Goal: Information Seeking & Learning: Check status

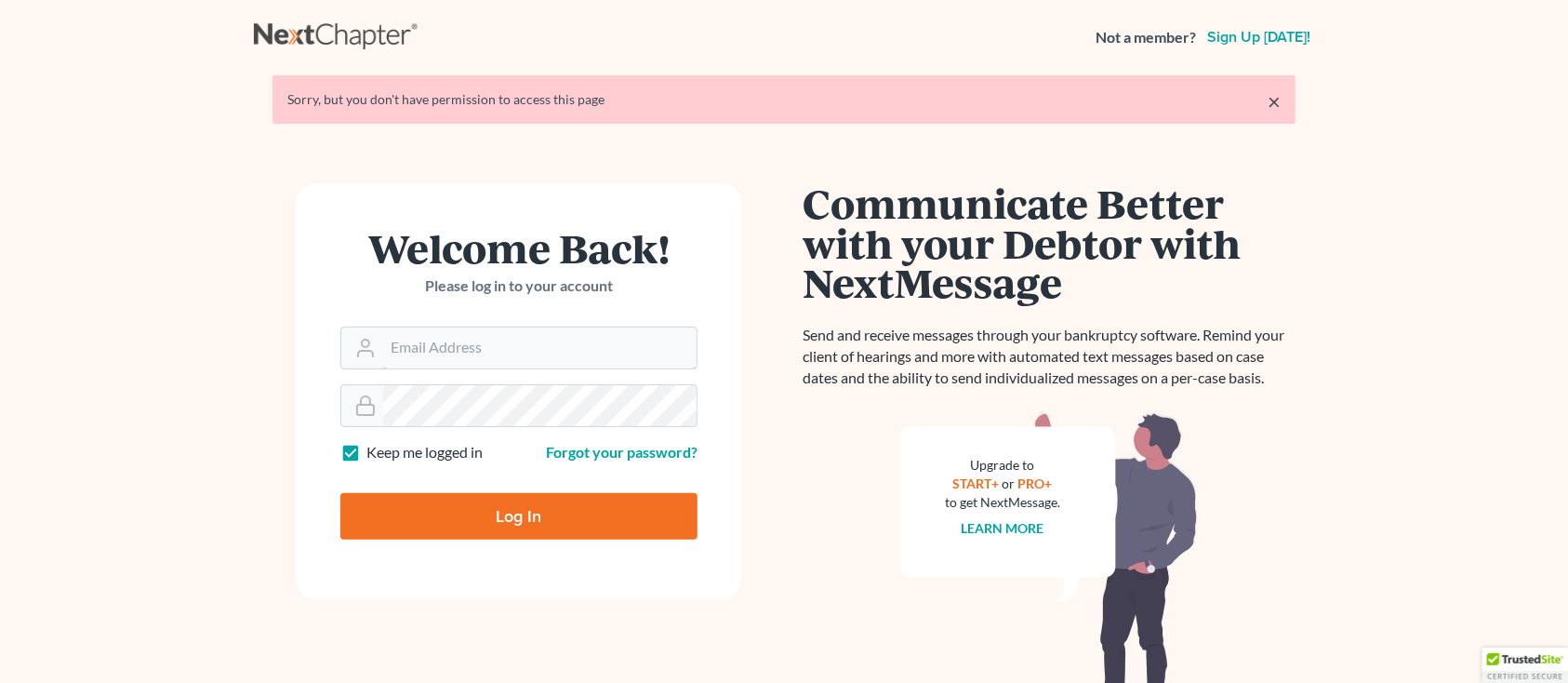
type input "[PERSON_NAME][EMAIL_ADDRESS][DOMAIN_NAME]"
click at [448, 525] on input "Log In" at bounding box center [519, 516] width 357 height 47
type input "Thinking..."
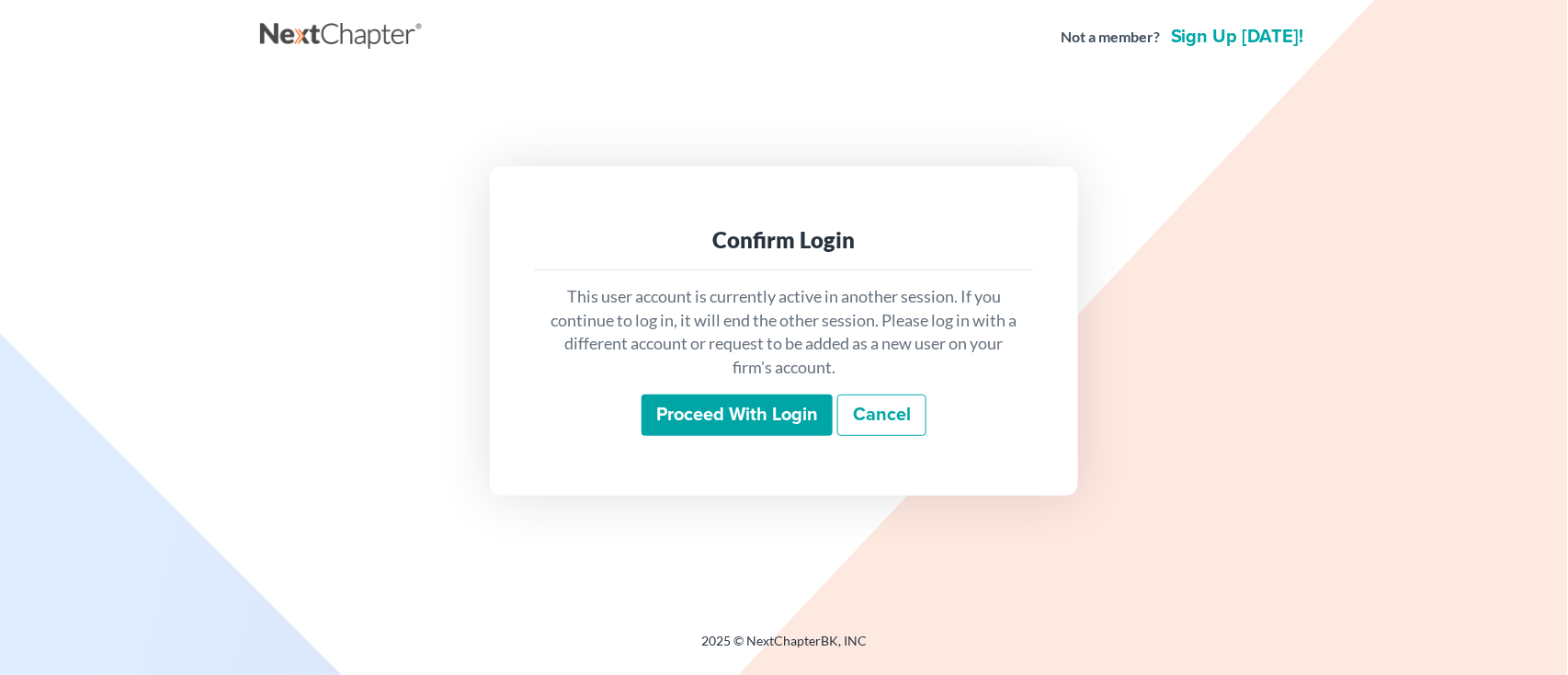
click at [700, 426] on input "Proceed with login" at bounding box center [737, 415] width 191 height 42
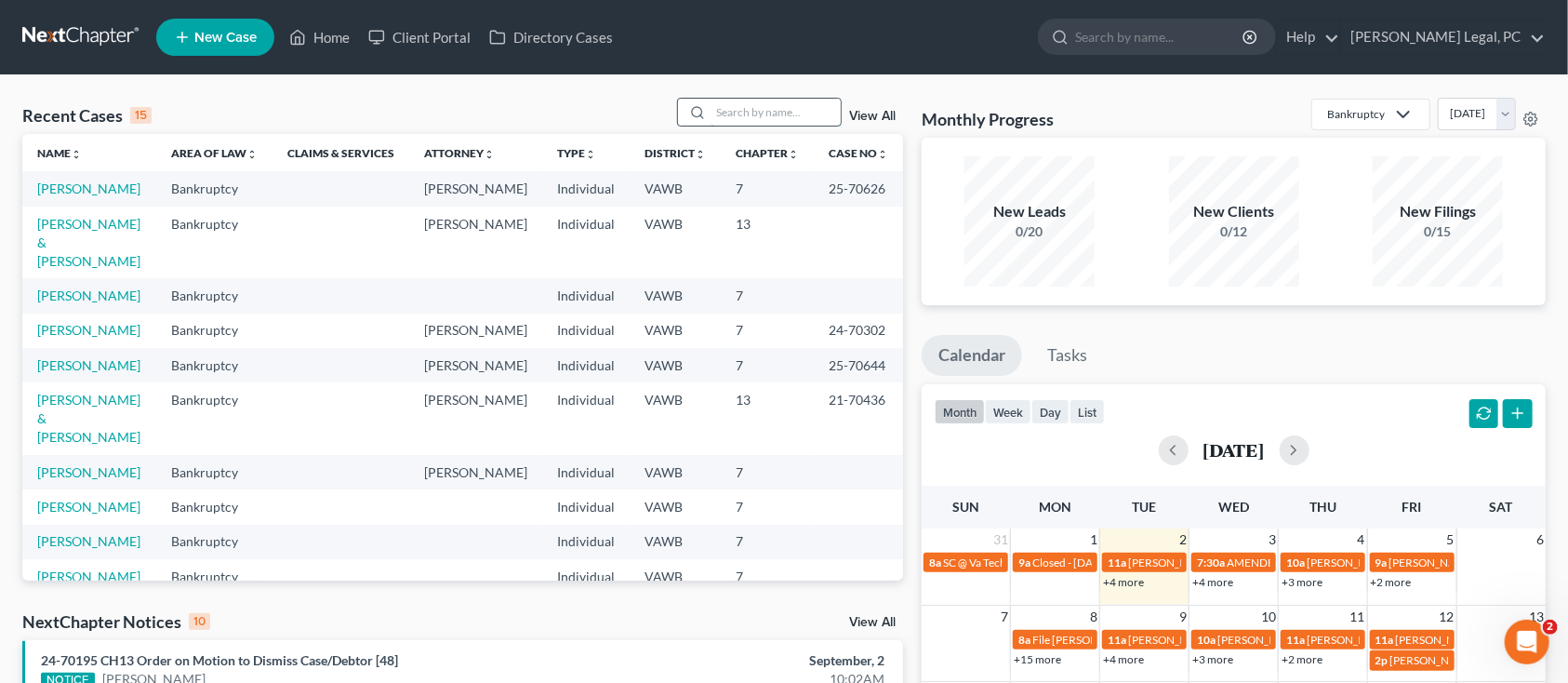
click at [742, 121] on input "search" at bounding box center [775, 112] width 130 height 27
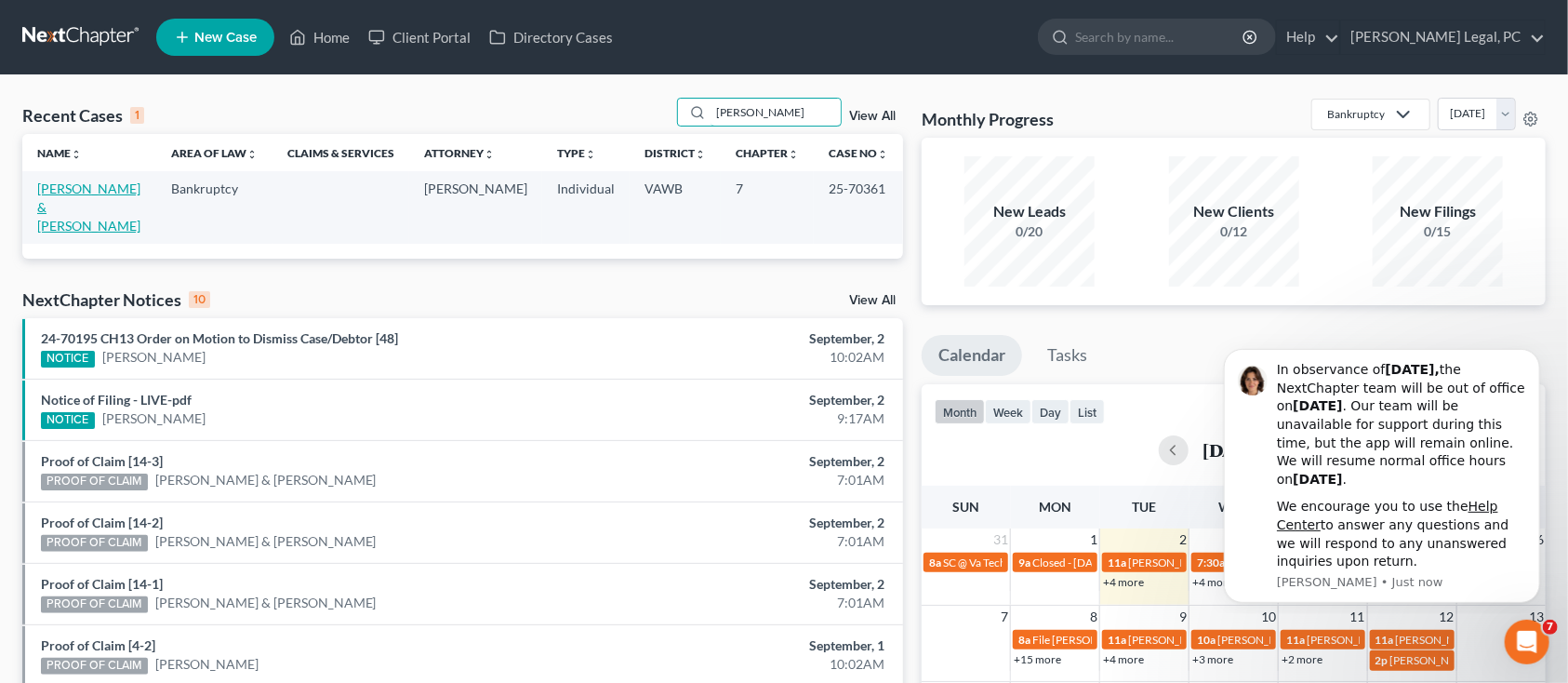
type input "DILLMAN"
click at [121, 181] on link "[PERSON_NAME] & [PERSON_NAME]" at bounding box center [89, 208] width 103 height 53
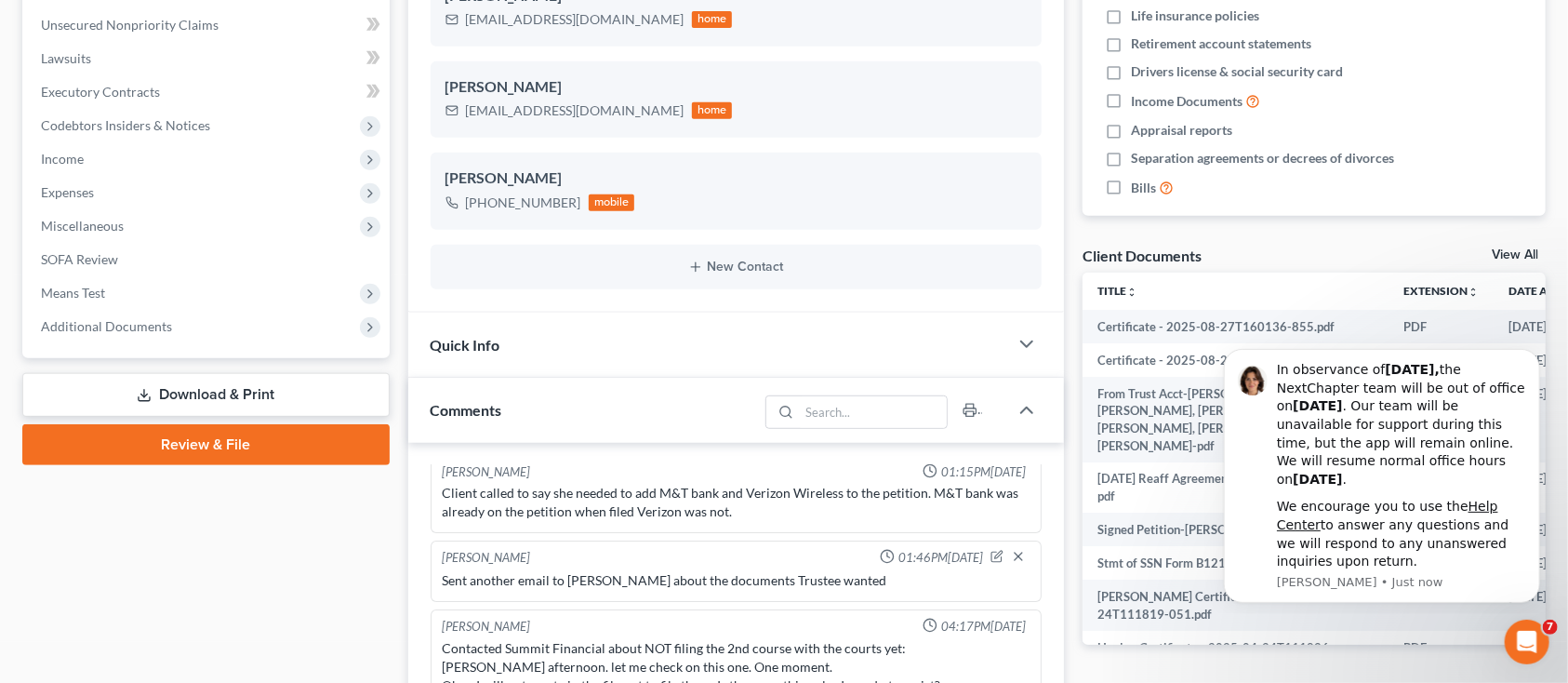
scroll to position [496, 0]
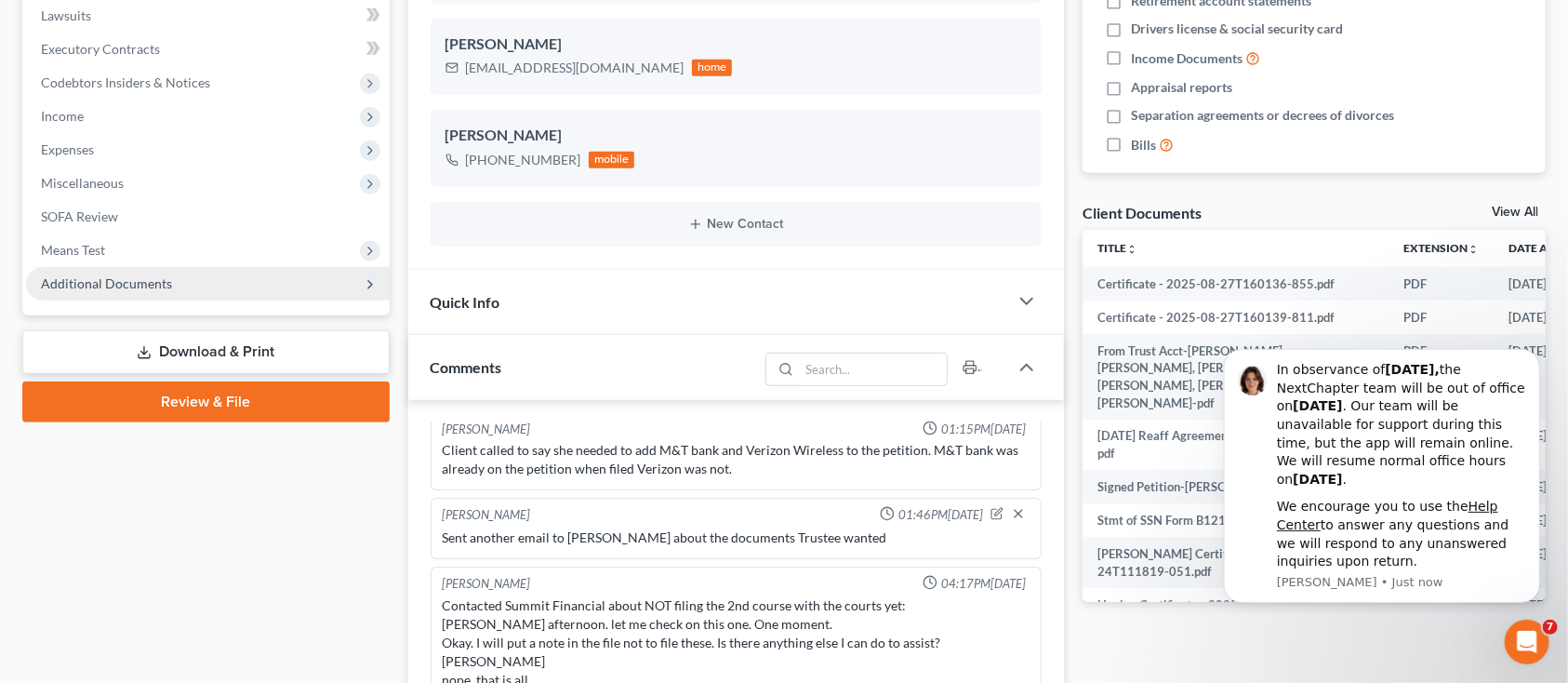
click at [125, 288] on span "Additional Documents" at bounding box center [107, 283] width 131 height 16
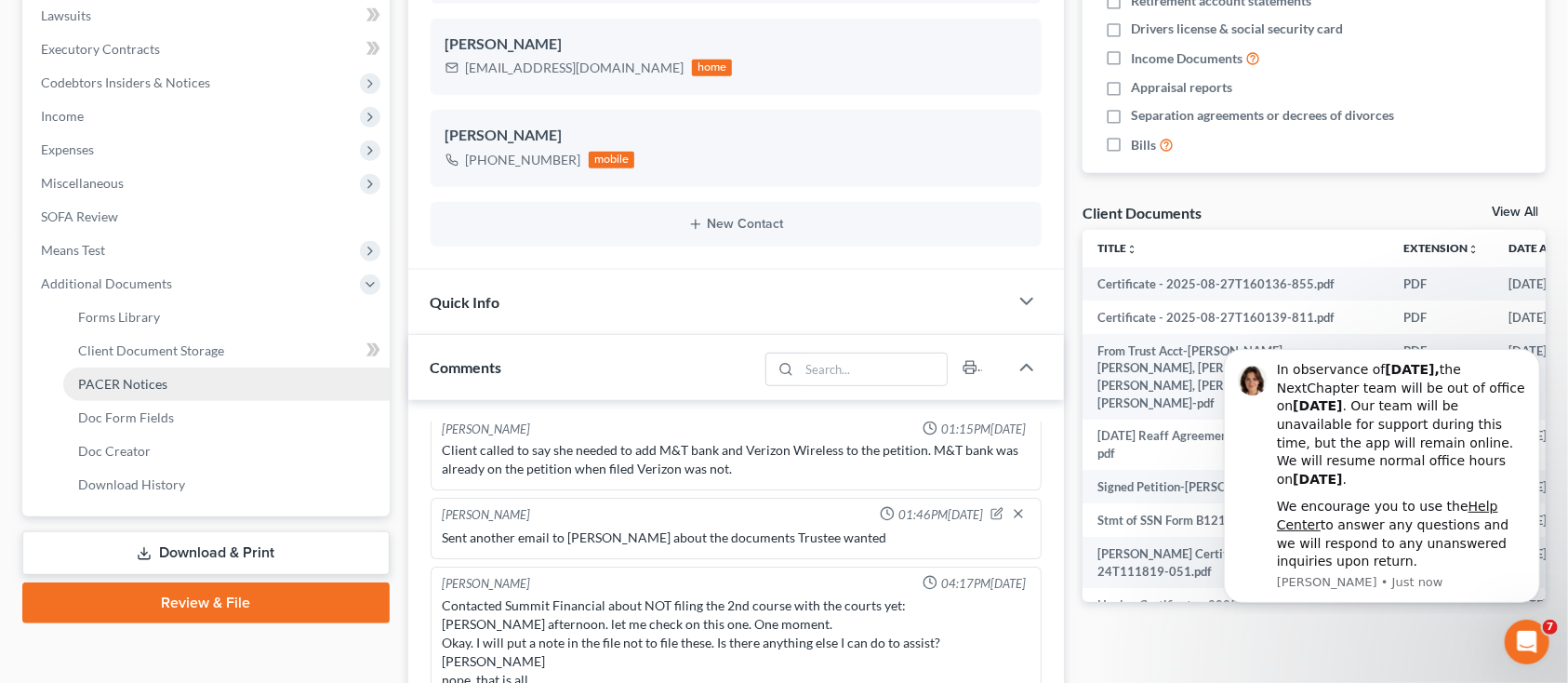
click at [136, 382] on span "PACER Notices" at bounding box center [123, 384] width 89 height 16
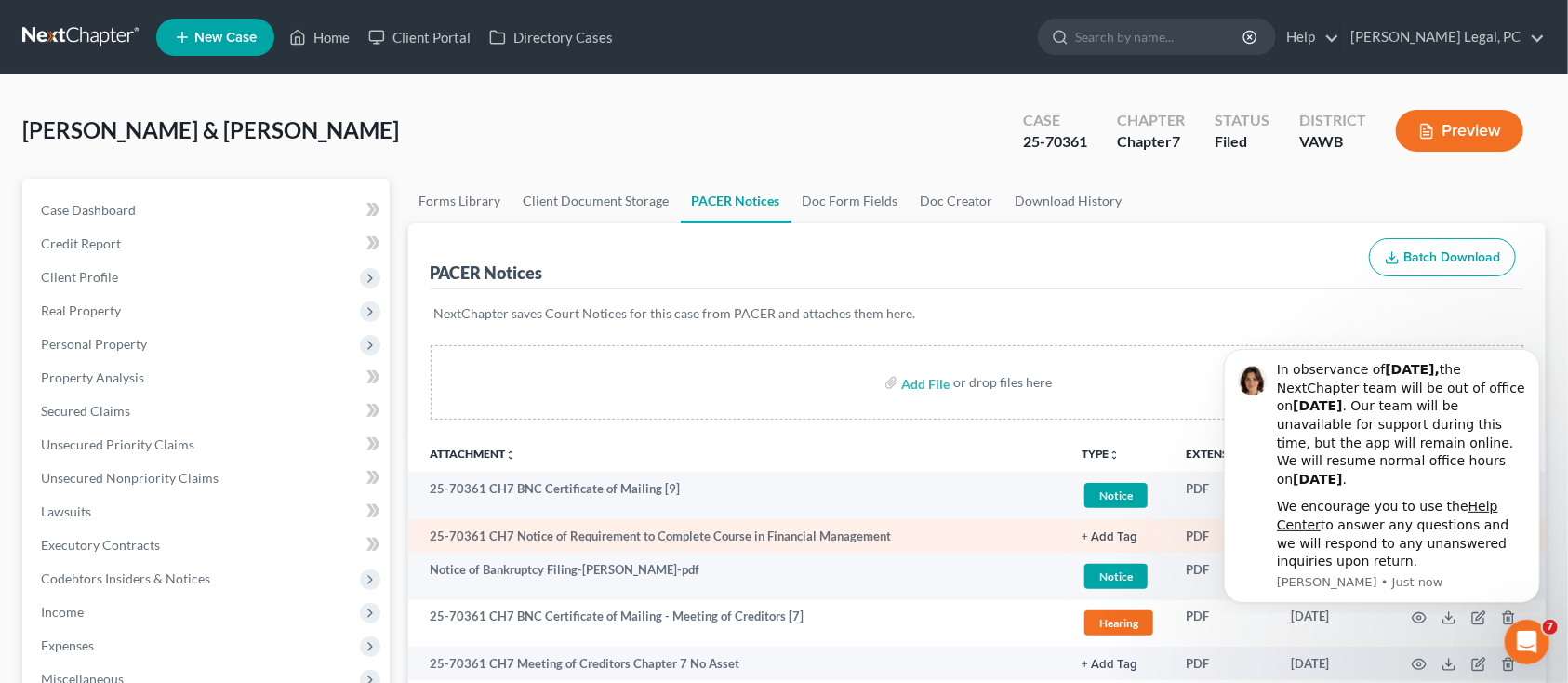
click at [526, 543] on td "25-70361 CH7 Notice of Requirement to Complete Course in Financial Management" at bounding box center [738, 535] width 660 height 33
click at [612, 535] on td "25-70361 CH7 Notice of Requirement to Complete Course in Financial Management" at bounding box center [738, 535] width 660 height 33
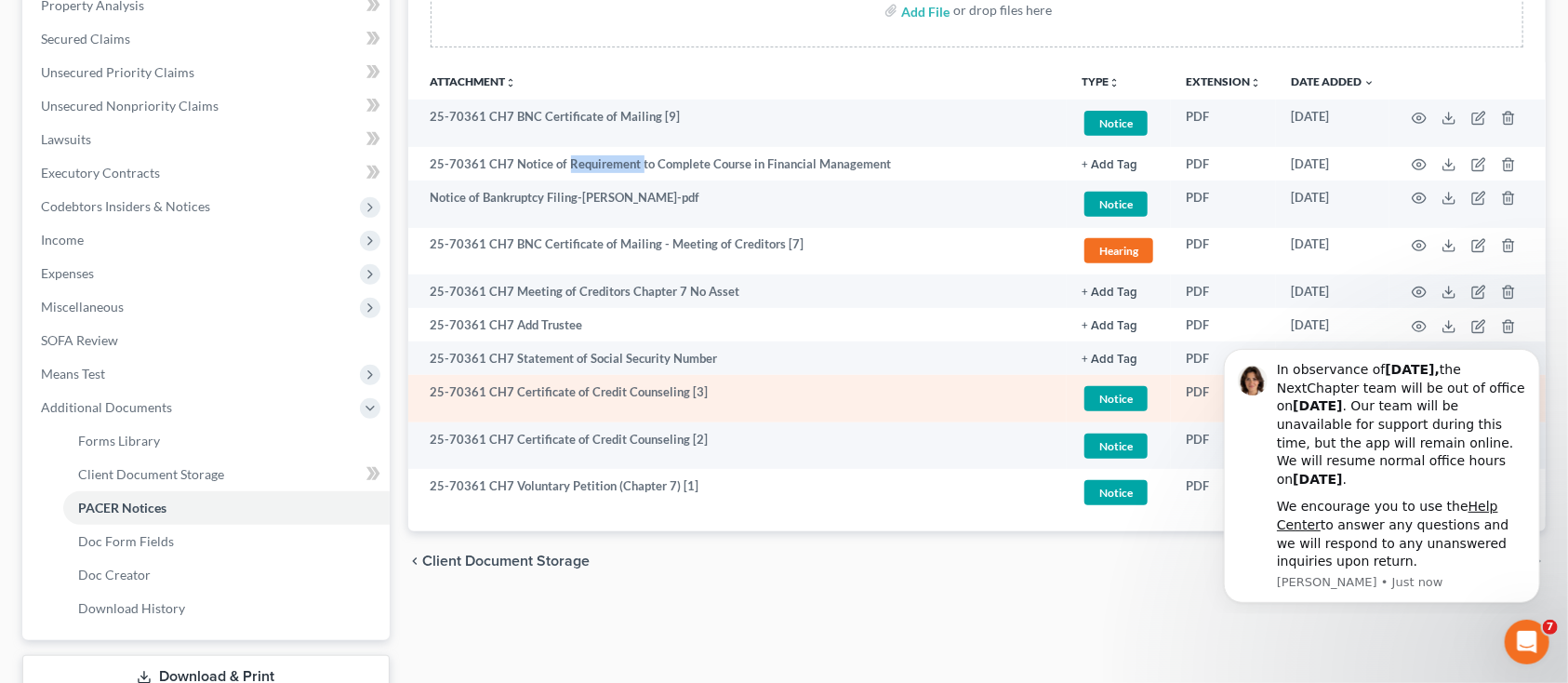
scroll to position [248, 0]
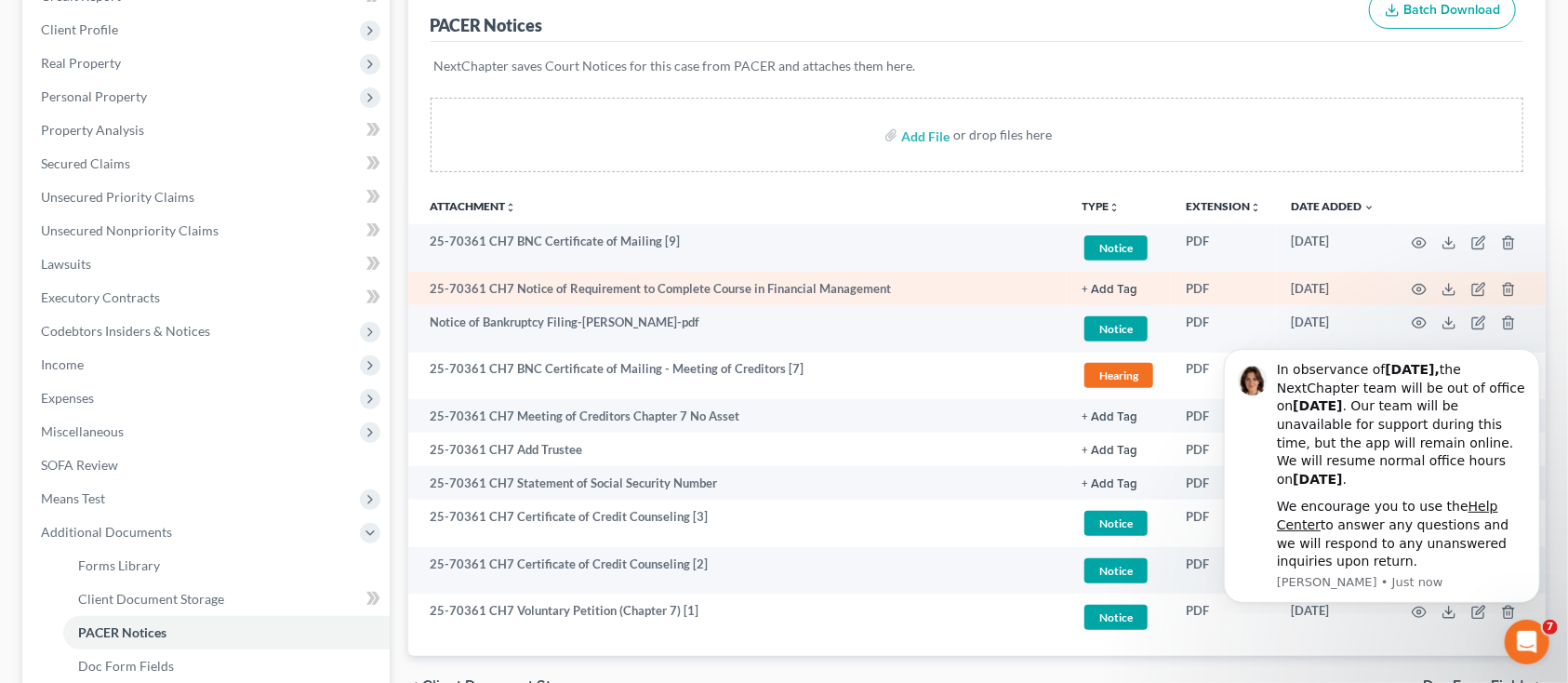
click at [438, 284] on td "25-70361 CH7 Notice of Requirement to Complete Course in Financial Management" at bounding box center [738, 288] width 660 height 33
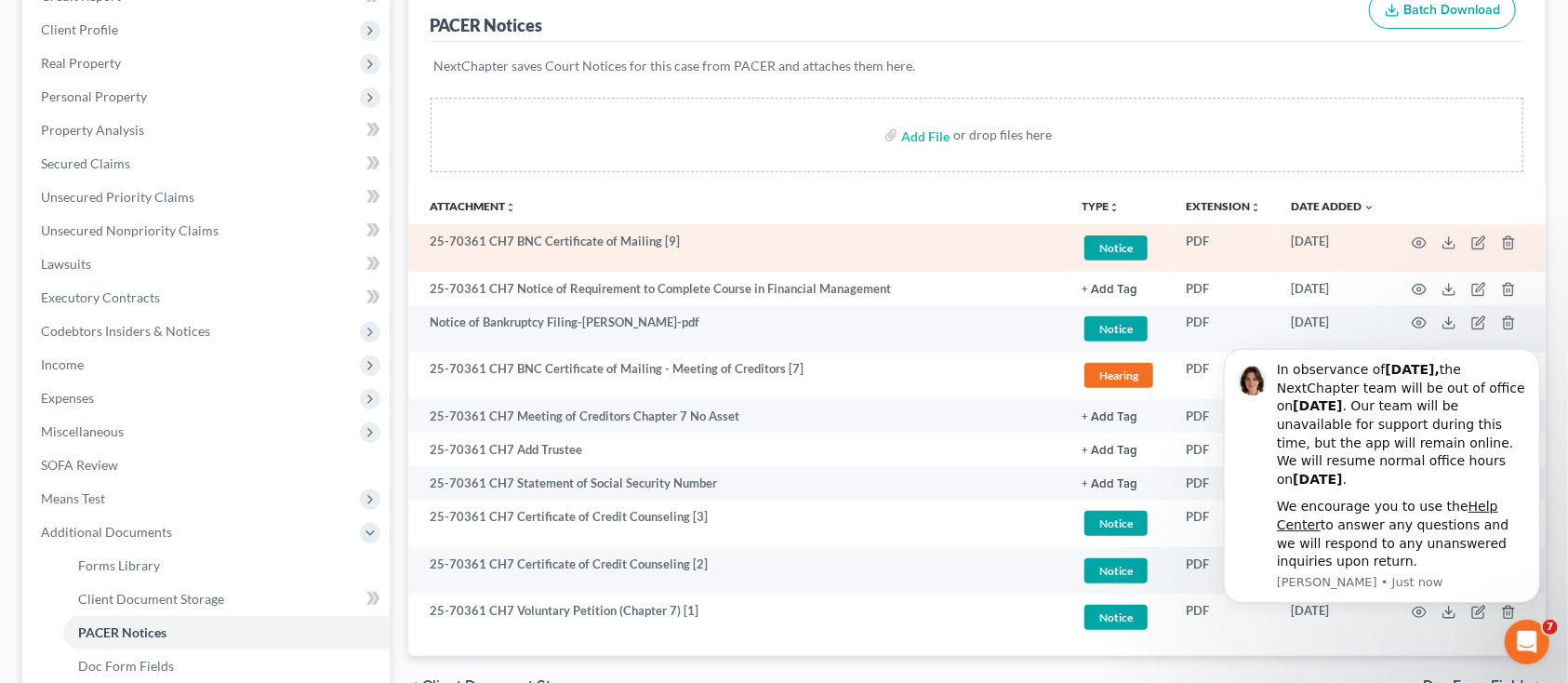
click at [478, 238] on td "25-70361 CH7 BNC Certificate of Mailing [9]" at bounding box center [738, 248] width 660 height 48
click at [1125, 249] on span "Notice" at bounding box center [1116, 248] width 63 height 25
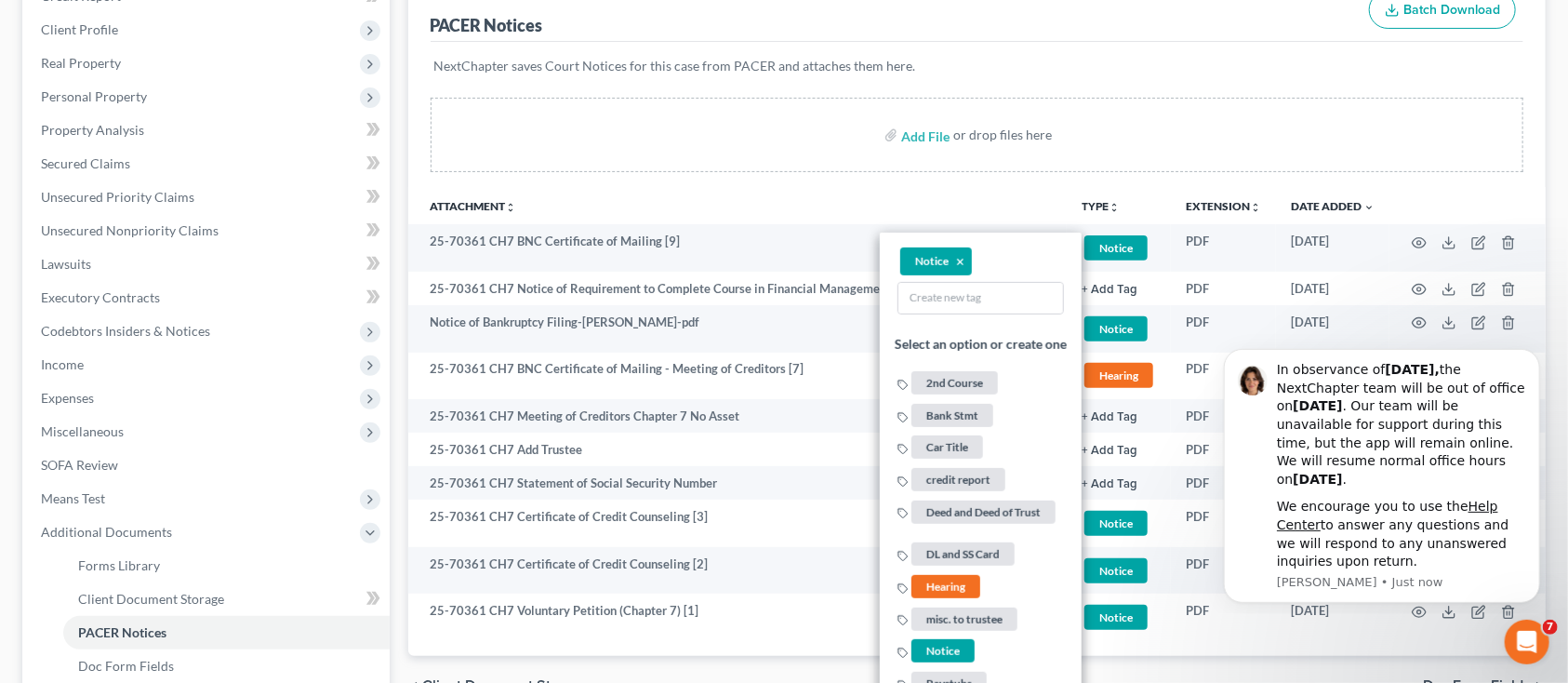
click at [1060, 187] on th "Attachment unfold_more expand_more expand_less" at bounding box center [738, 205] width 660 height 37
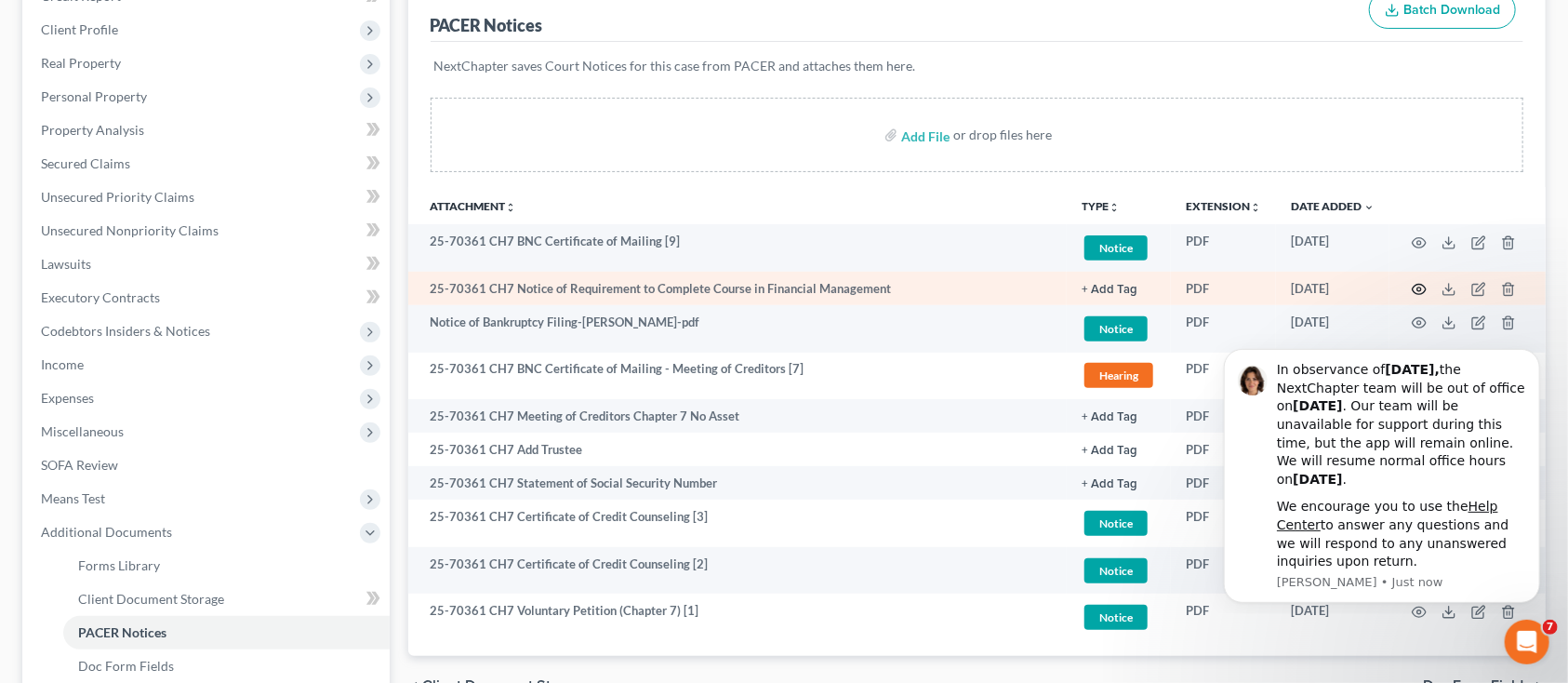
click at [1419, 285] on icon "button" at bounding box center [1419, 290] width 14 height 10
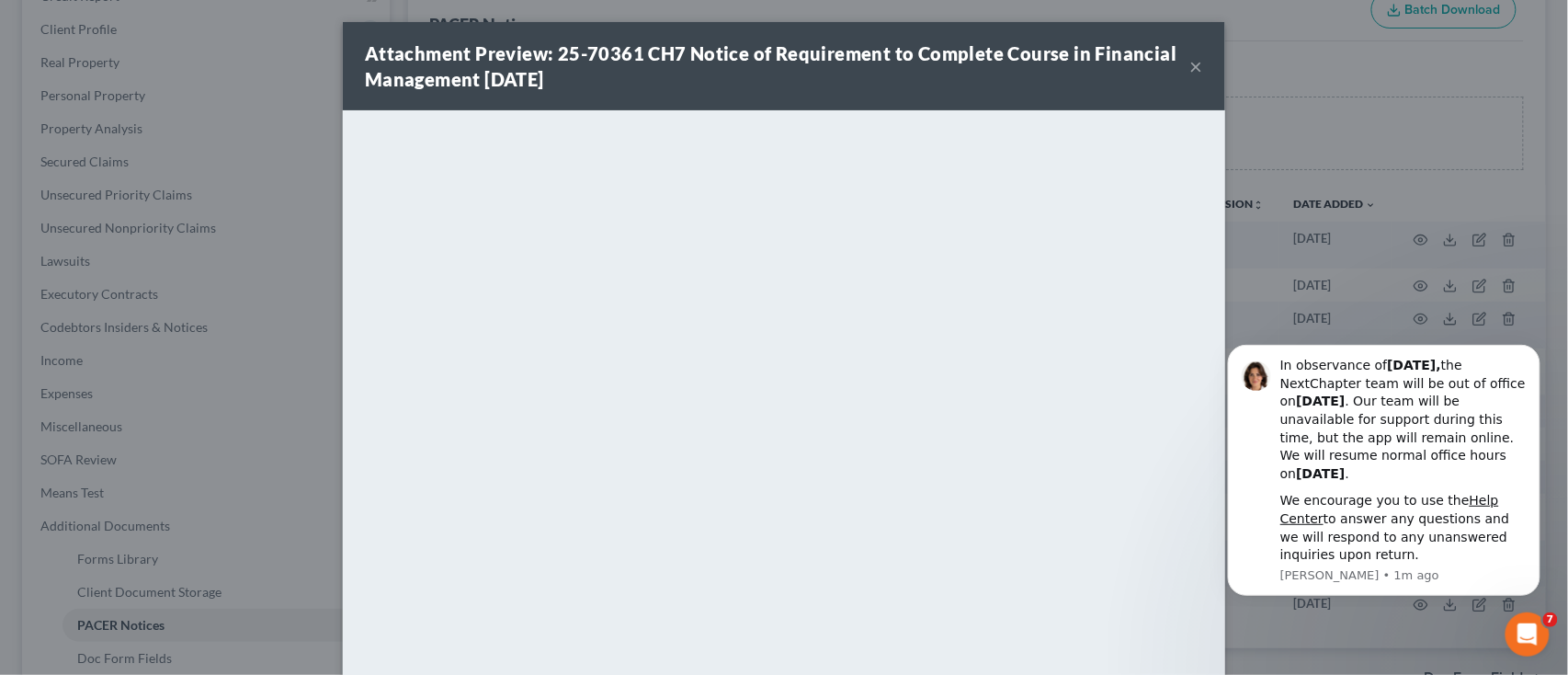
click at [1191, 71] on button "×" at bounding box center [1197, 66] width 13 height 22
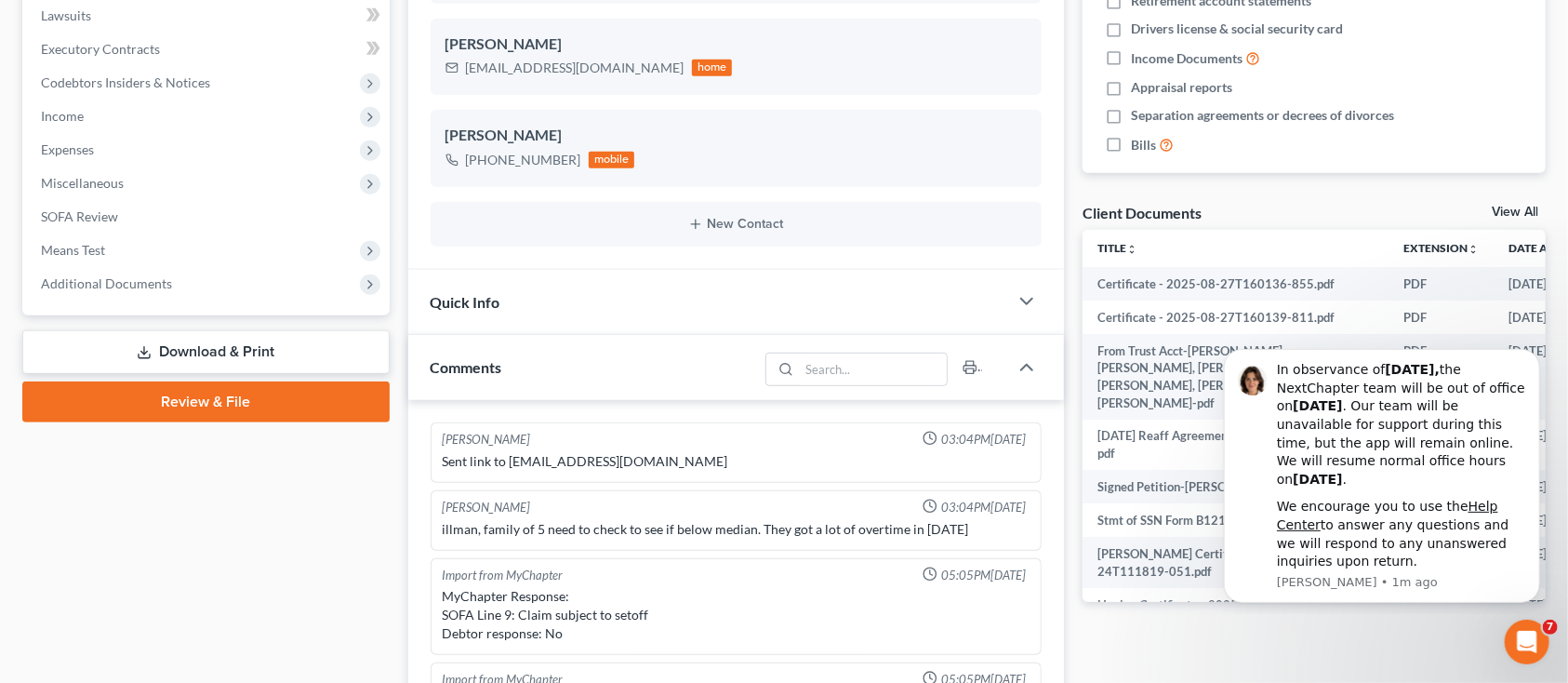
scroll to position [4122, 0]
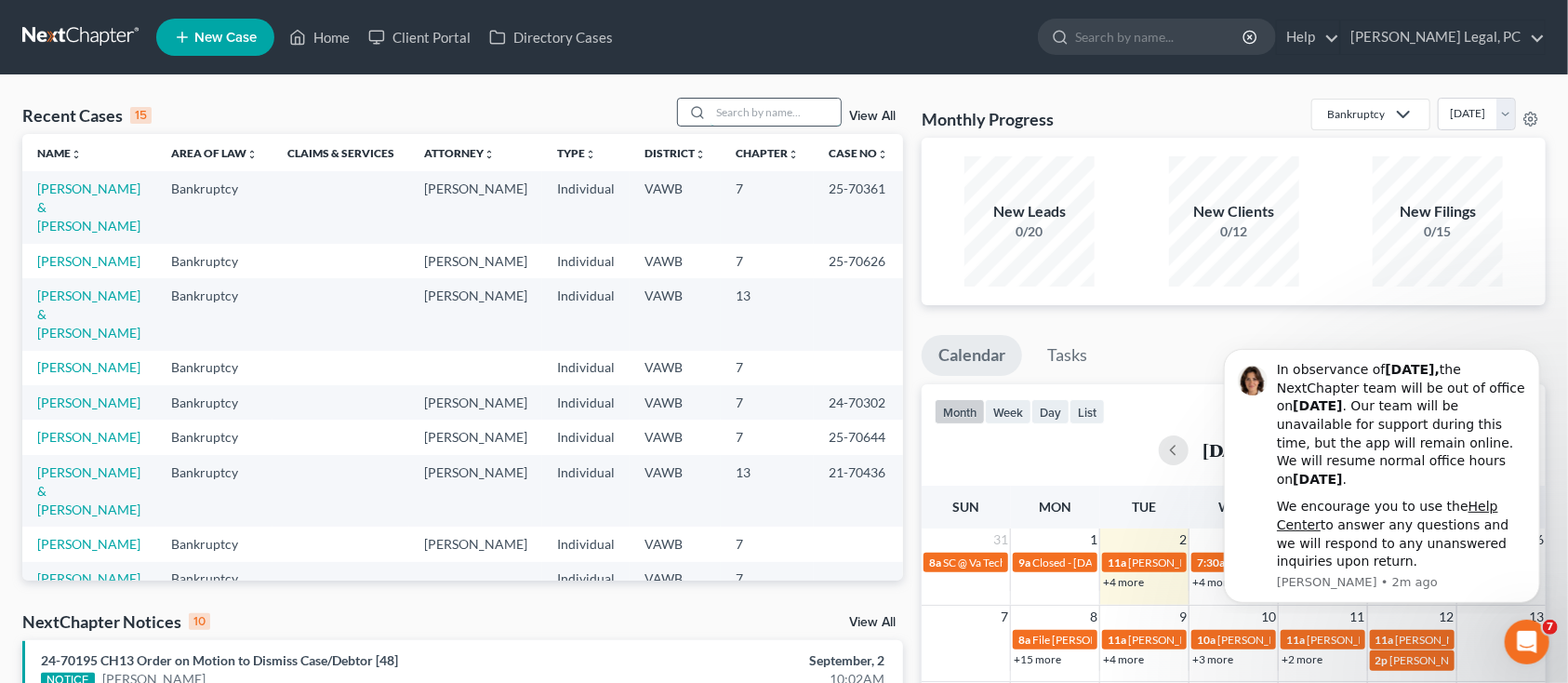
click at [771, 102] on input "search" at bounding box center [775, 112] width 130 height 27
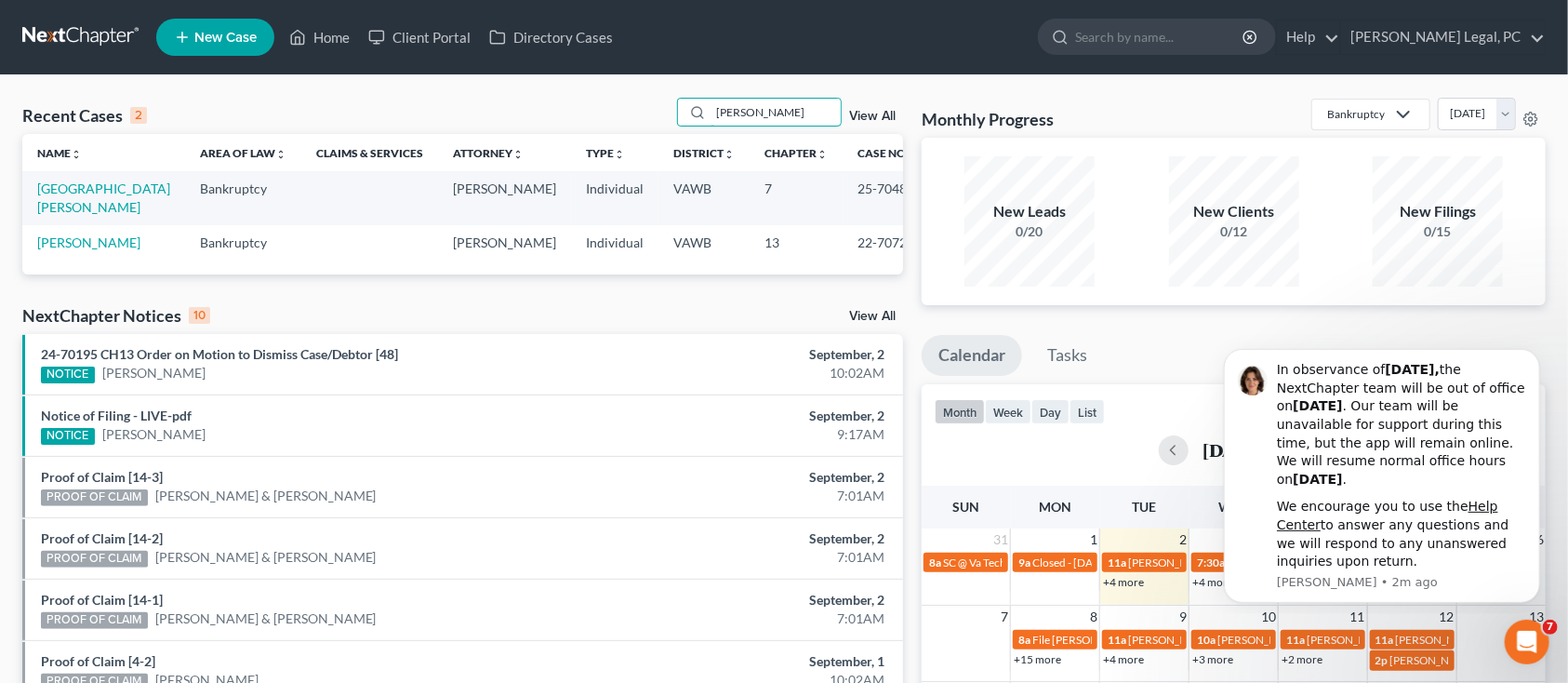
type input "MONTGOMERY"
click at [856, 116] on link "View All" at bounding box center [872, 116] width 47 height 13
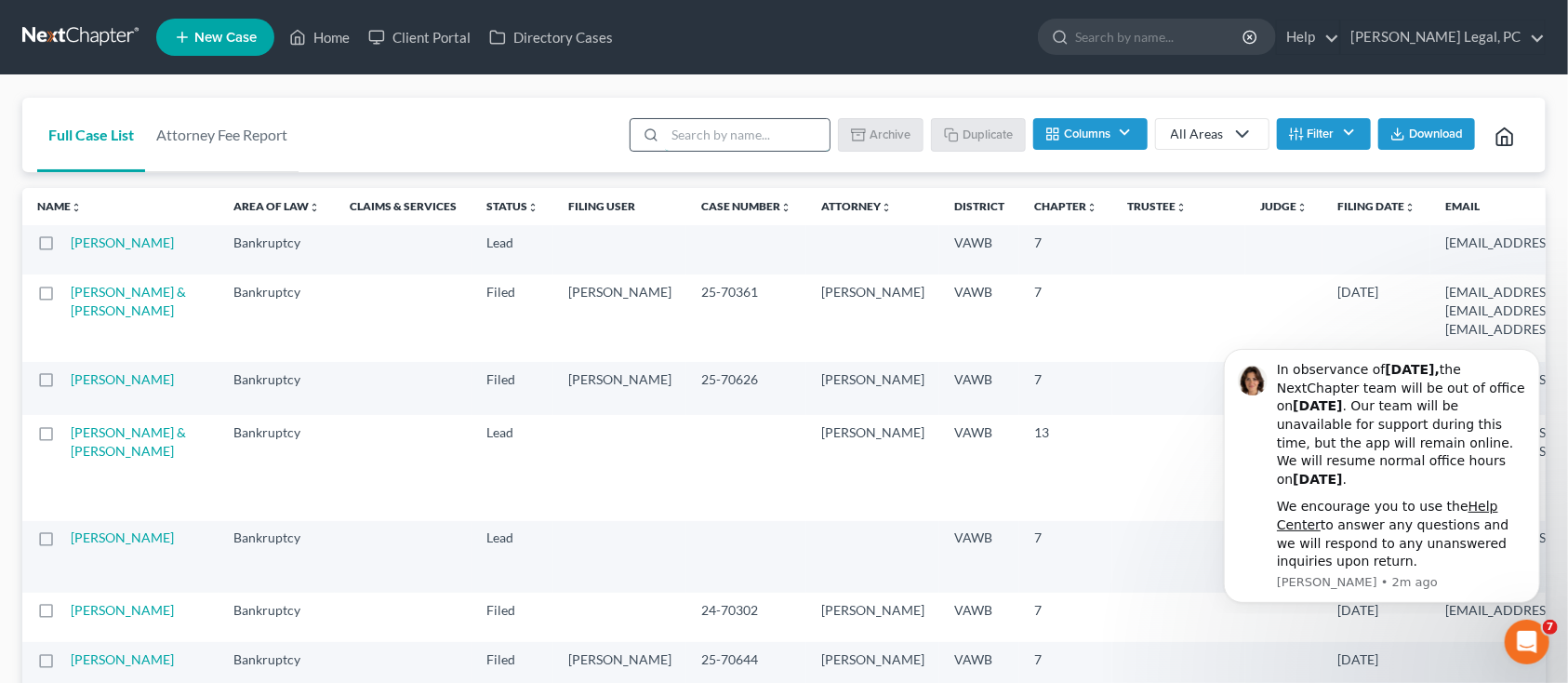
click at [769, 142] on input "search" at bounding box center [746, 134] width 165 height 31
type input "MONT"
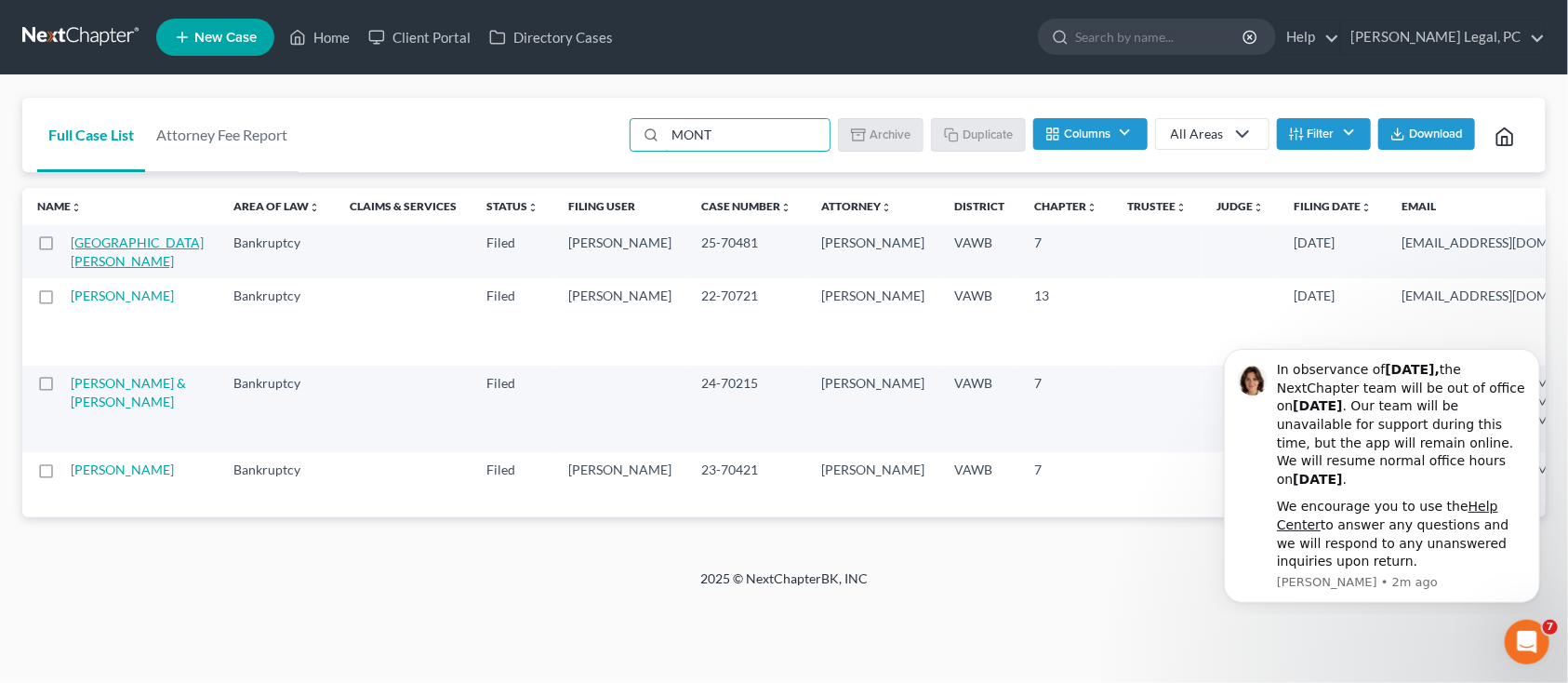
click at [81, 261] on link "[GEOGRAPHIC_DATA][PERSON_NAME]" at bounding box center [137, 251] width 133 height 34
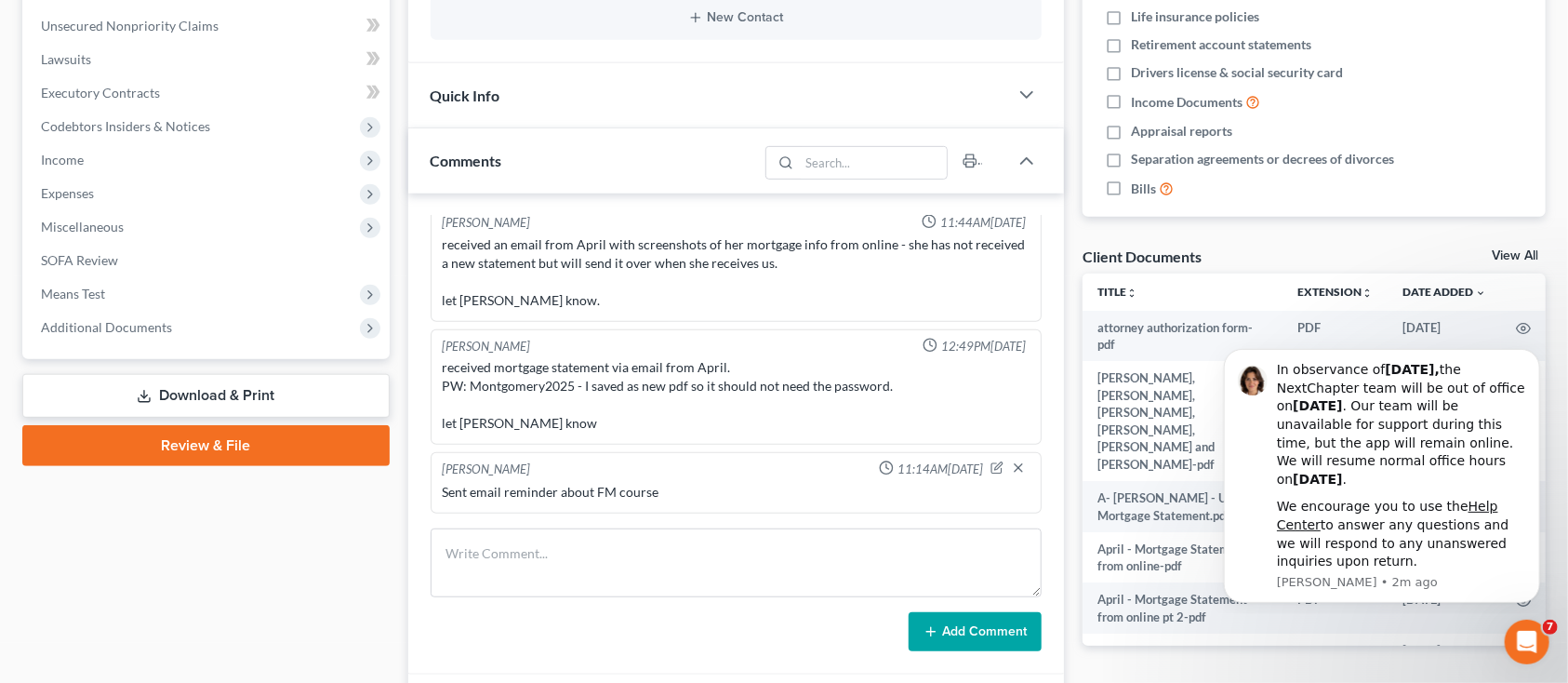
scroll to position [496, 0]
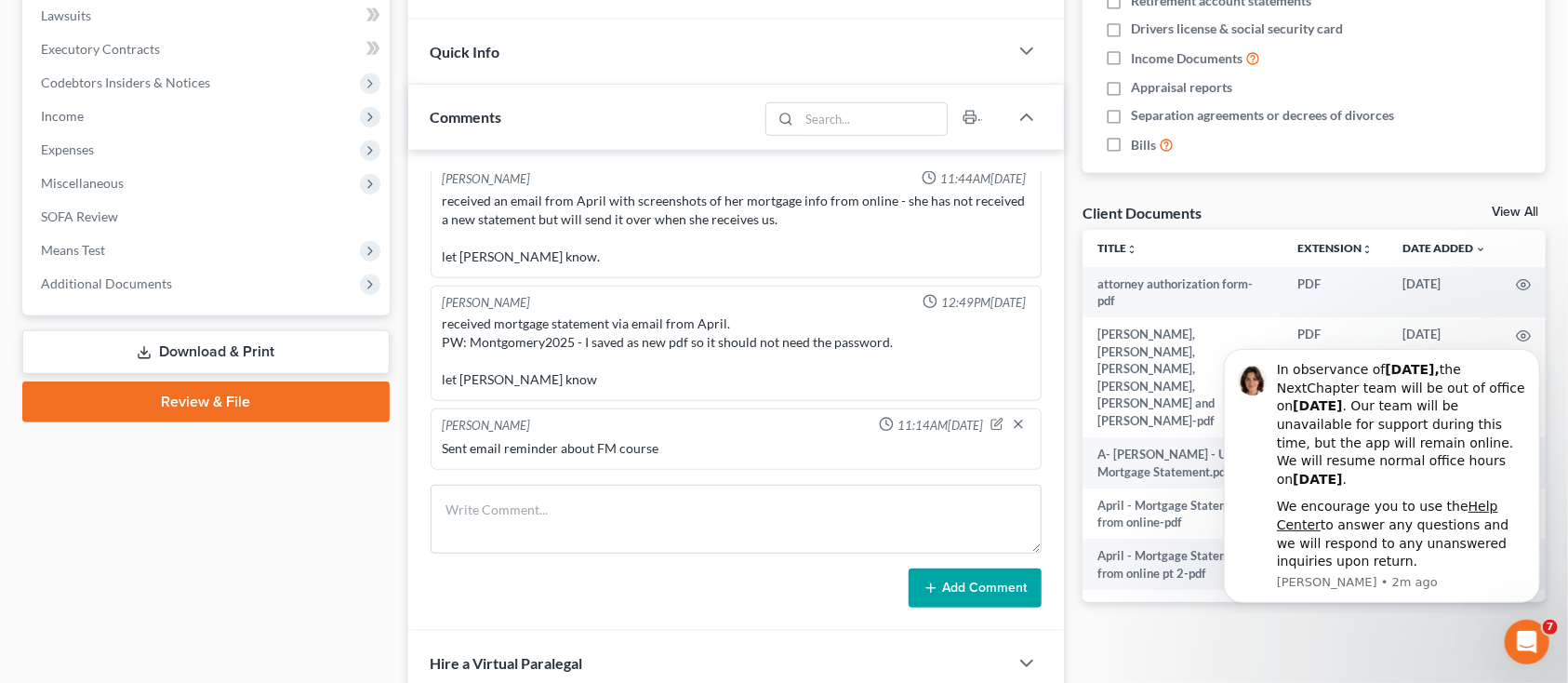
click at [101, 275] on span "Additional Documents" at bounding box center [107, 283] width 131 height 16
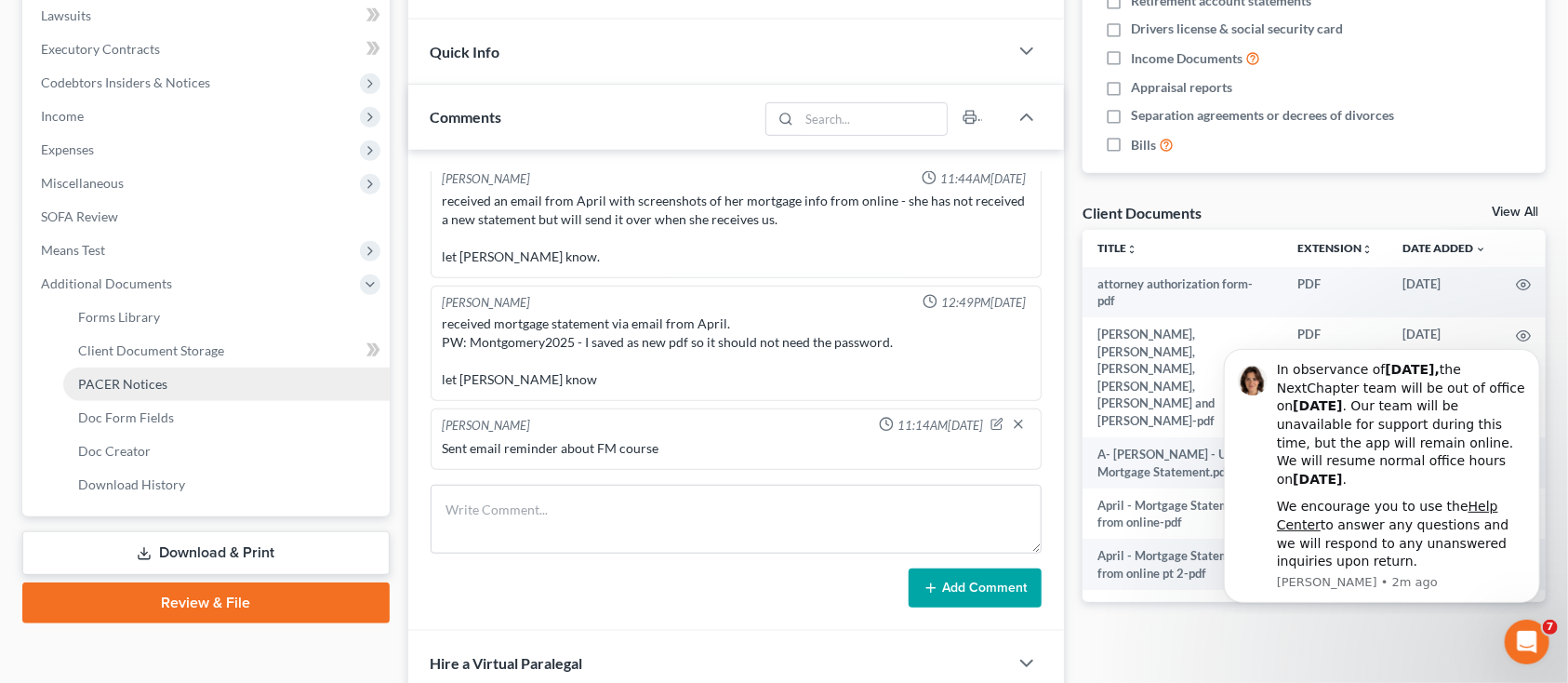
click at [109, 381] on span "PACER Notices" at bounding box center [123, 384] width 89 height 16
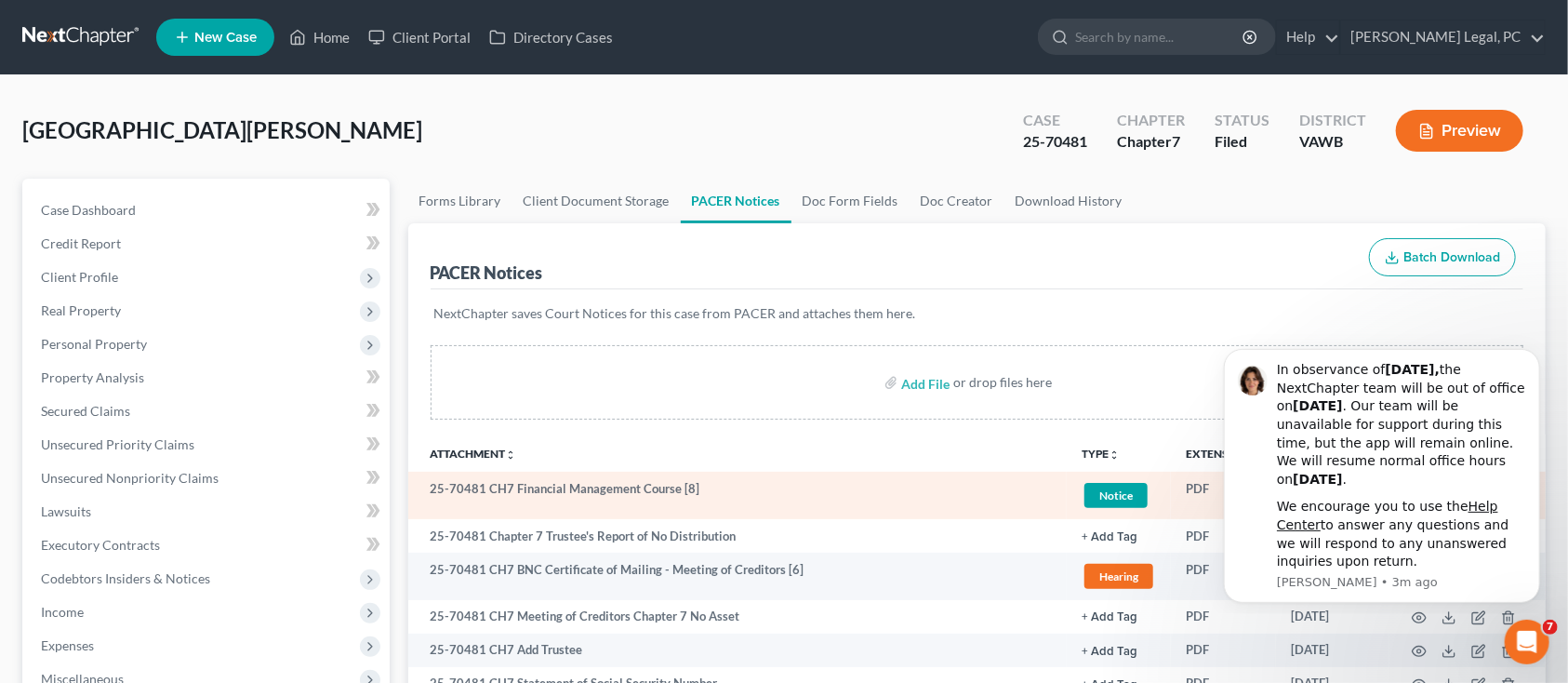
click at [1097, 483] on span "Notice" at bounding box center [1116, 495] width 63 height 25
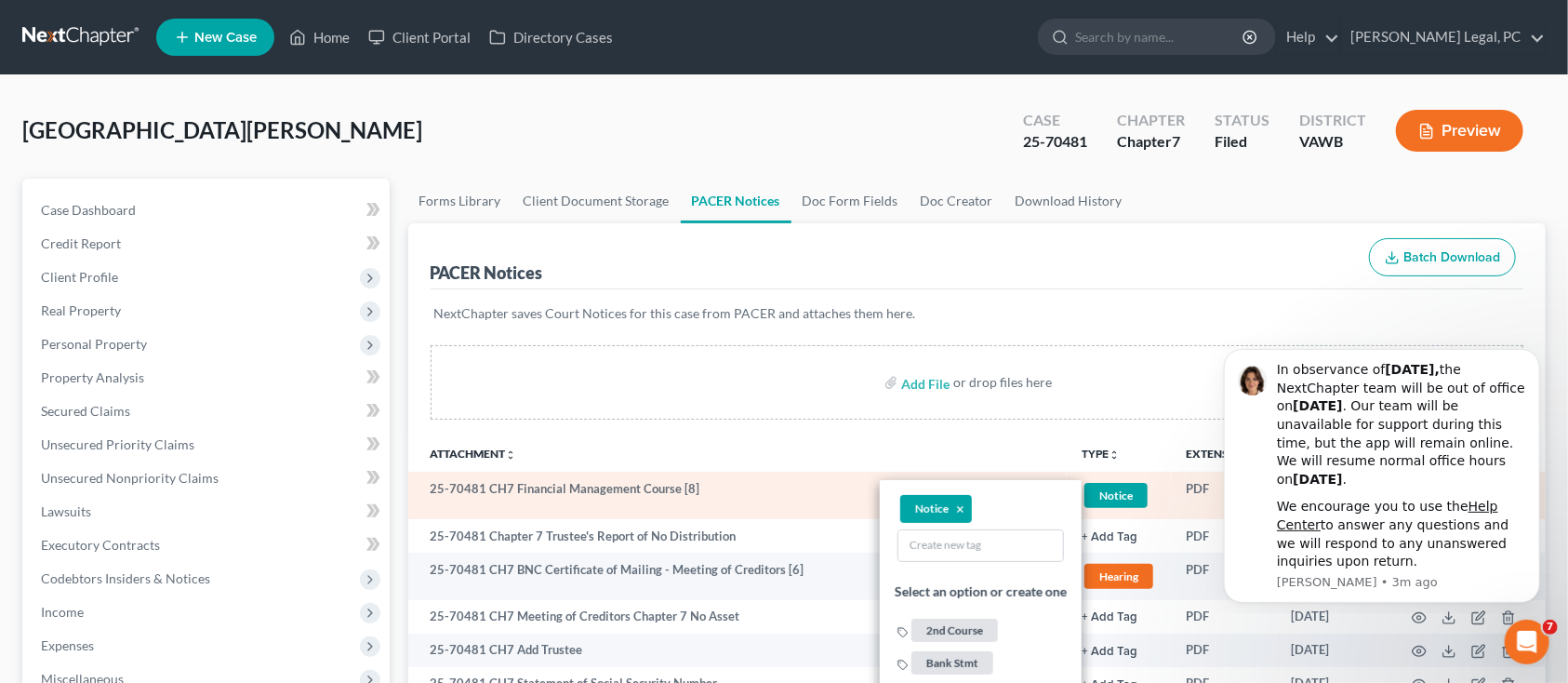
click at [649, 486] on td "25-70481 CH7 Financial Management Course [8]" at bounding box center [738, 495] width 660 height 48
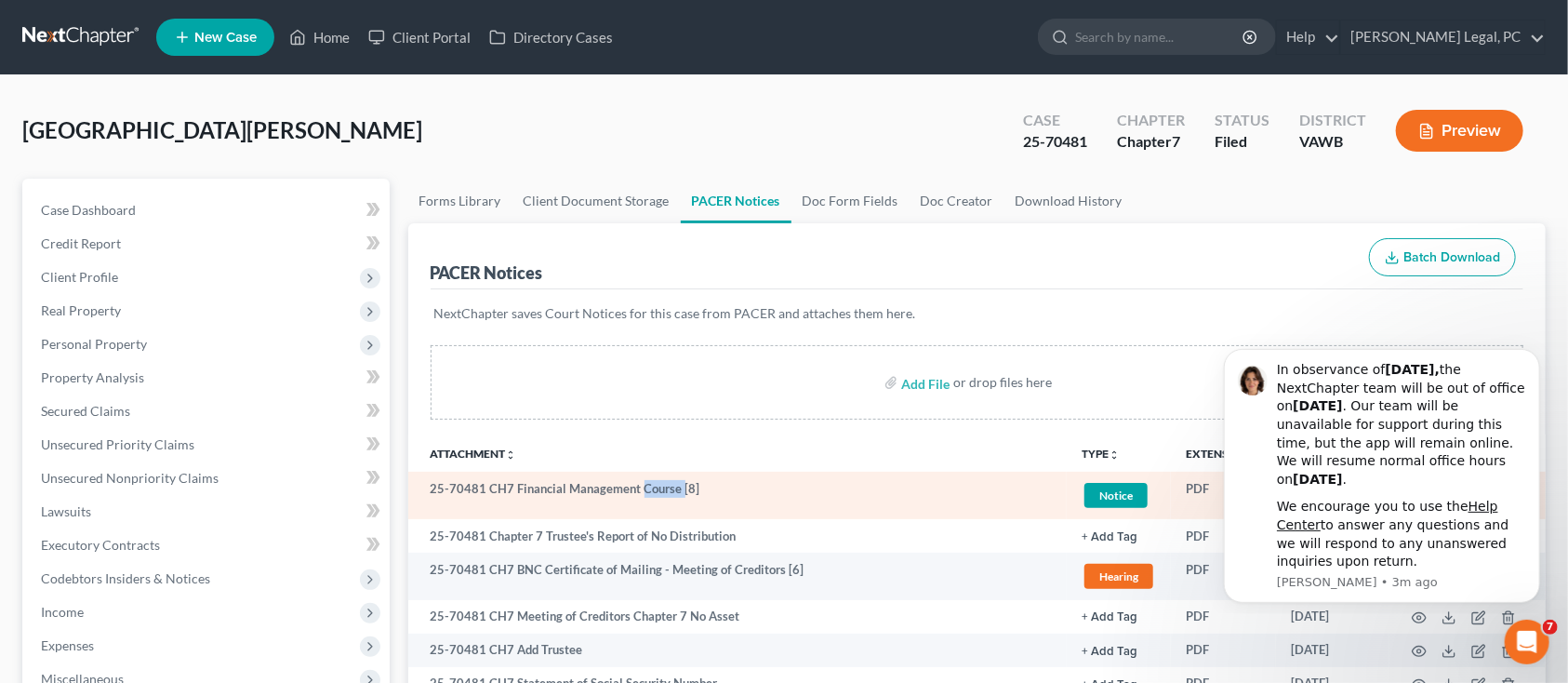
click at [649, 486] on td "25-70481 CH7 Financial Management Course [8]" at bounding box center [738, 495] width 660 height 48
click at [1122, 495] on span "Notice" at bounding box center [1116, 495] width 63 height 25
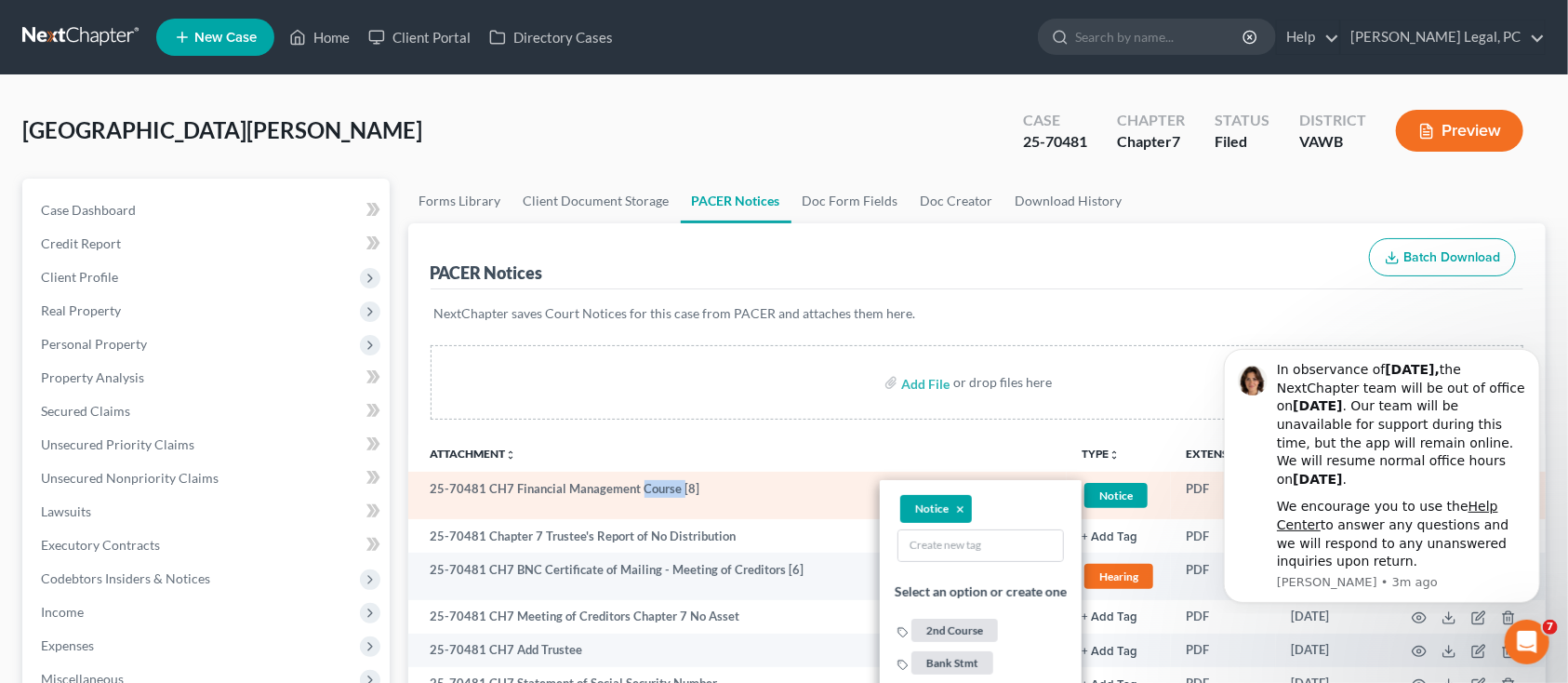
click at [1121, 495] on span "Notice" at bounding box center [1116, 495] width 63 height 25
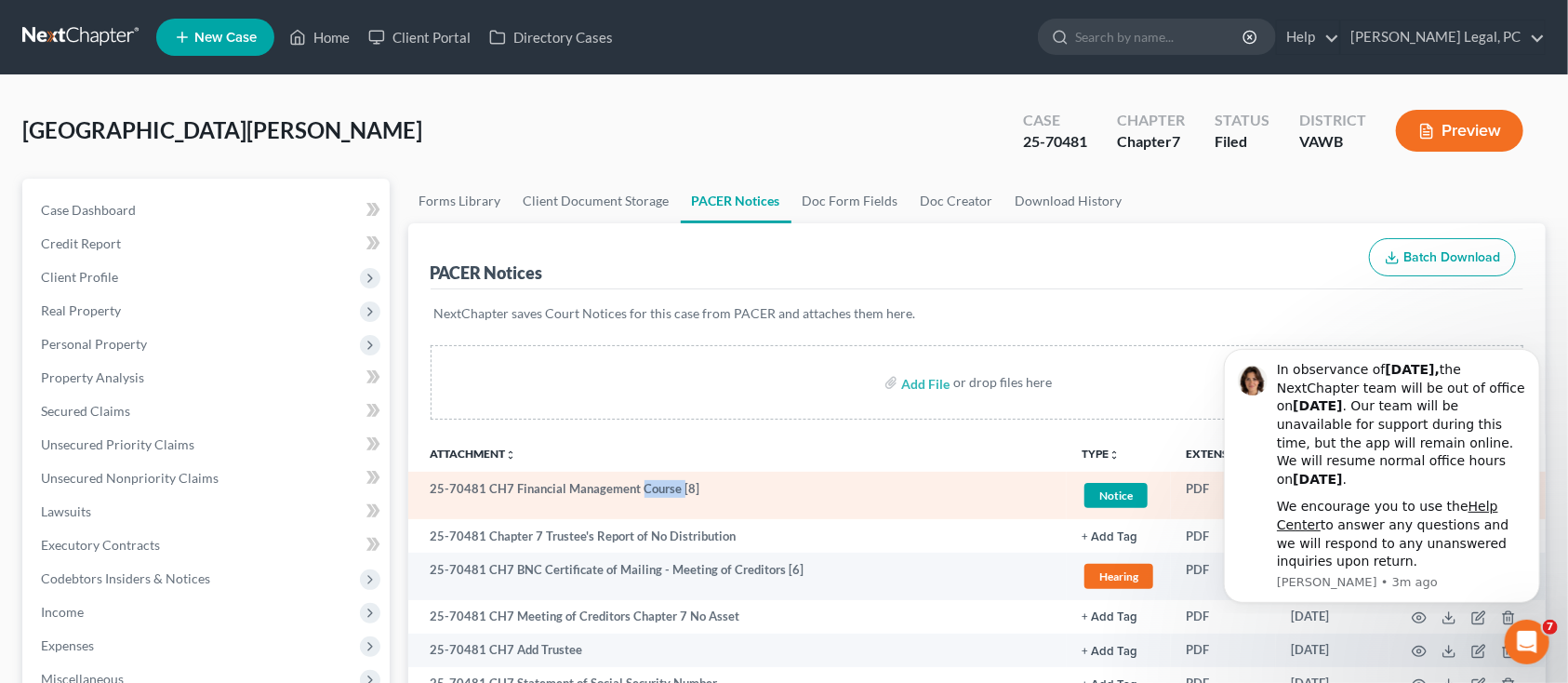
click at [1121, 495] on span "Notice" at bounding box center [1116, 495] width 63 height 25
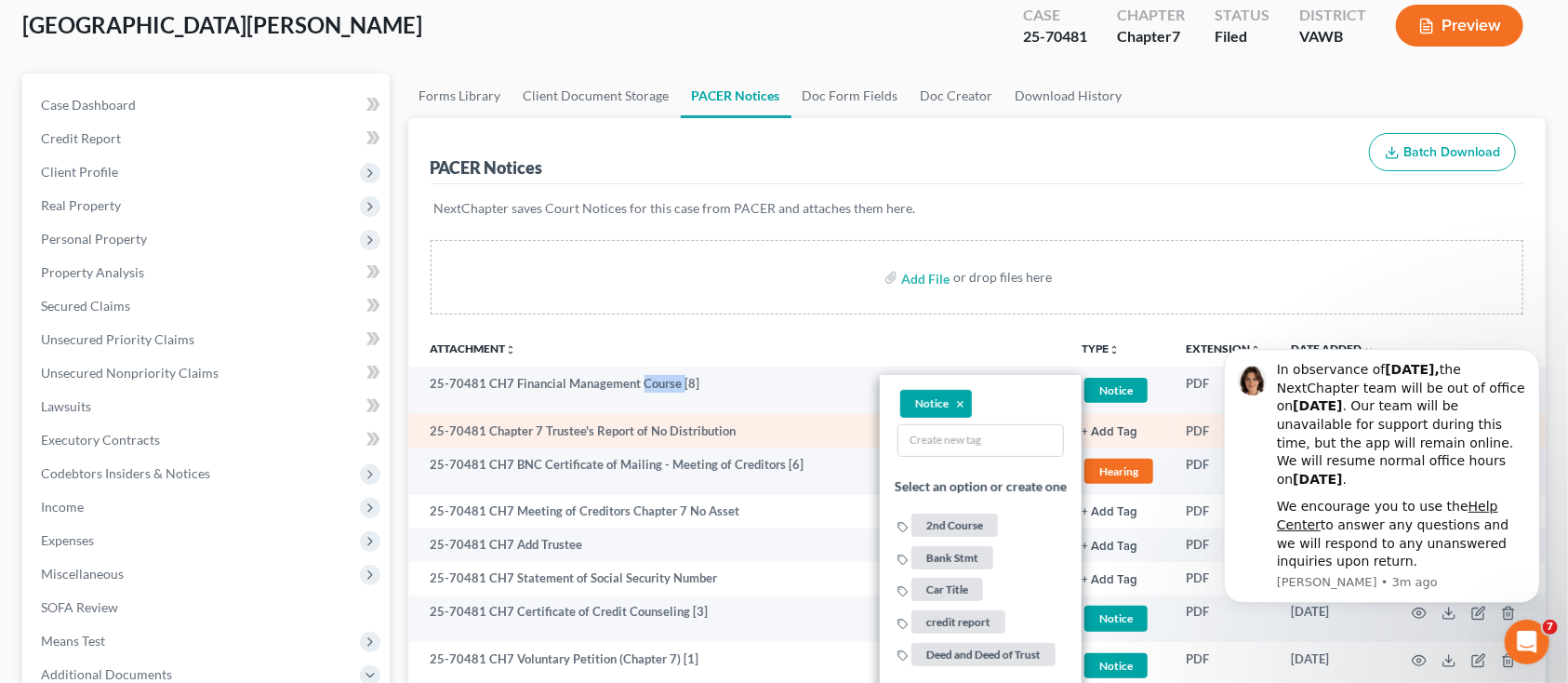
scroll to position [248, 0]
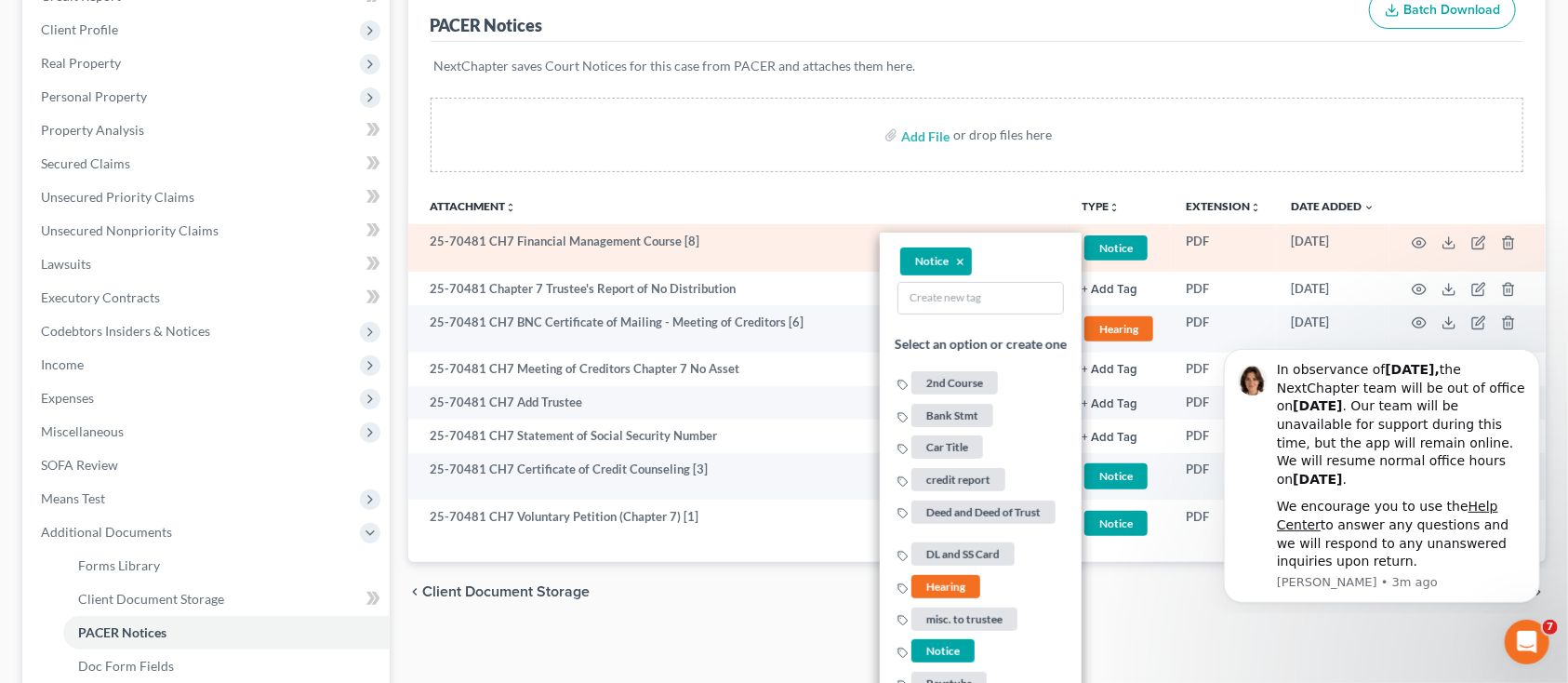
click at [546, 249] on td "25-70481 CH7 Financial Management Course [8]" at bounding box center [738, 248] width 660 height 48
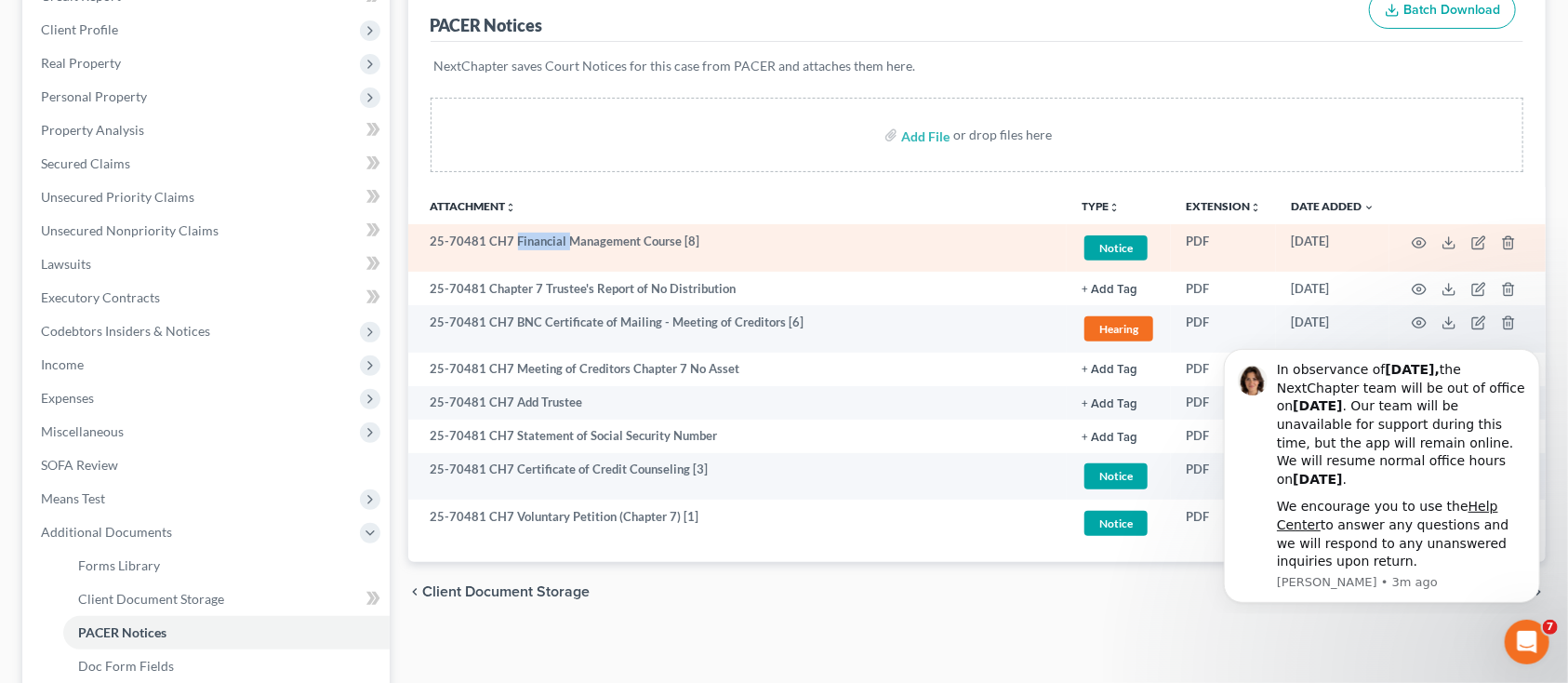
click at [546, 249] on td "25-70481 CH7 Financial Management Course [8]" at bounding box center [738, 248] width 660 height 48
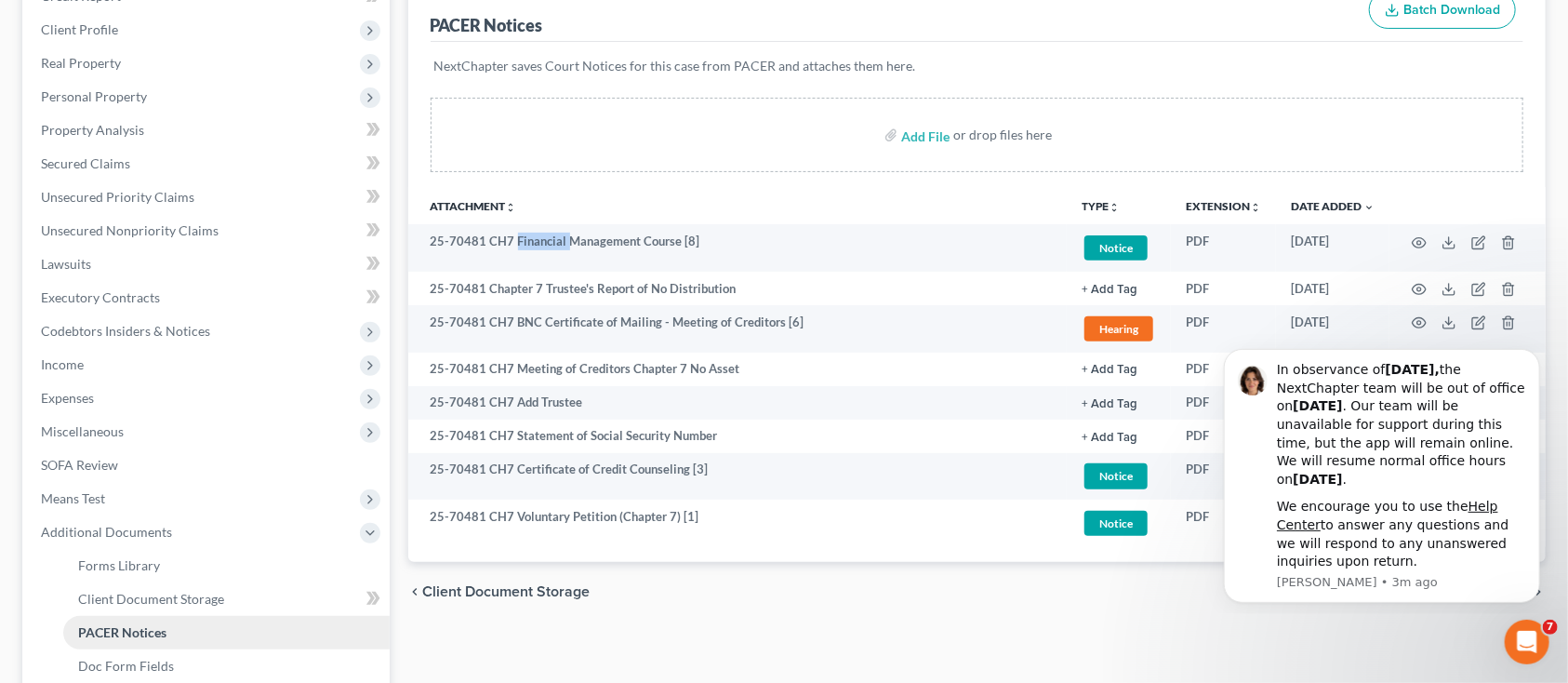
click at [150, 632] on span "PACER Notices" at bounding box center [122, 632] width 89 height 16
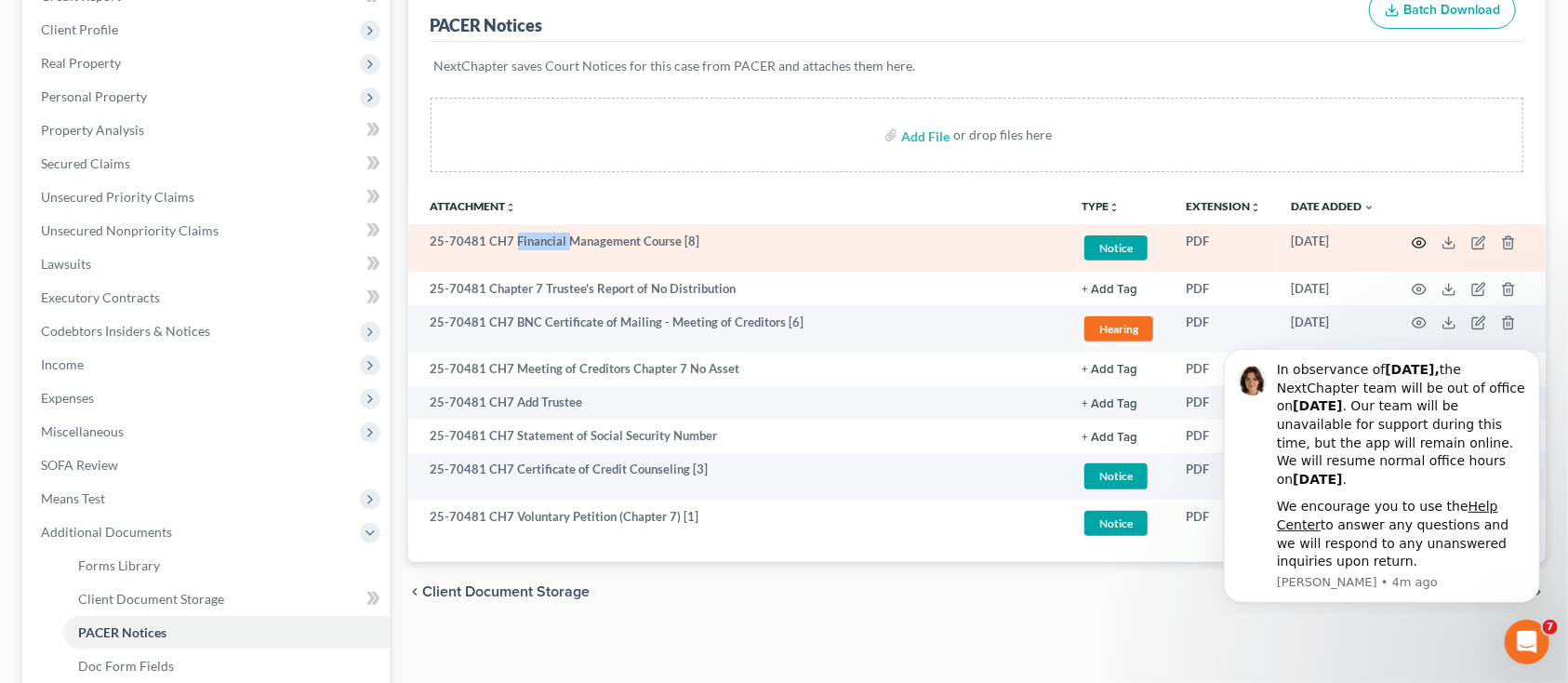
click at [1422, 245] on icon "button" at bounding box center [1419, 242] width 14 height 10
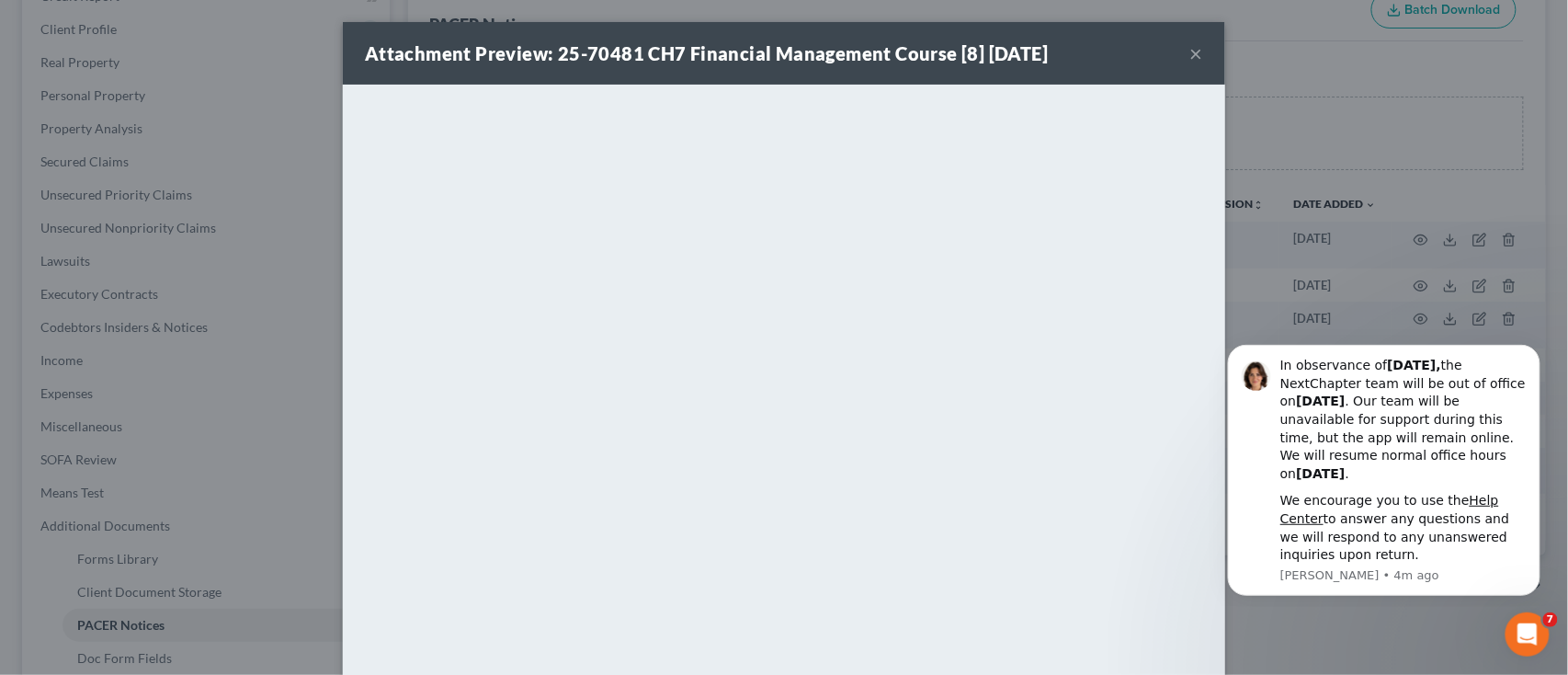
click at [1191, 51] on button "×" at bounding box center [1197, 53] width 13 height 22
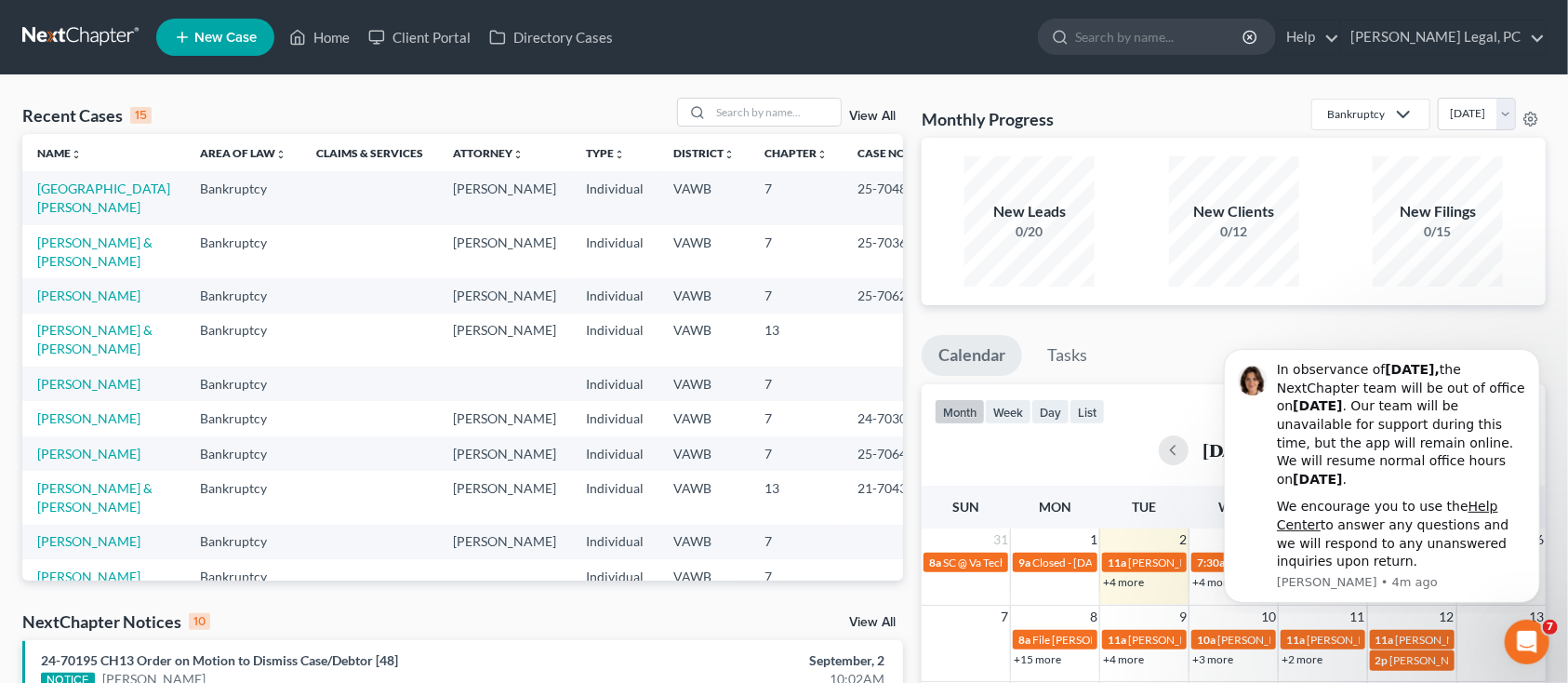
click at [87, 179] on td "[GEOGRAPHIC_DATA][PERSON_NAME]" at bounding box center [103, 198] width 163 height 53
click at [88, 191] on link "[GEOGRAPHIC_DATA][PERSON_NAME]" at bounding box center [104, 198] width 133 height 34
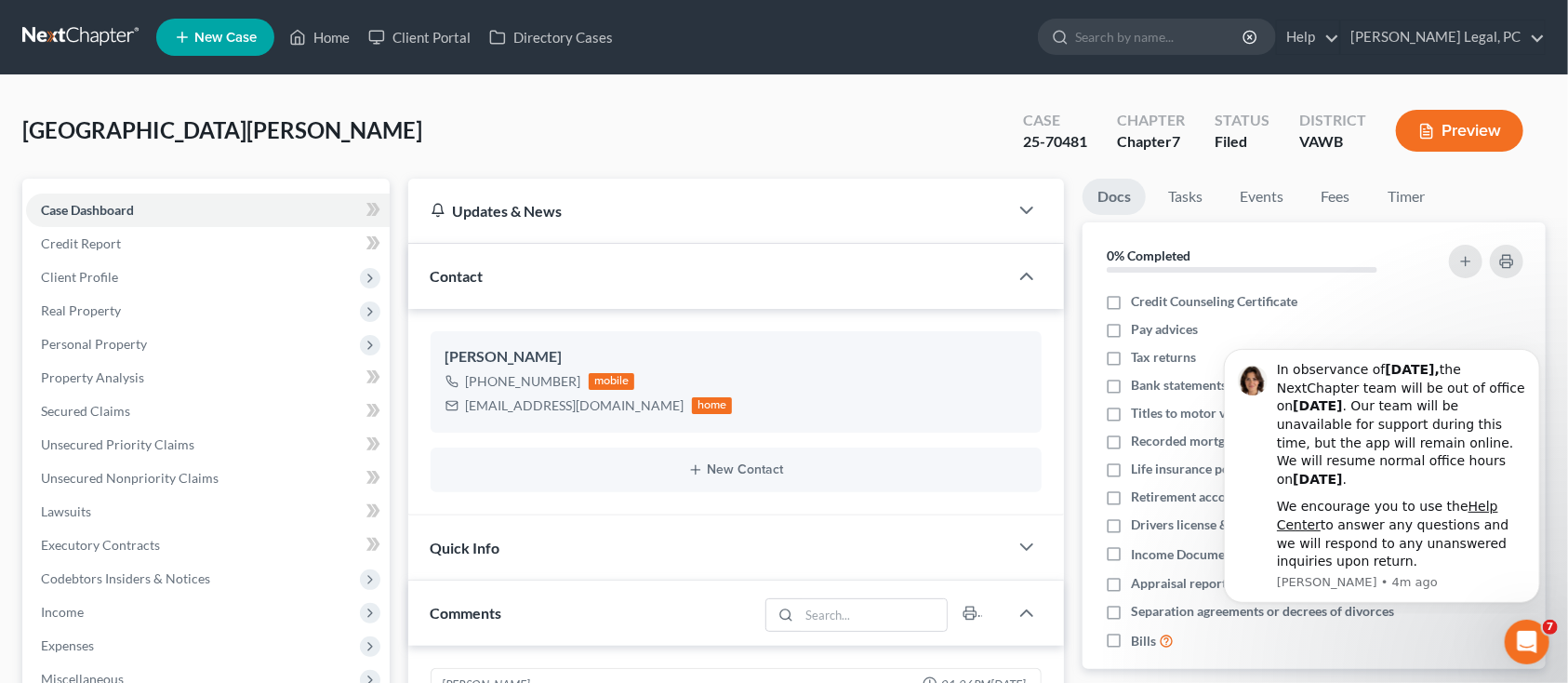
scroll to position [906, 0]
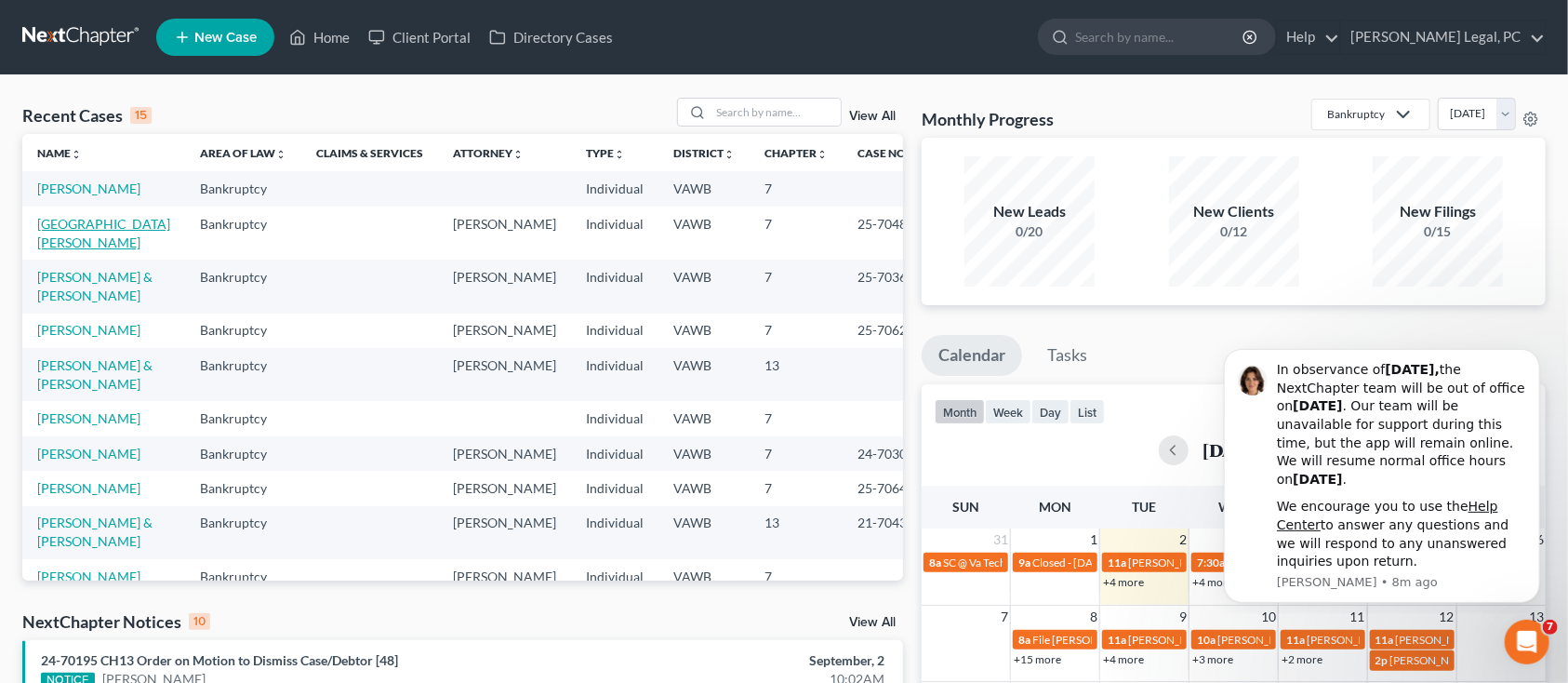
click at [91, 221] on link "[GEOGRAPHIC_DATA][PERSON_NAME]" at bounding box center [104, 233] width 133 height 34
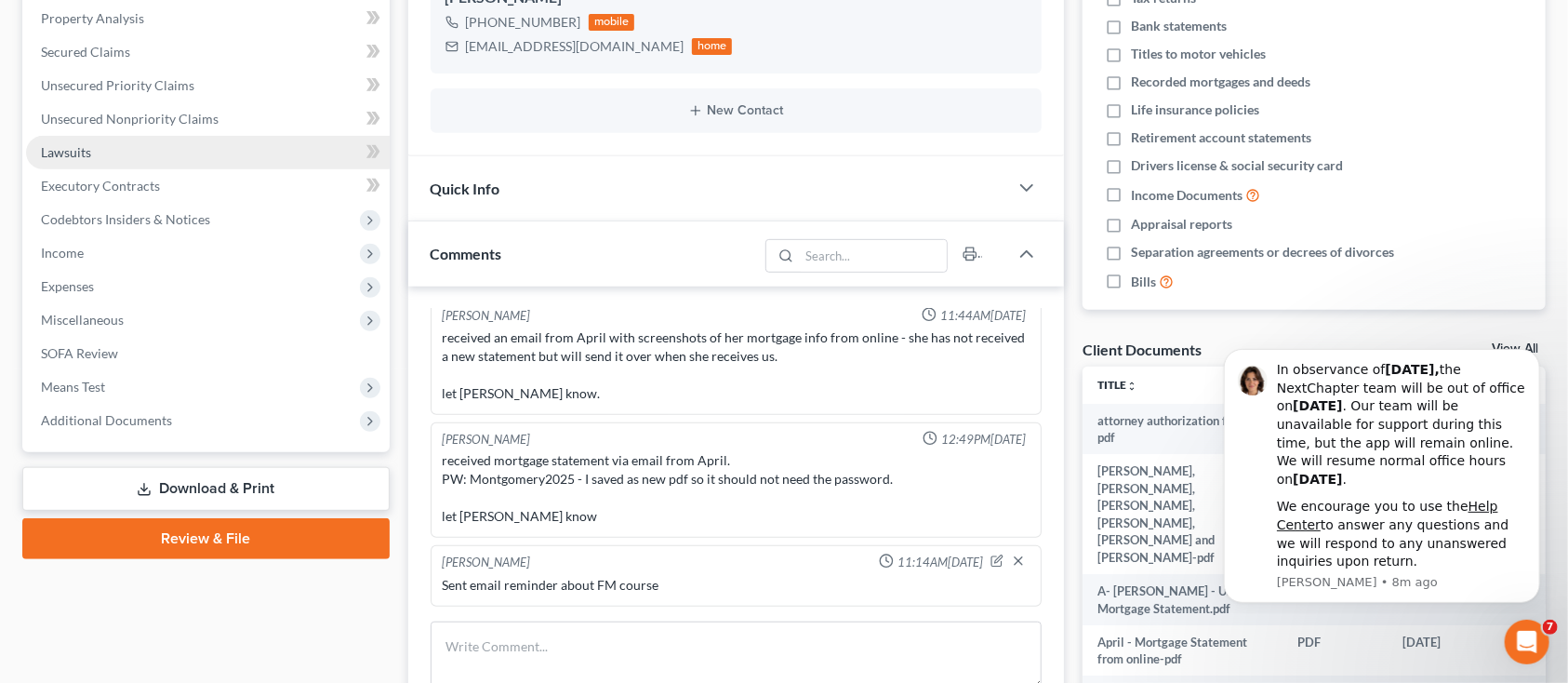
scroll to position [496, 0]
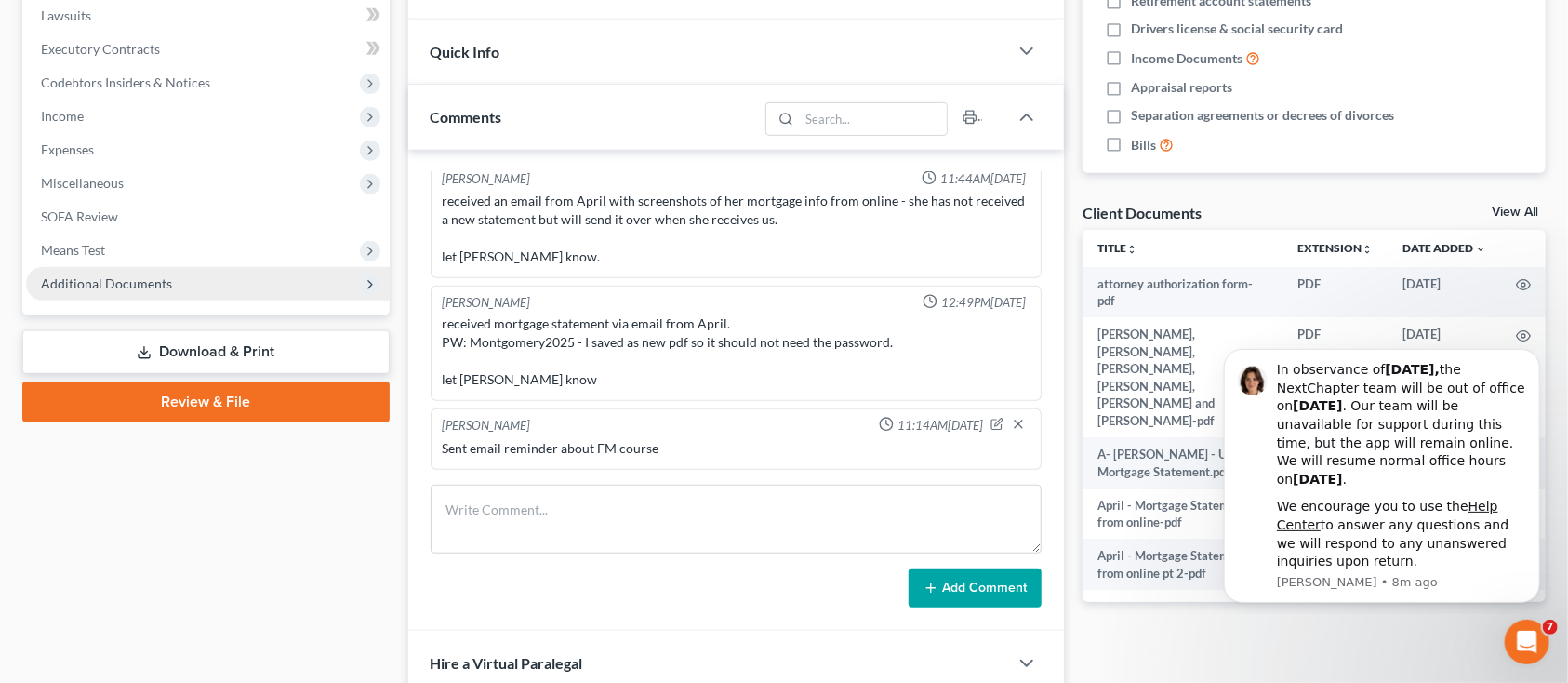
click at [69, 278] on span "Additional Documents" at bounding box center [107, 283] width 131 height 16
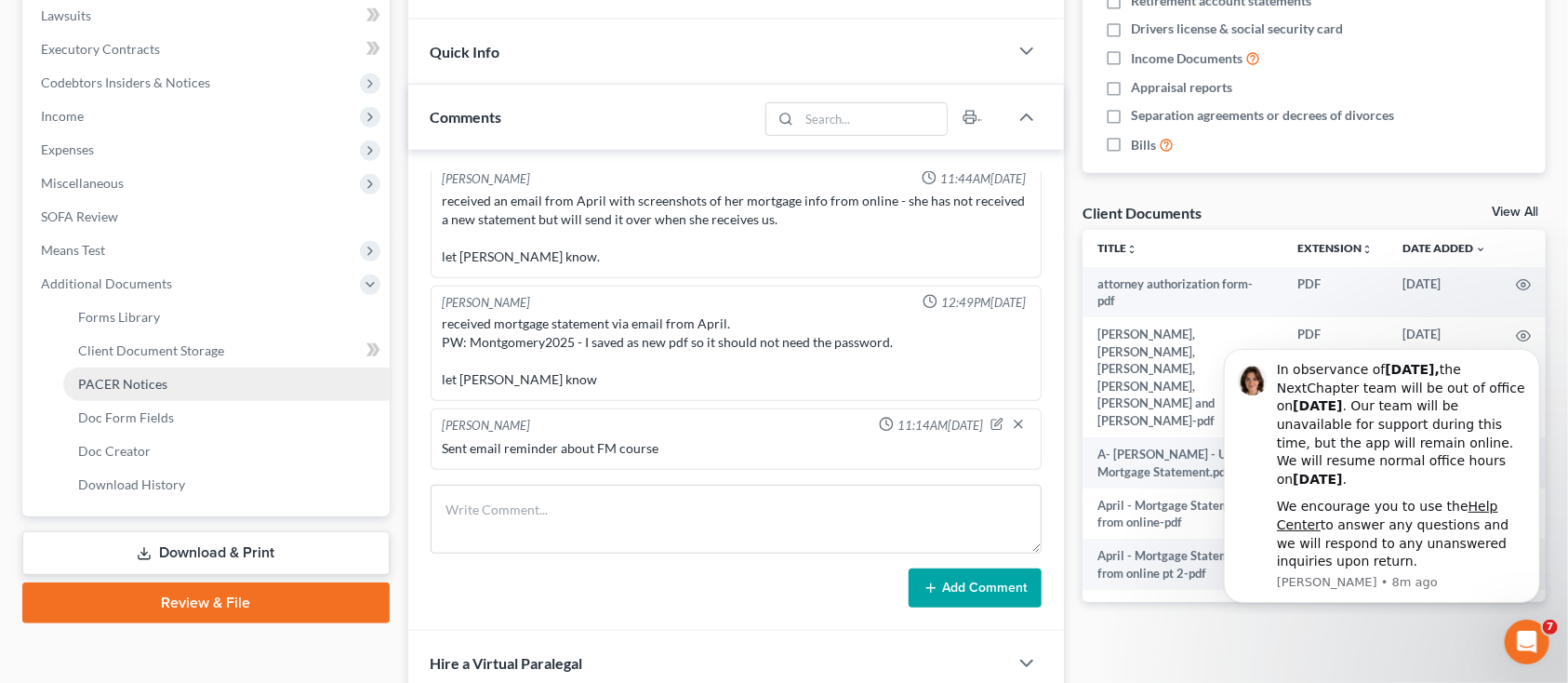
click at [110, 370] on link "PACER Notices" at bounding box center [226, 384] width 327 height 33
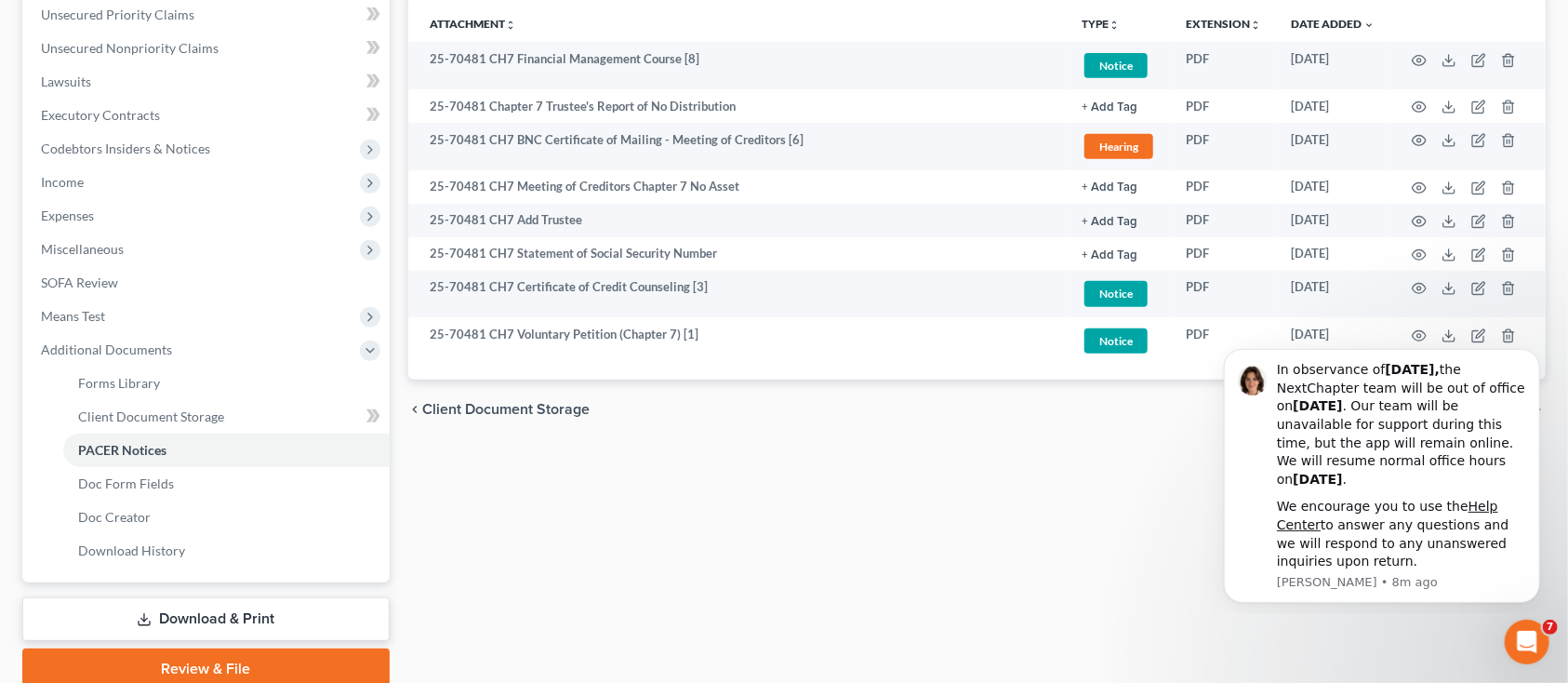
scroll to position [372, 0]
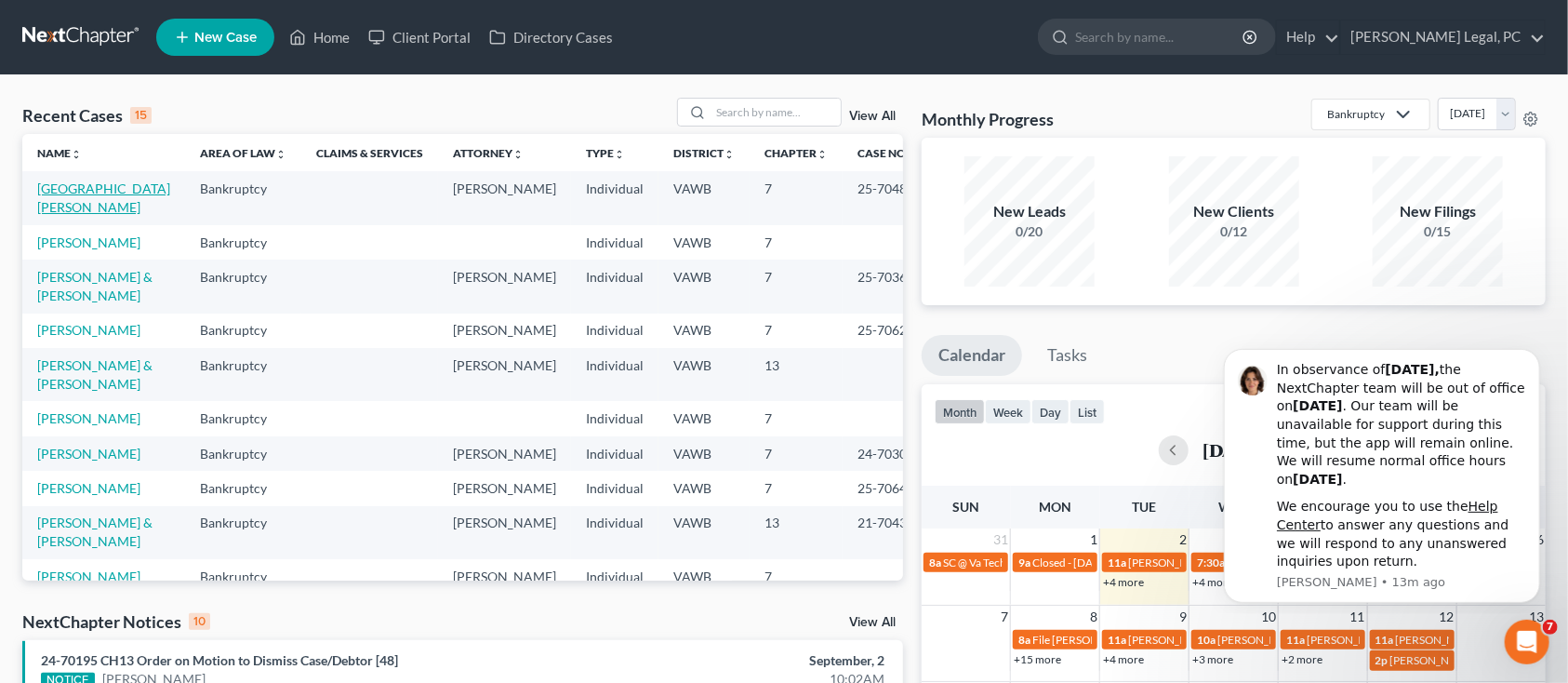
click at [56, 195] on link "[GEOGRAPHIC_DATA][PERSON_NAME]" at bounding box center [104, 198] width 133 height 34
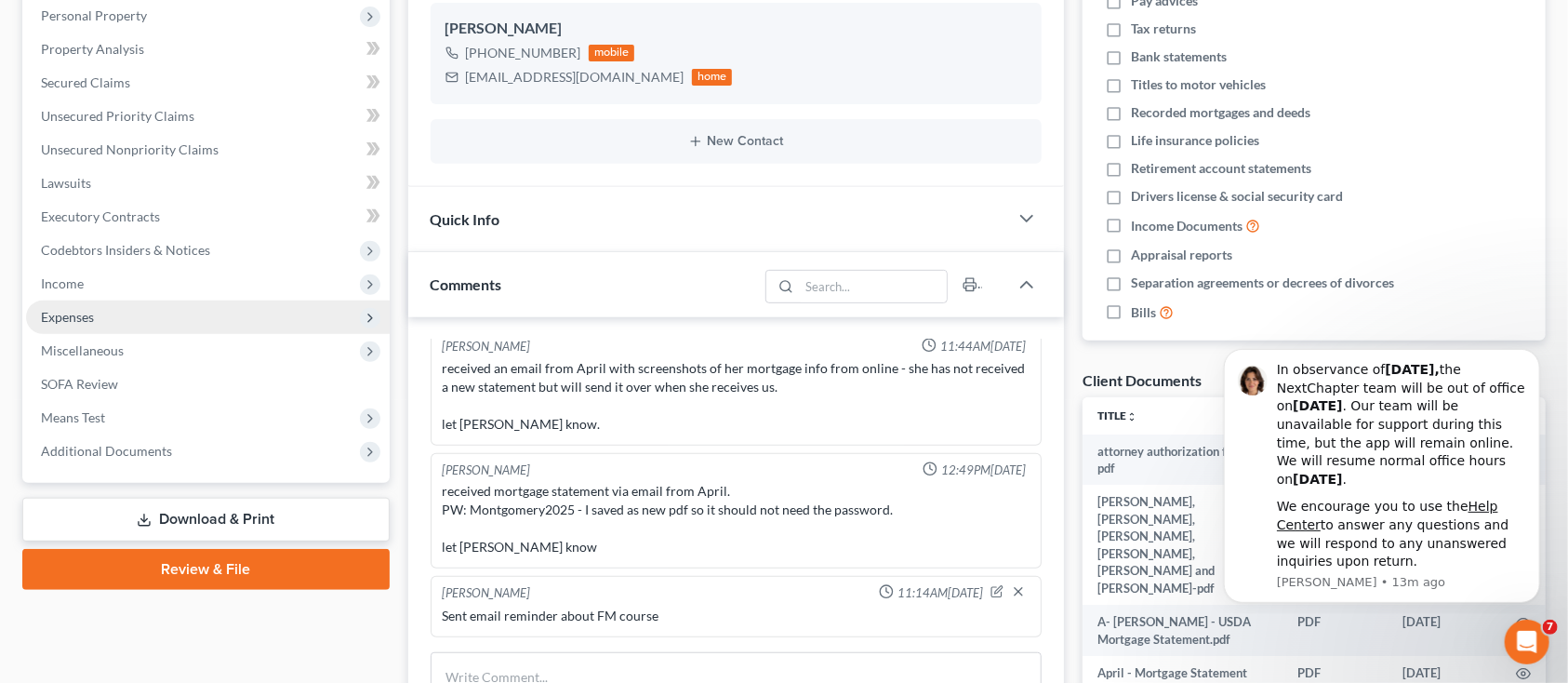
scroll to position [372, 0]
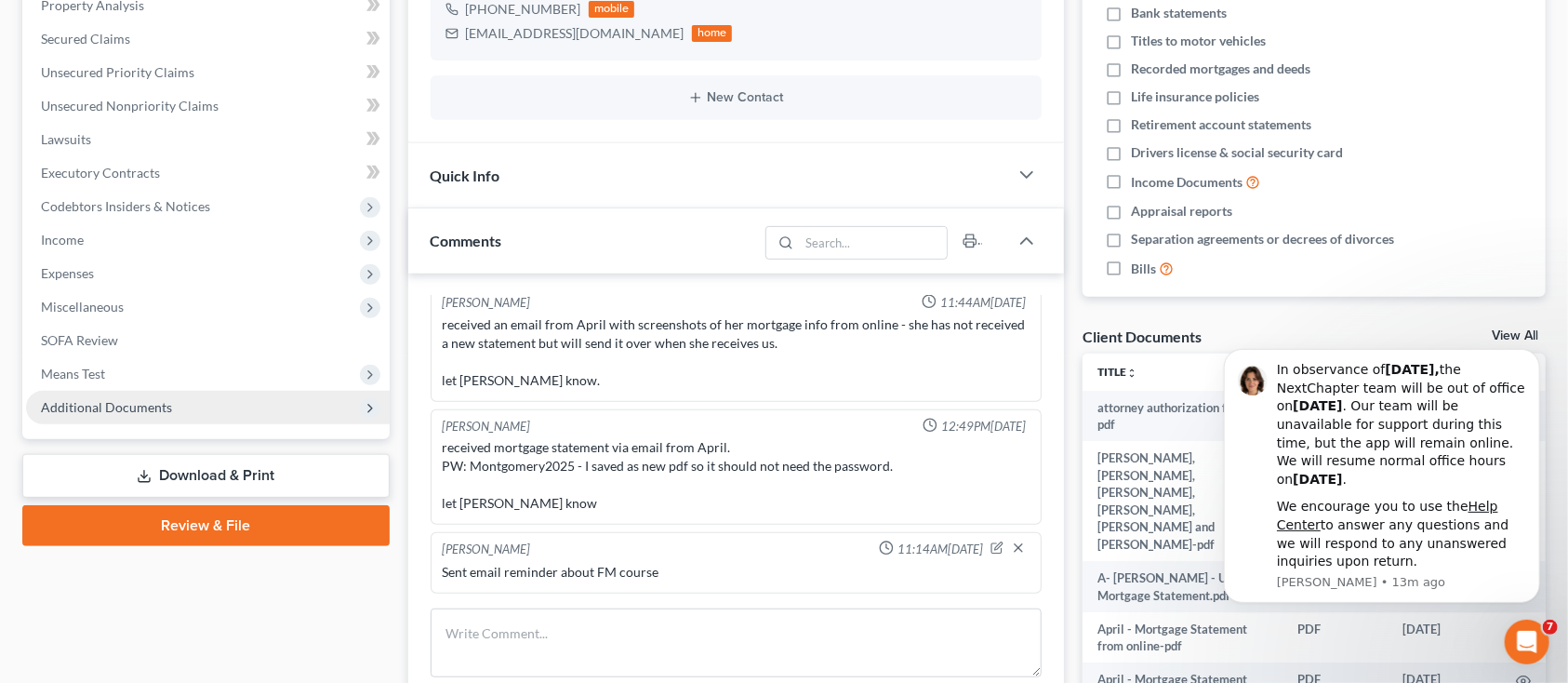
click at [83, 399] on span "Additional Documents" at bounding box center [107, 407] width 131 height 16
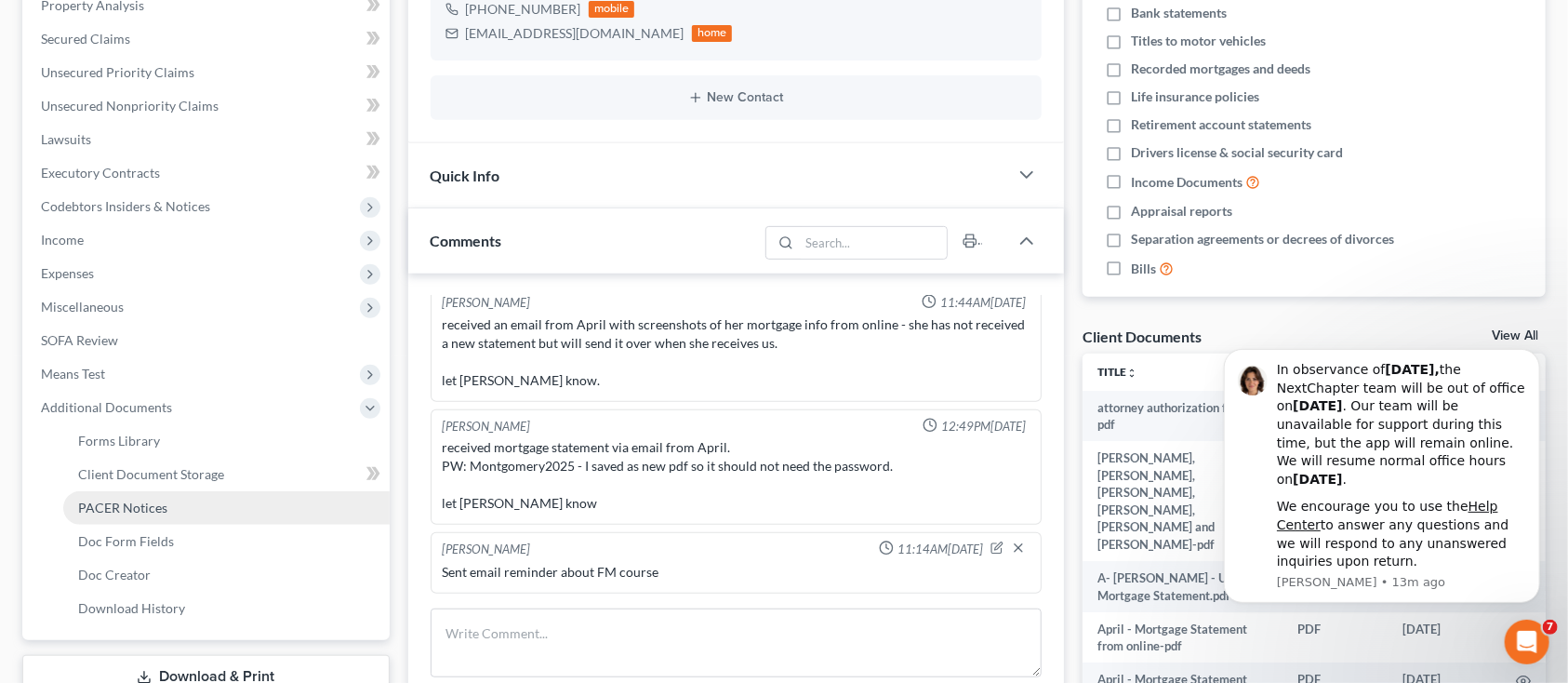
click at [78, 493] on link "PACER Notices" at bounding box center [226, 508] width 327 height 33
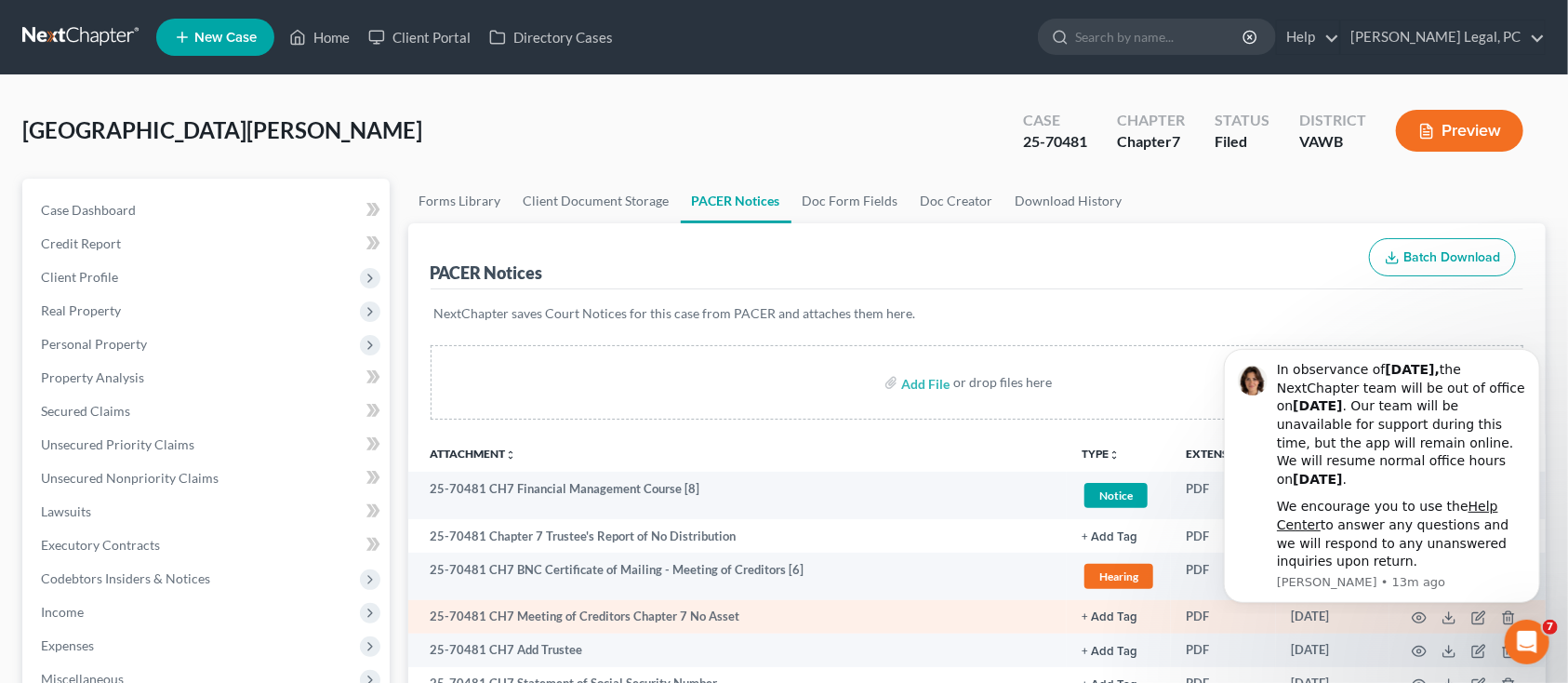
click at [715, 612] on td "25-70481 CH7 Meeting of Creditors Chapter 7 No Asset" at bounding box center [738, 616] width 660 height 33
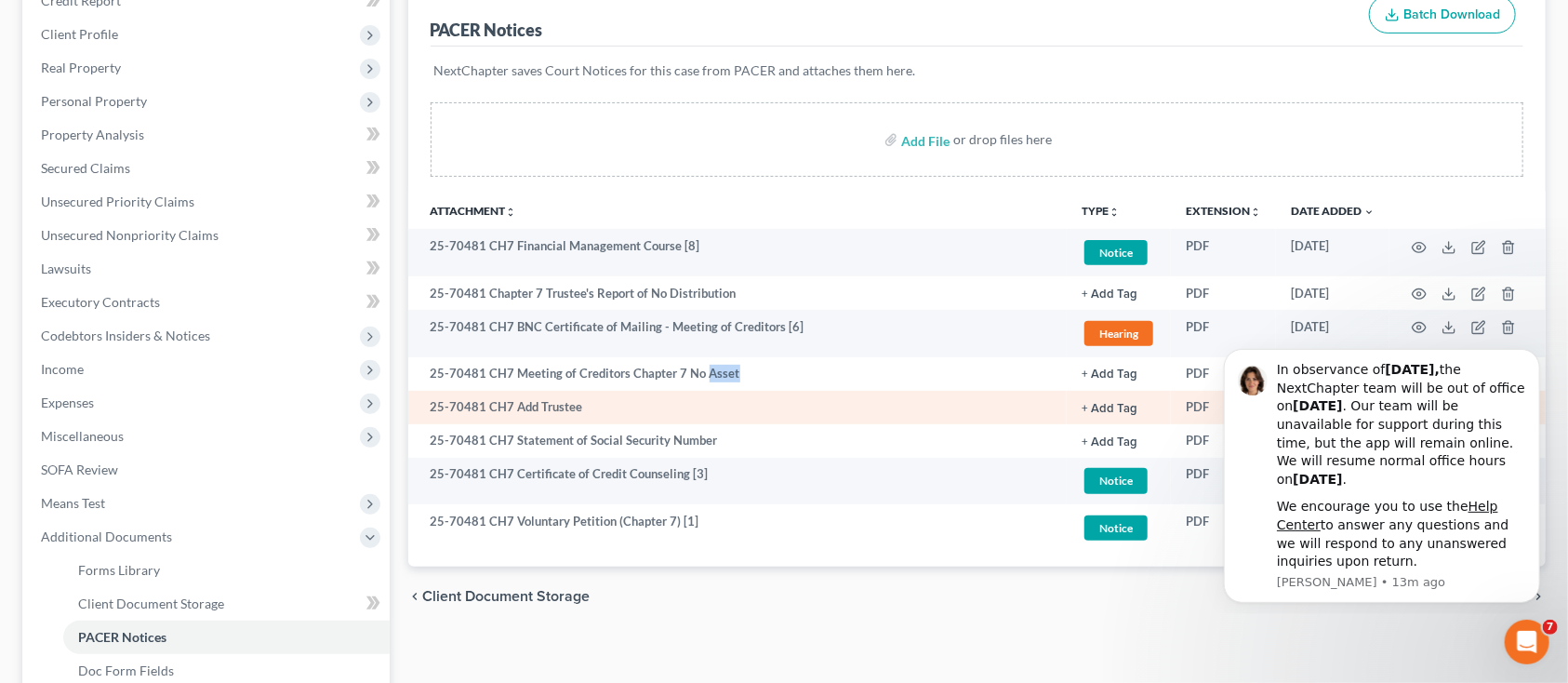
scroll to position [248, 0]
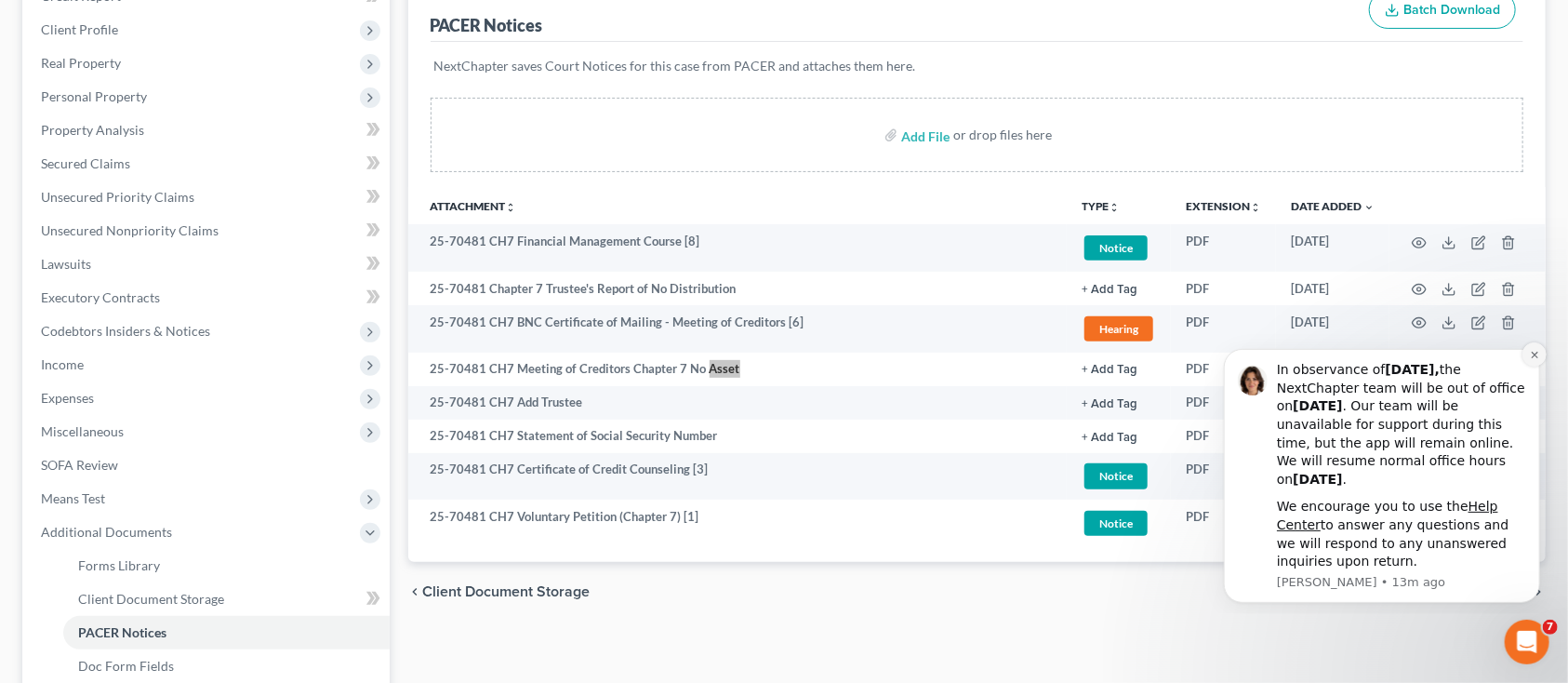
click at [1531, 350] on icon "Dismiss notification" at bounding box center [1534, 353] width 10 height 10
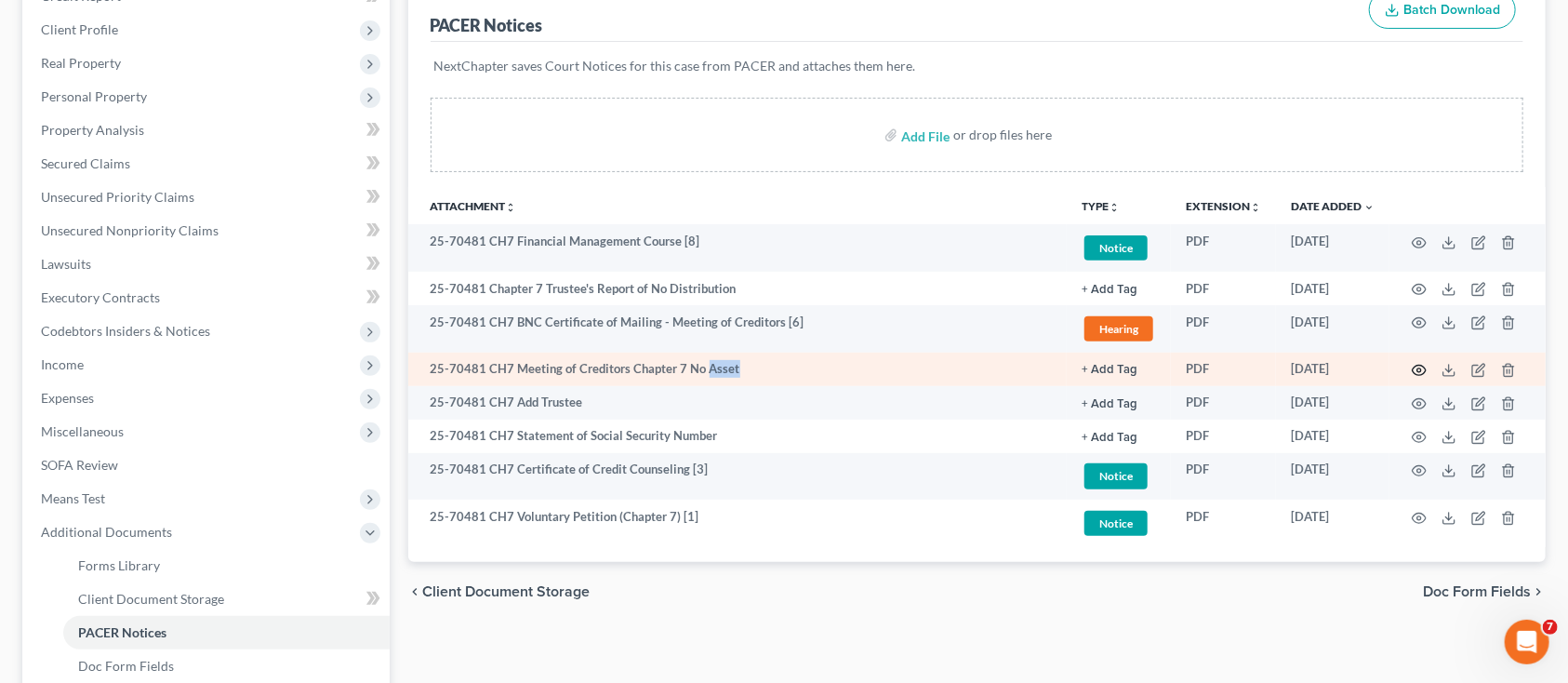
click at [1425, 370] on icon "button" at bounding box center [1419, 371] width 15 height 15
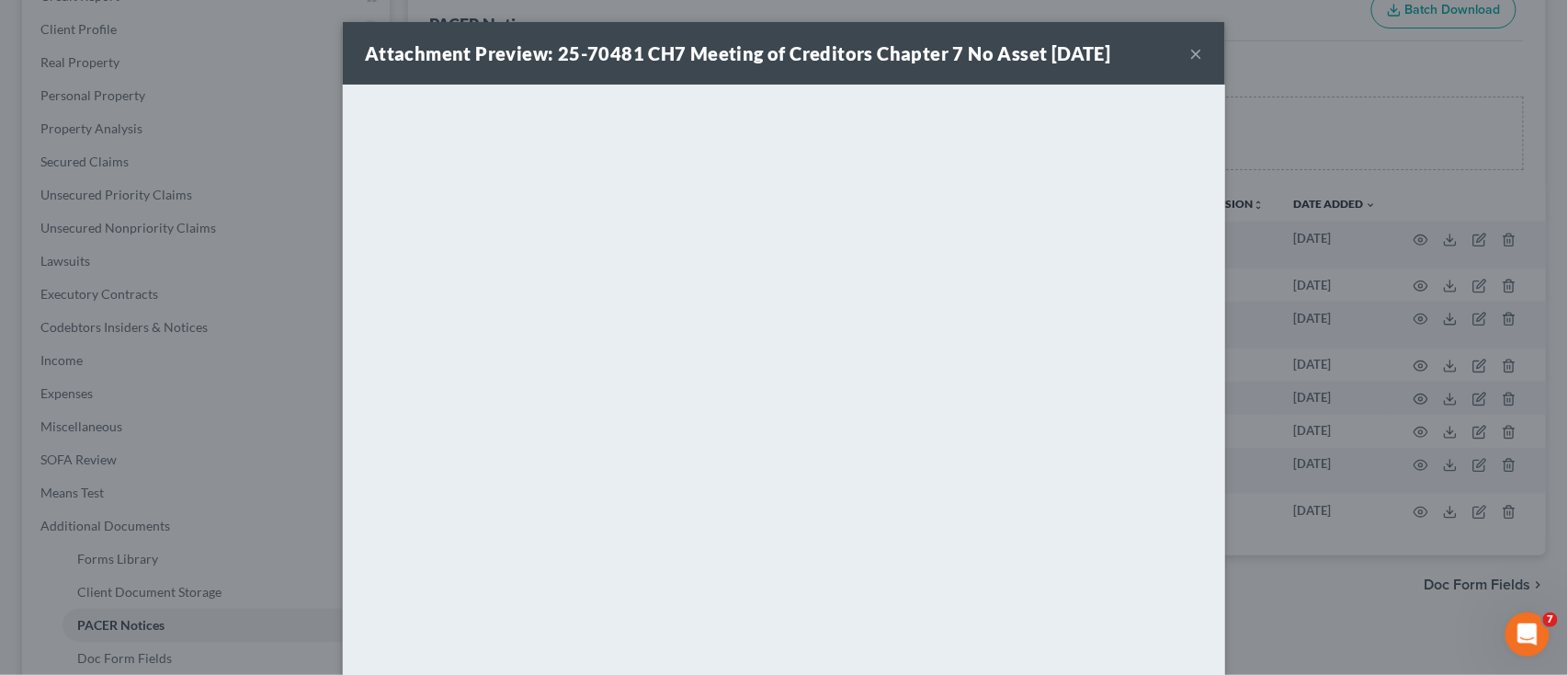
click at [1191, 50] on button "×" at bounding box center [1197, 53] width 13 height 22
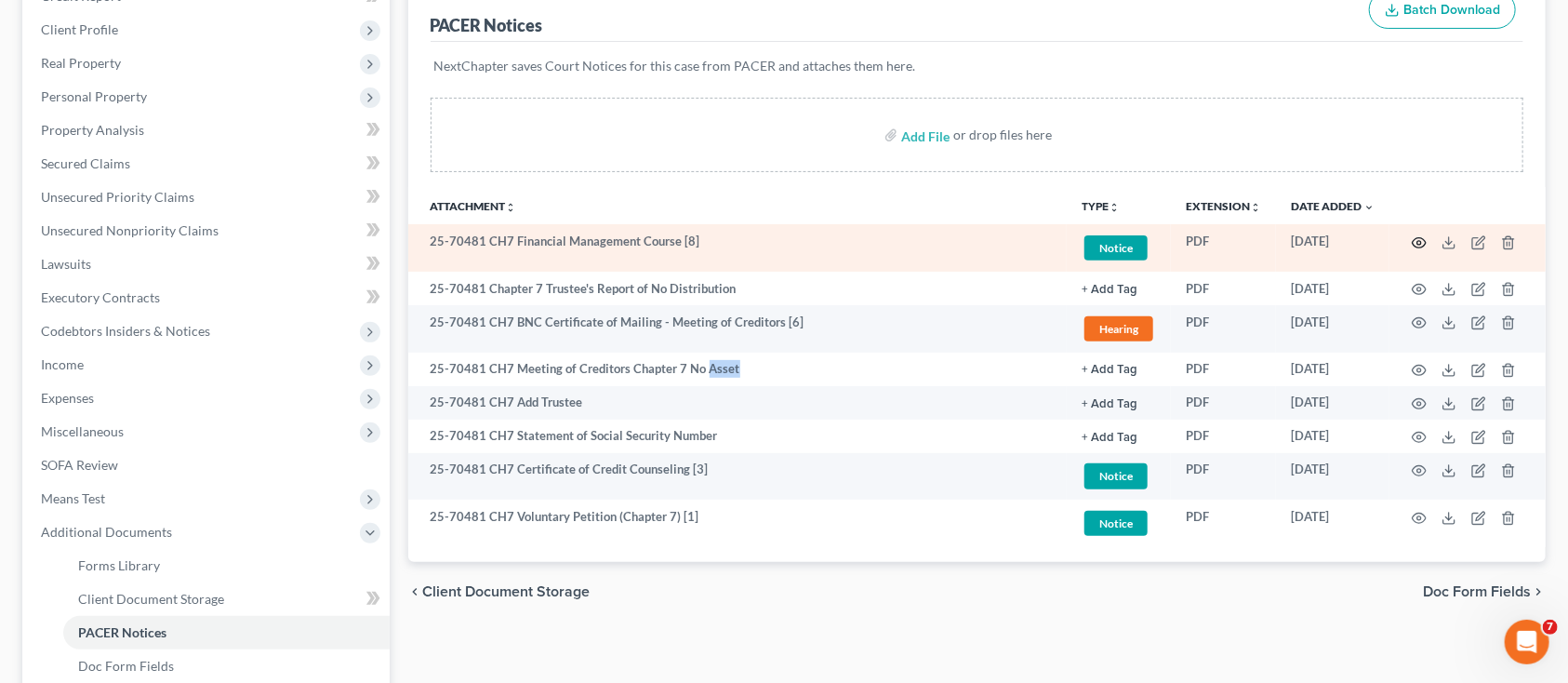
click at [1415, 239] on icon "button" at bounding box center [1419, 243] width 15 height 15
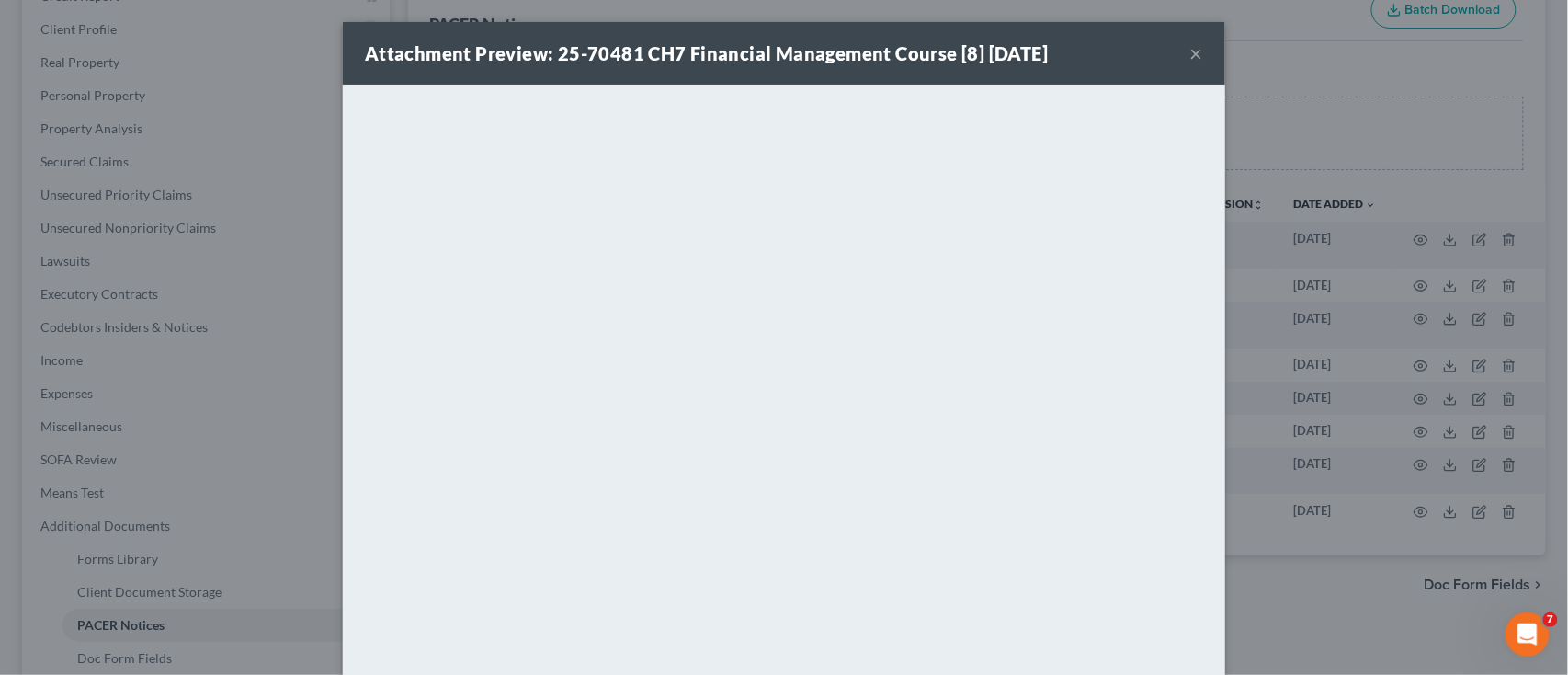
click at [1192, 43] on button "×" at bounding box center [1197, 53] width 13 height 22
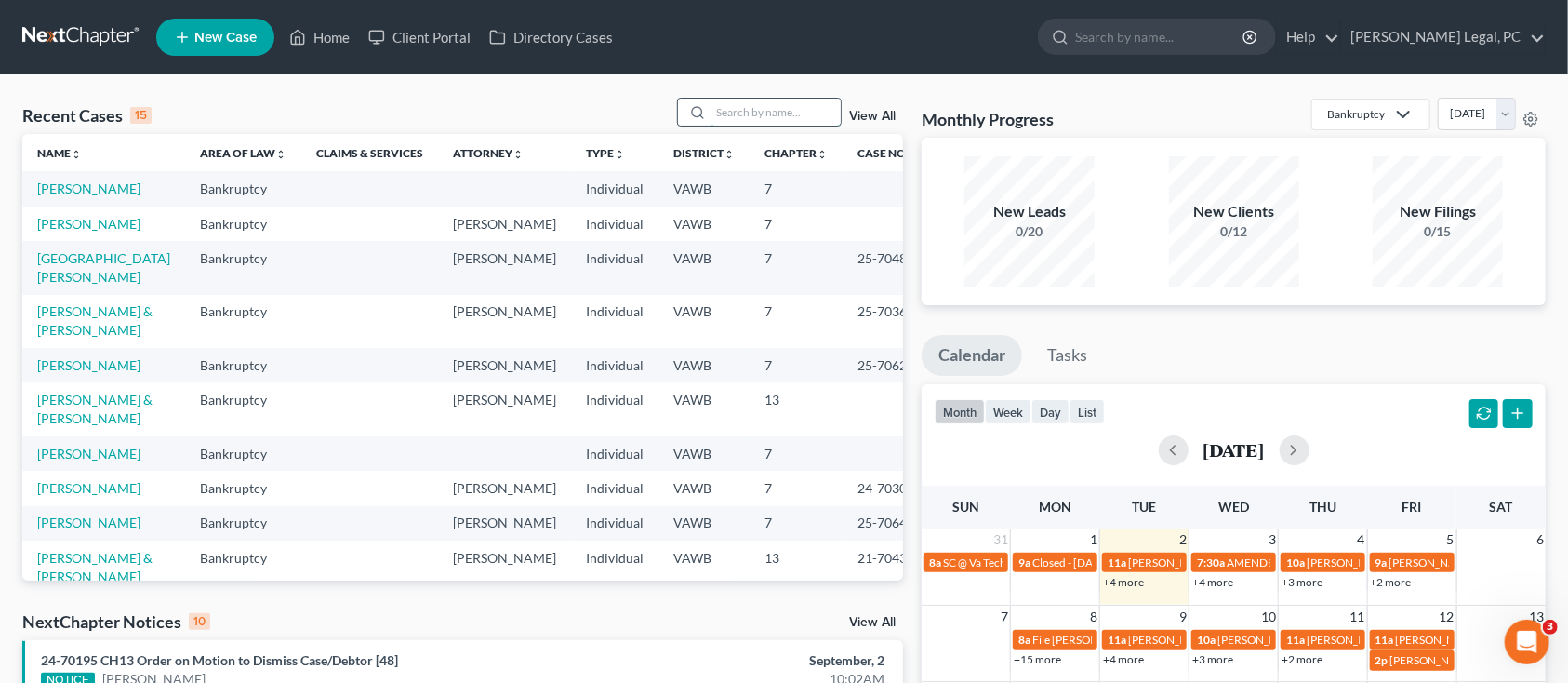
click at [779, 112] on input "search" at bounding box center [775, 112] width 130 height 27
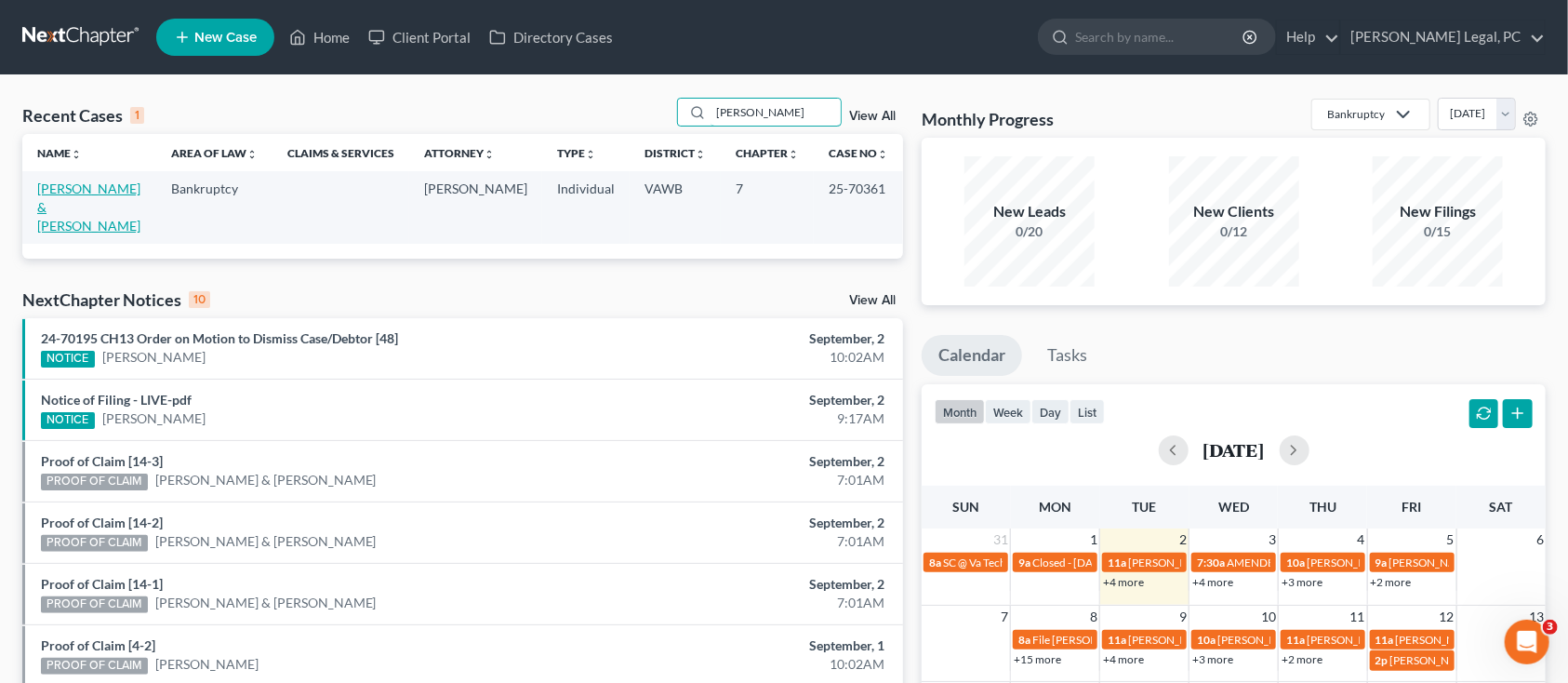
type input "[PERSON_NAME]"
click at [82, 184] on link "[PERSON_NAME] & [PERSON_NAME]" at bounding box center [89, 208] width 103 height 53
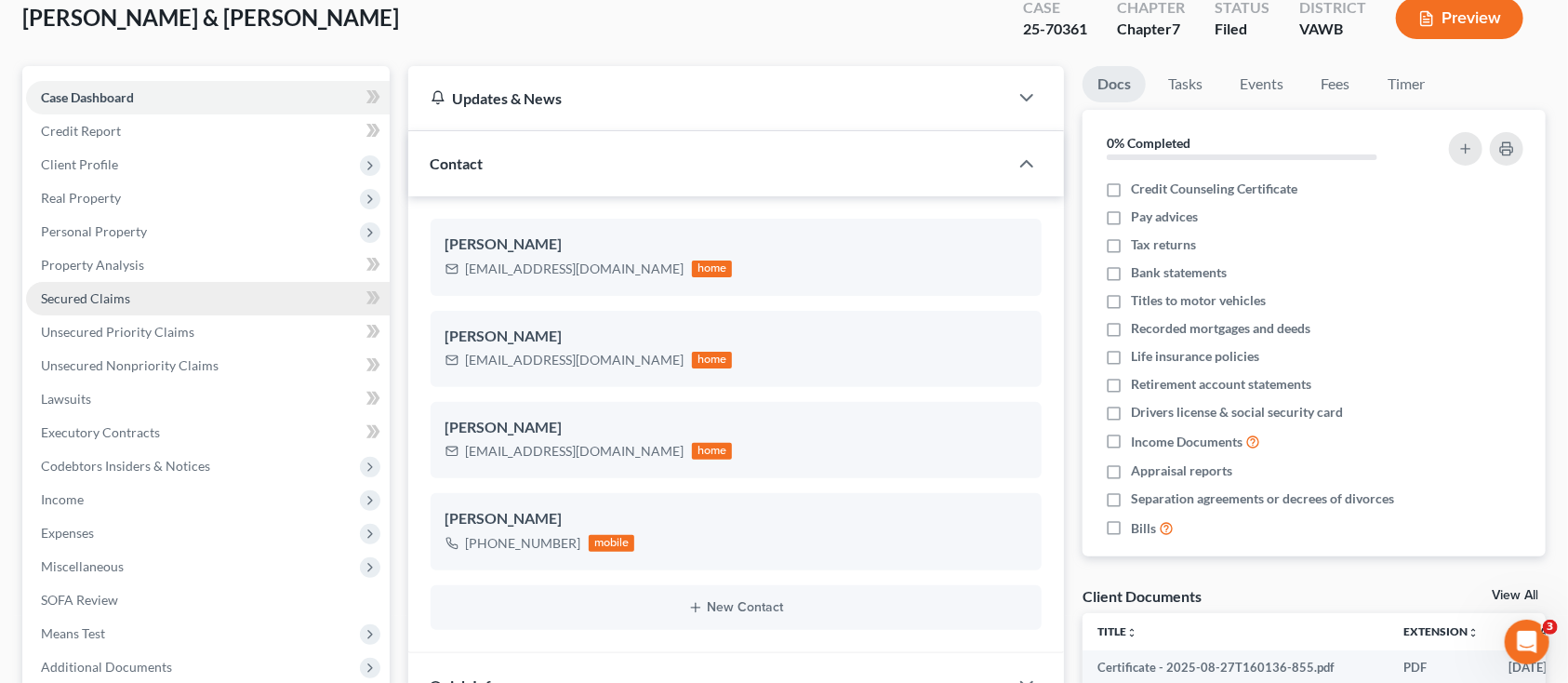
scroll to position [248, 0]
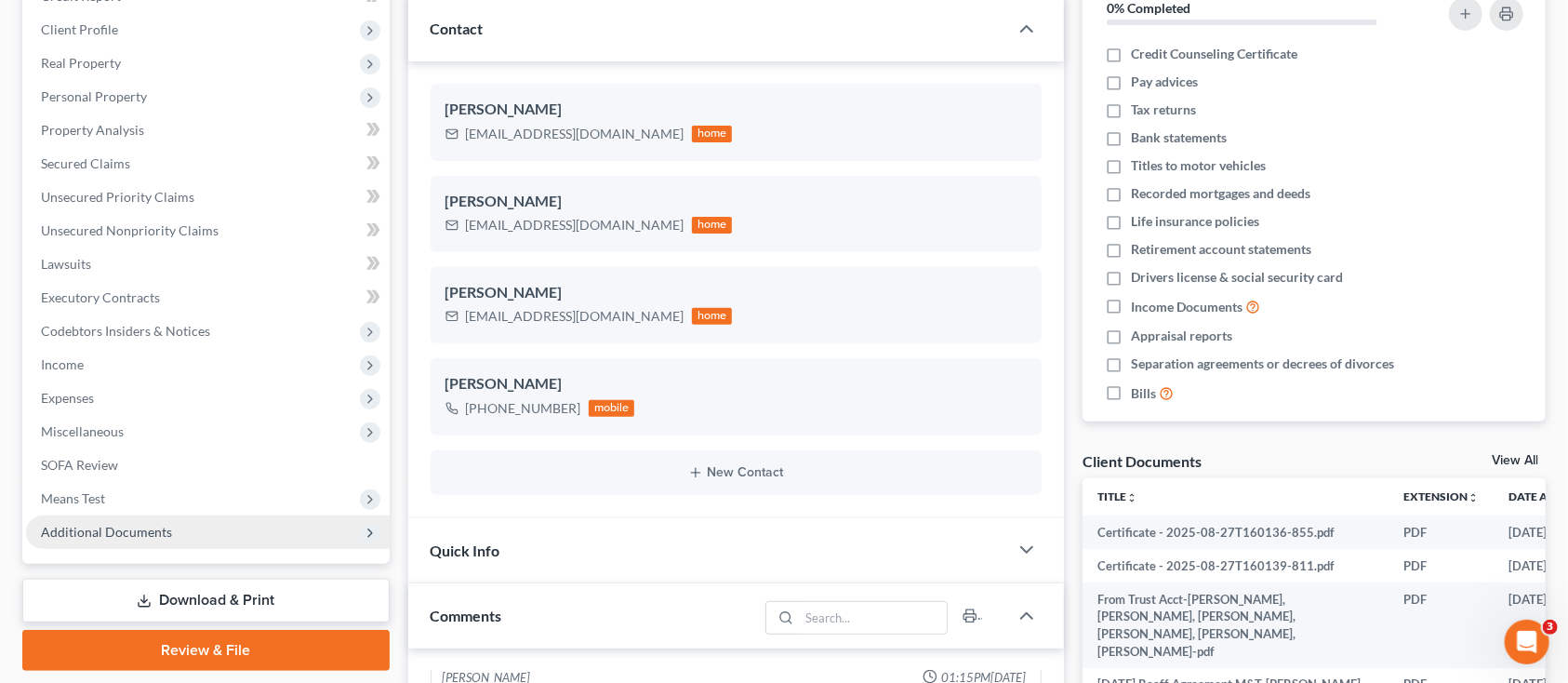
click at [147, 532] on span "Additional Documents" at bounding box center [107, 532] width 131 height 16
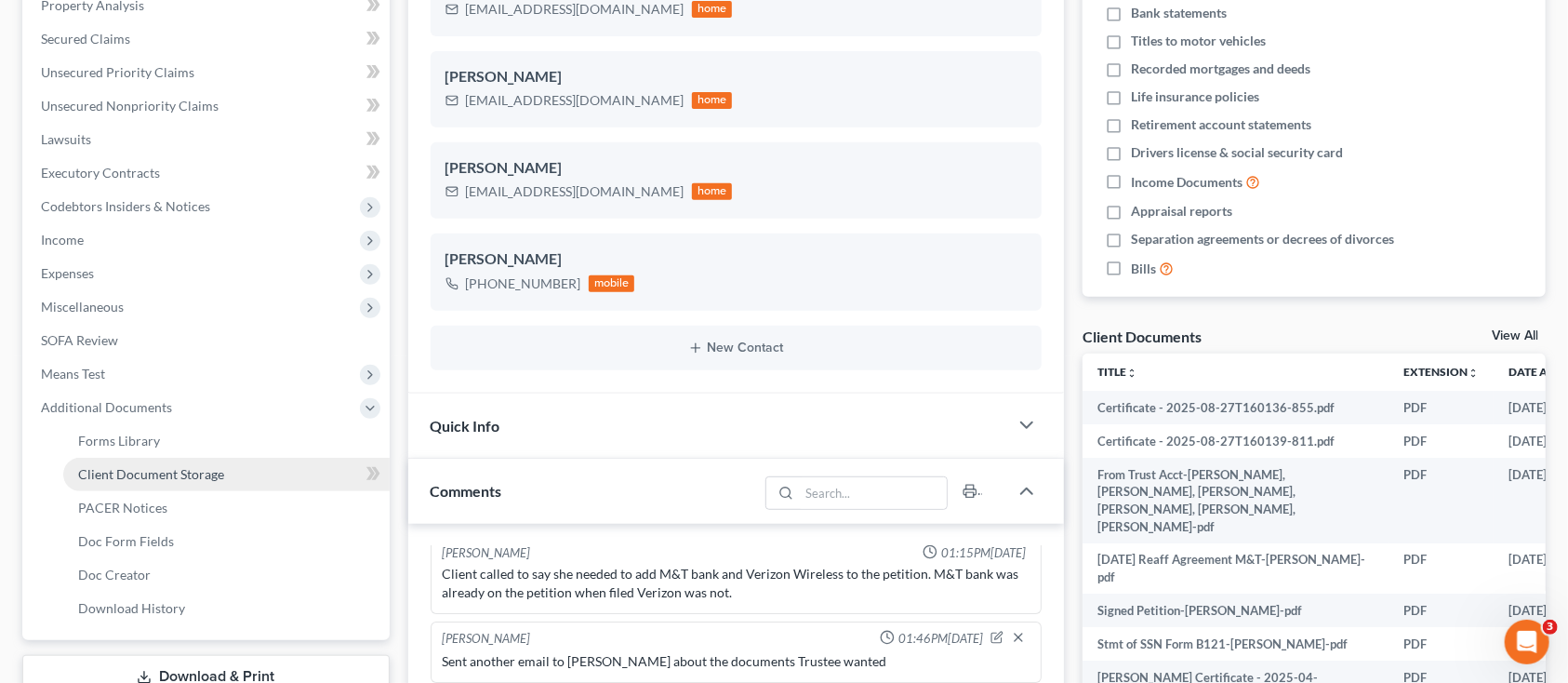
click at [202, 469] on span "Client Document Storage" at bounding box center [150, 473] width 146 height 16
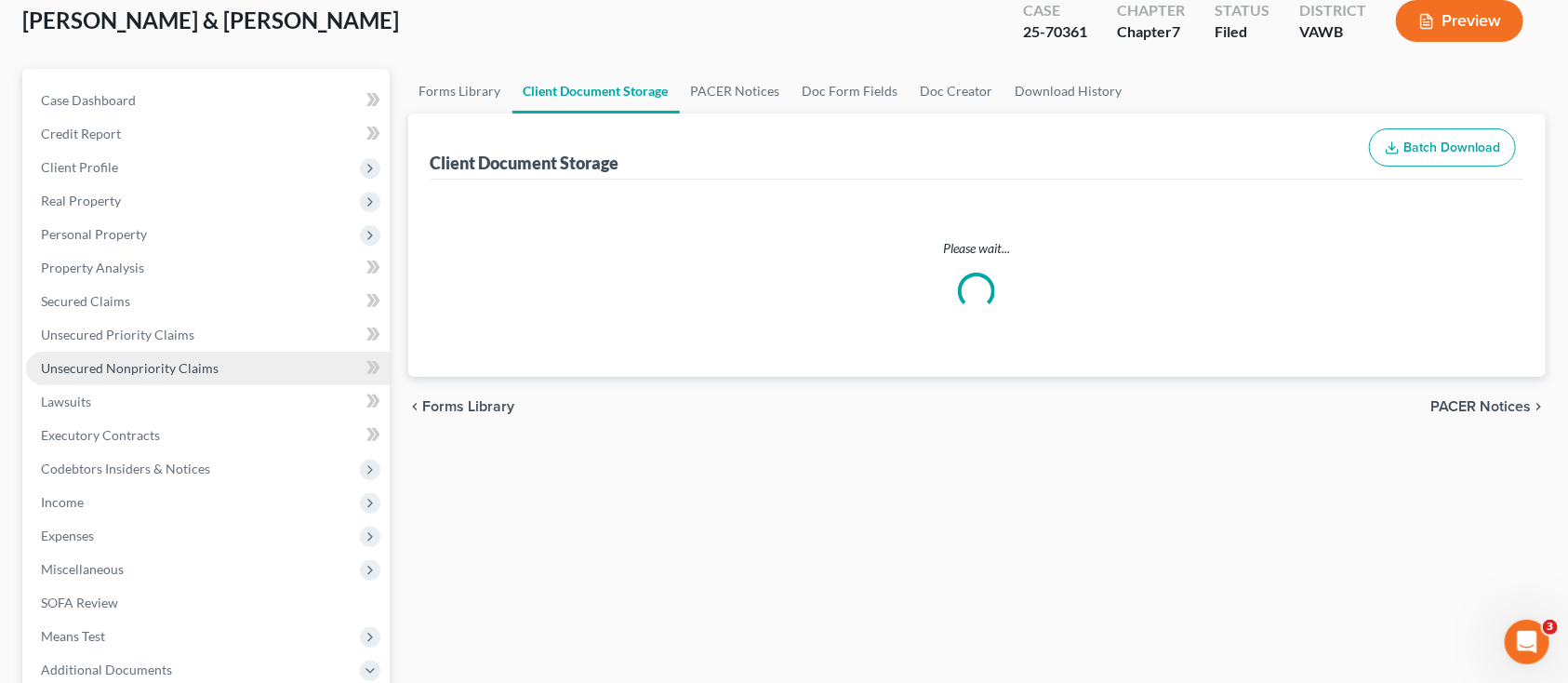
scroll to position [25, 0]
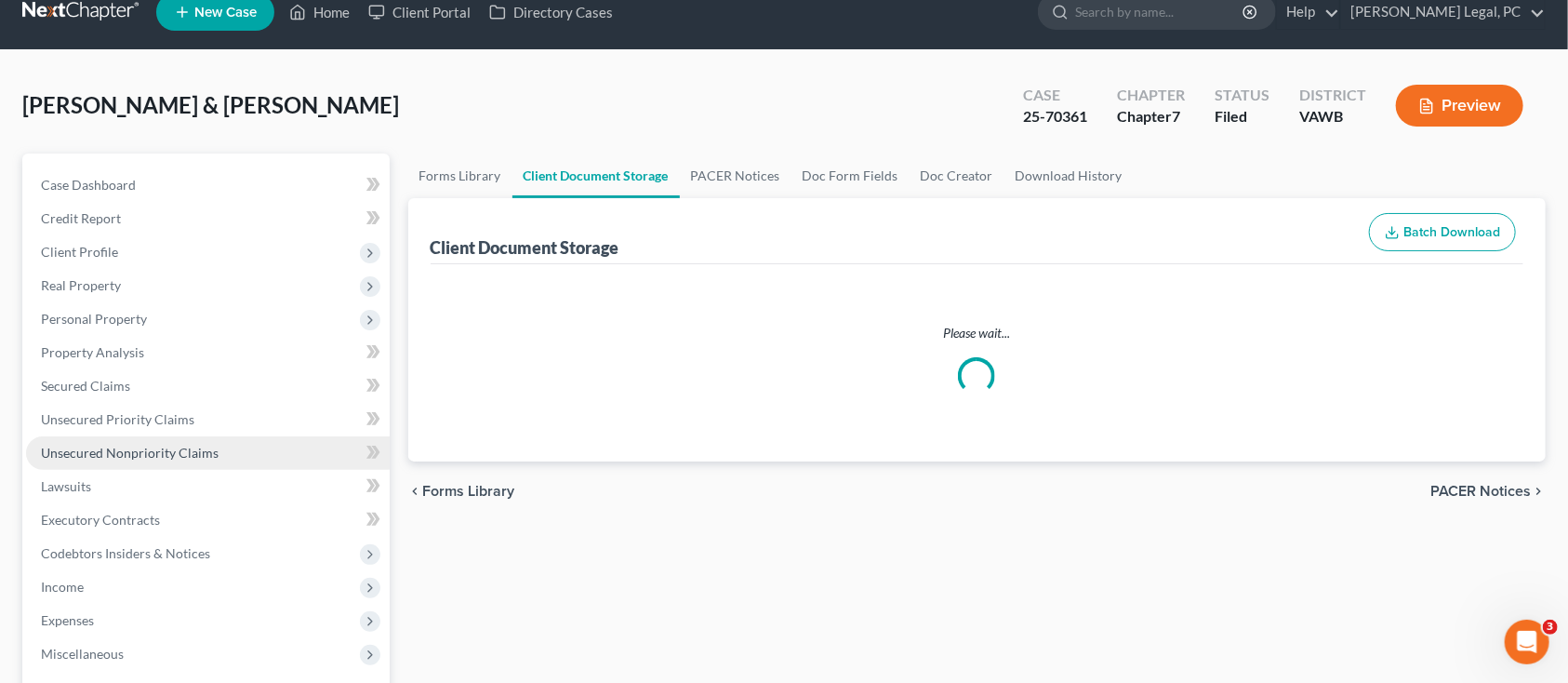
select select "0"
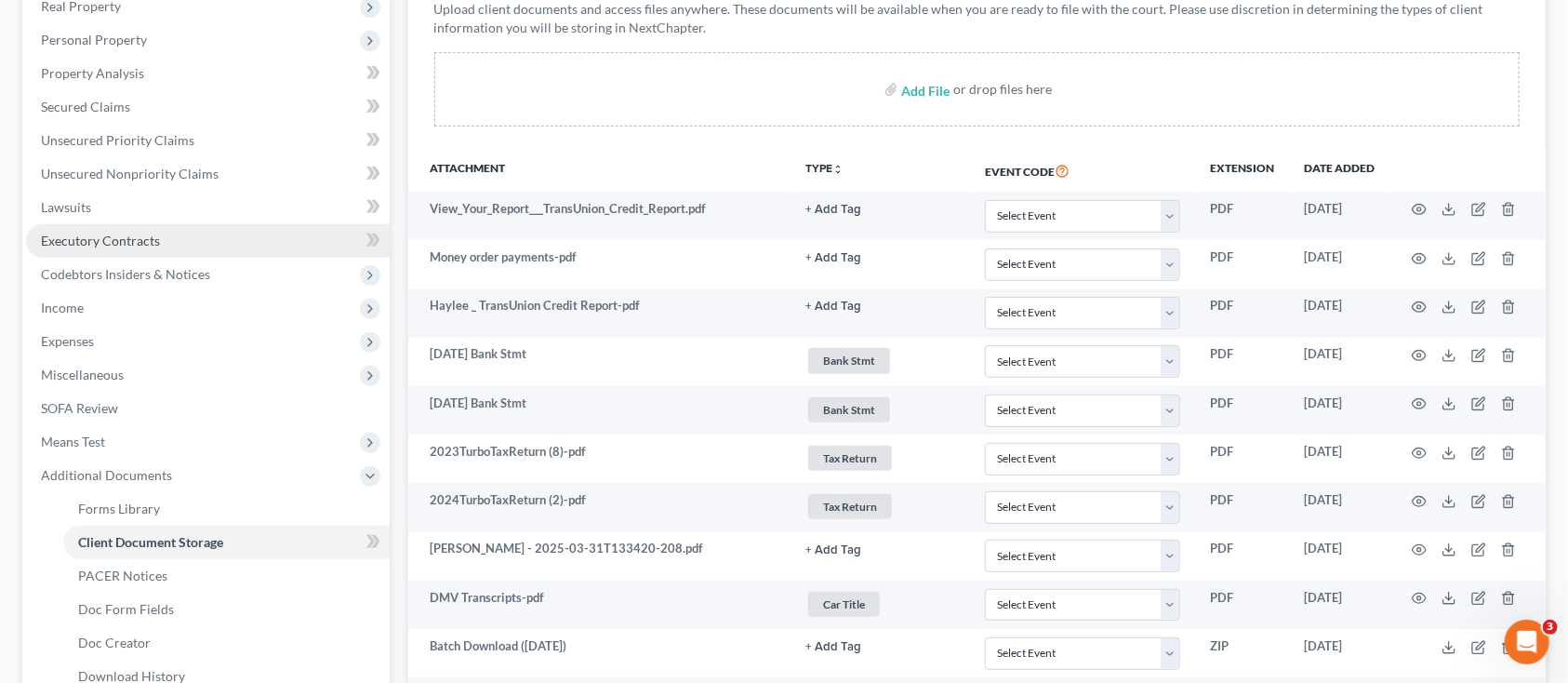
scroll to position [372, 0]
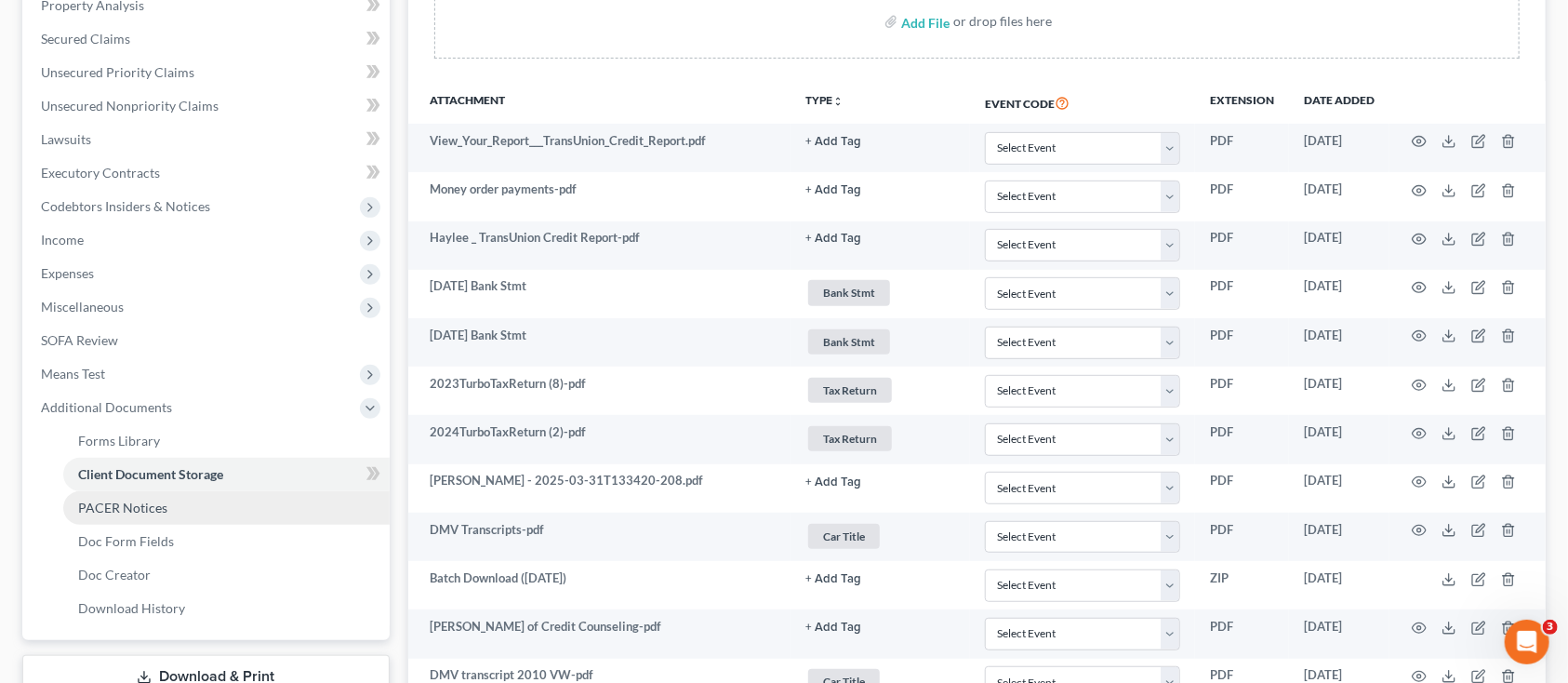
click at [109, 500] on span "PACER Notices" at bounding box center [123, 508] width 89 height 16
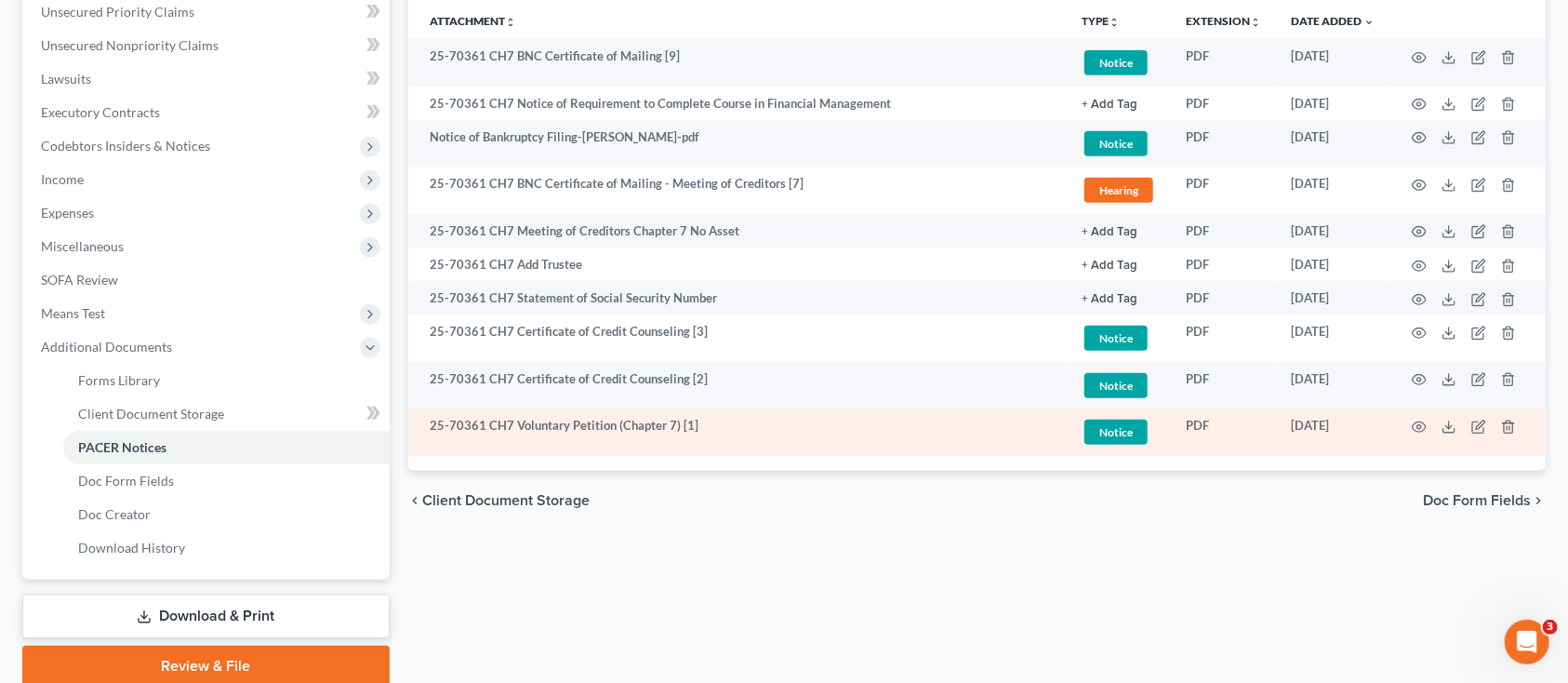
scroll to position [372, 0]
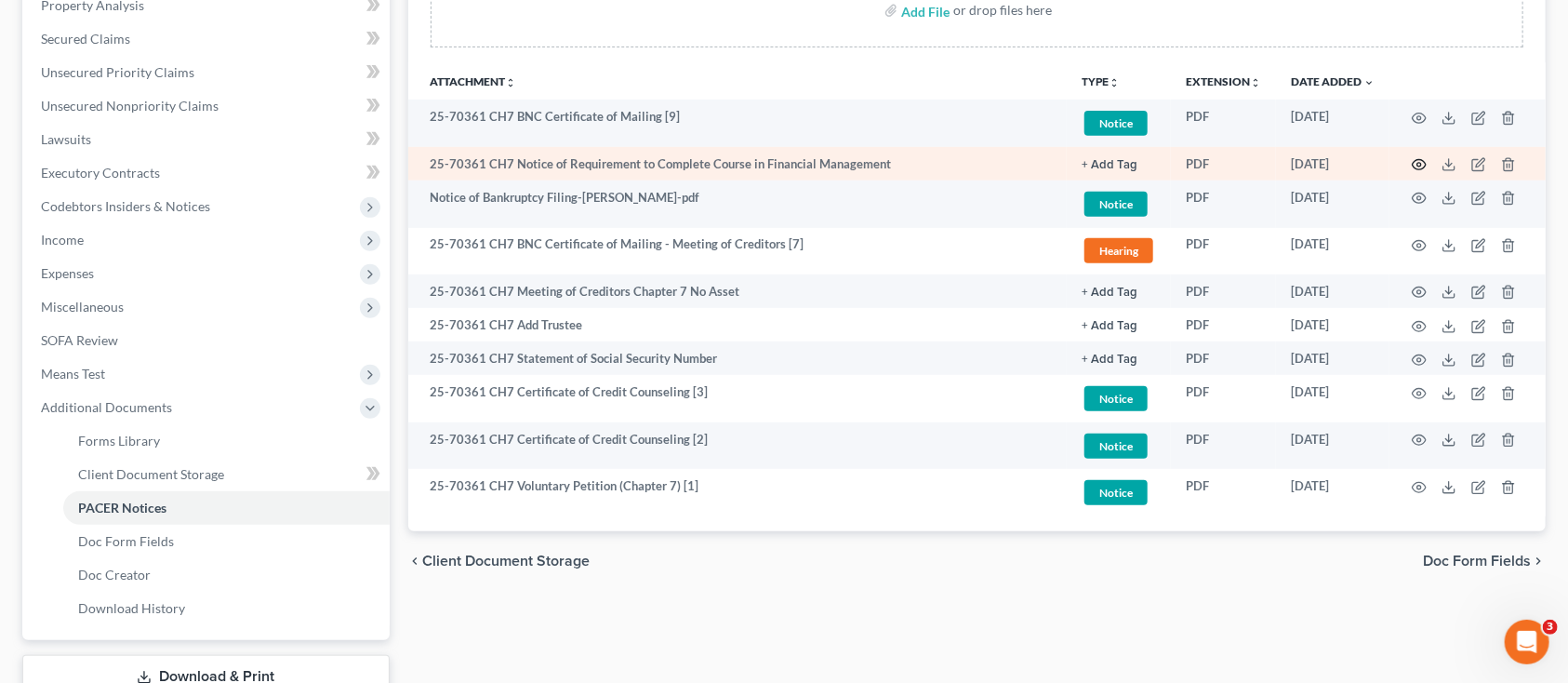
click at [1416, 163] on icon "button" at bounding box center [1419, 165] width 15 height 15
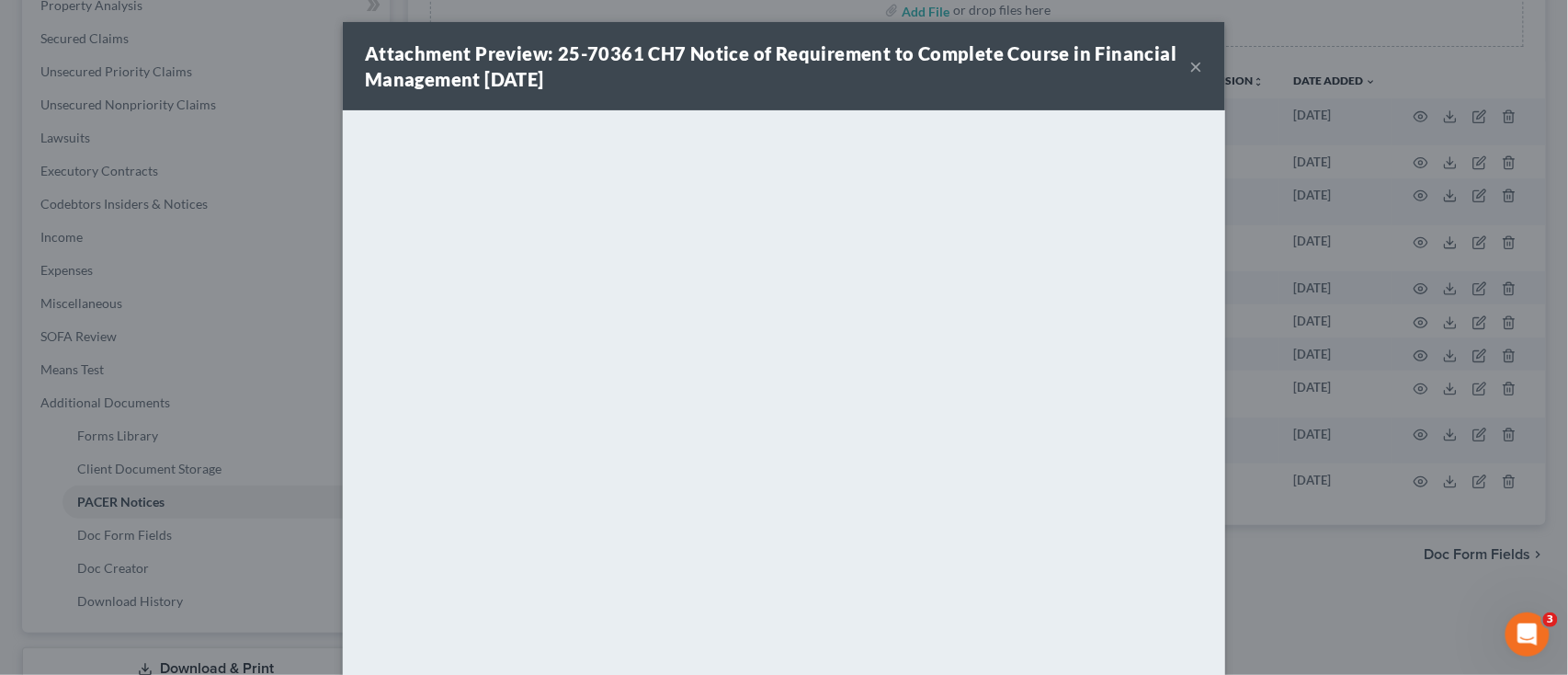
click at [1191, 66] on button "×" at bounding box center [1197, 66] width 13 height 22
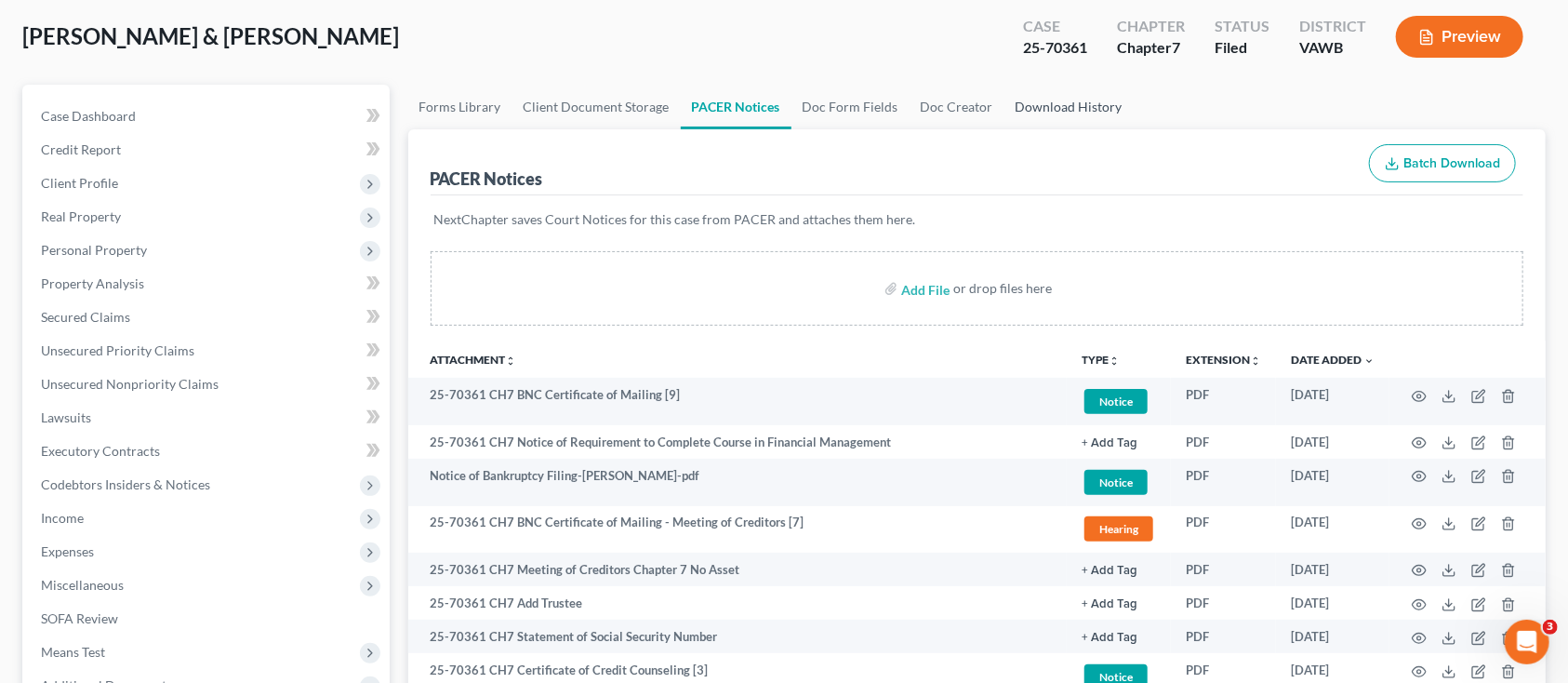
scroll to position [0, 0]
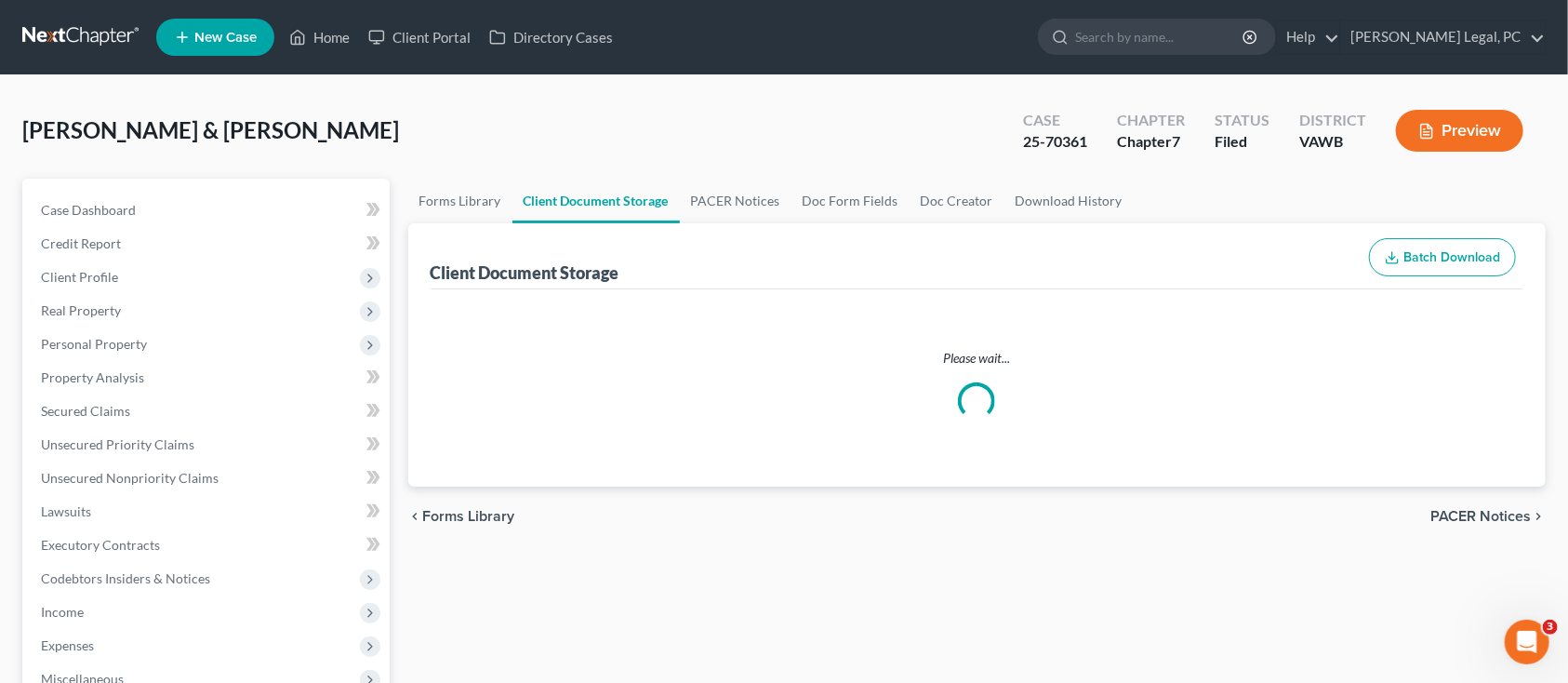
scroll to position [372, 0]
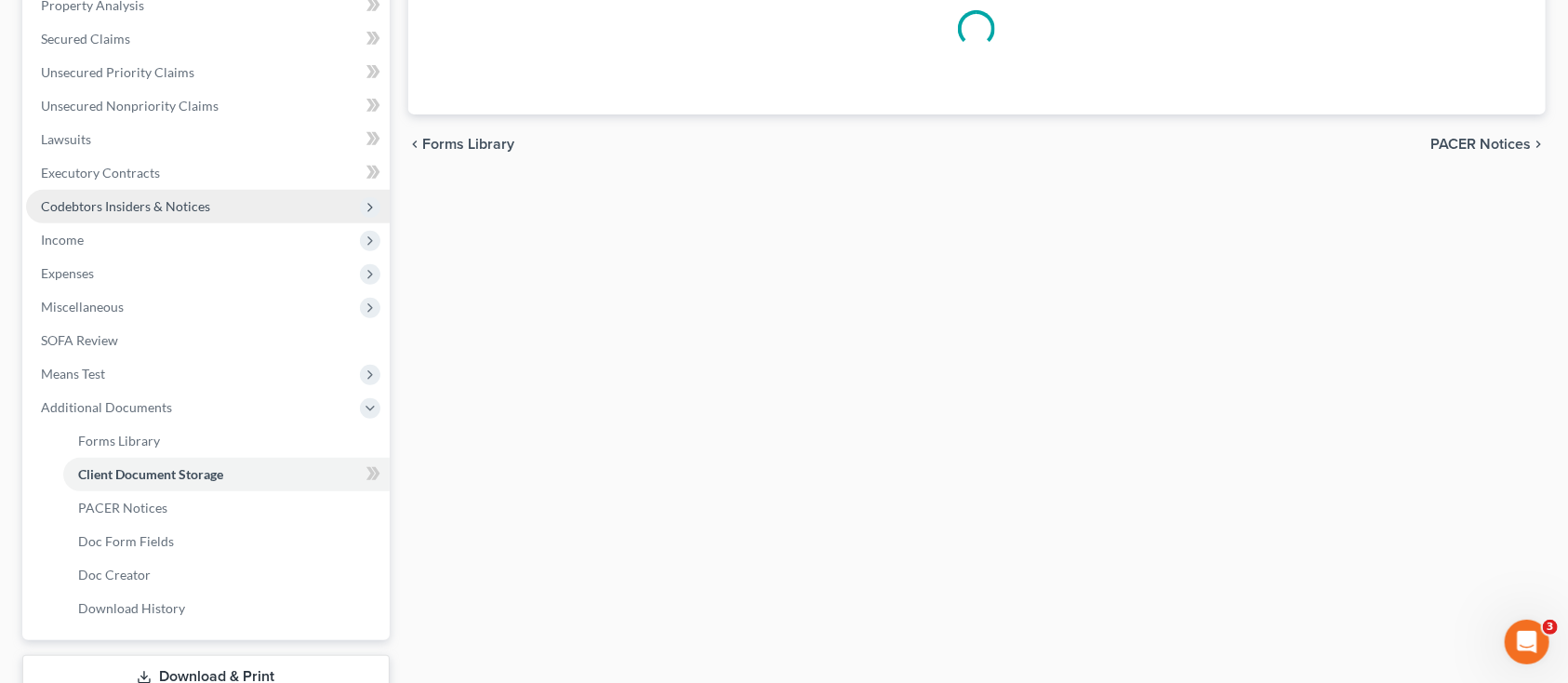
select select "0"
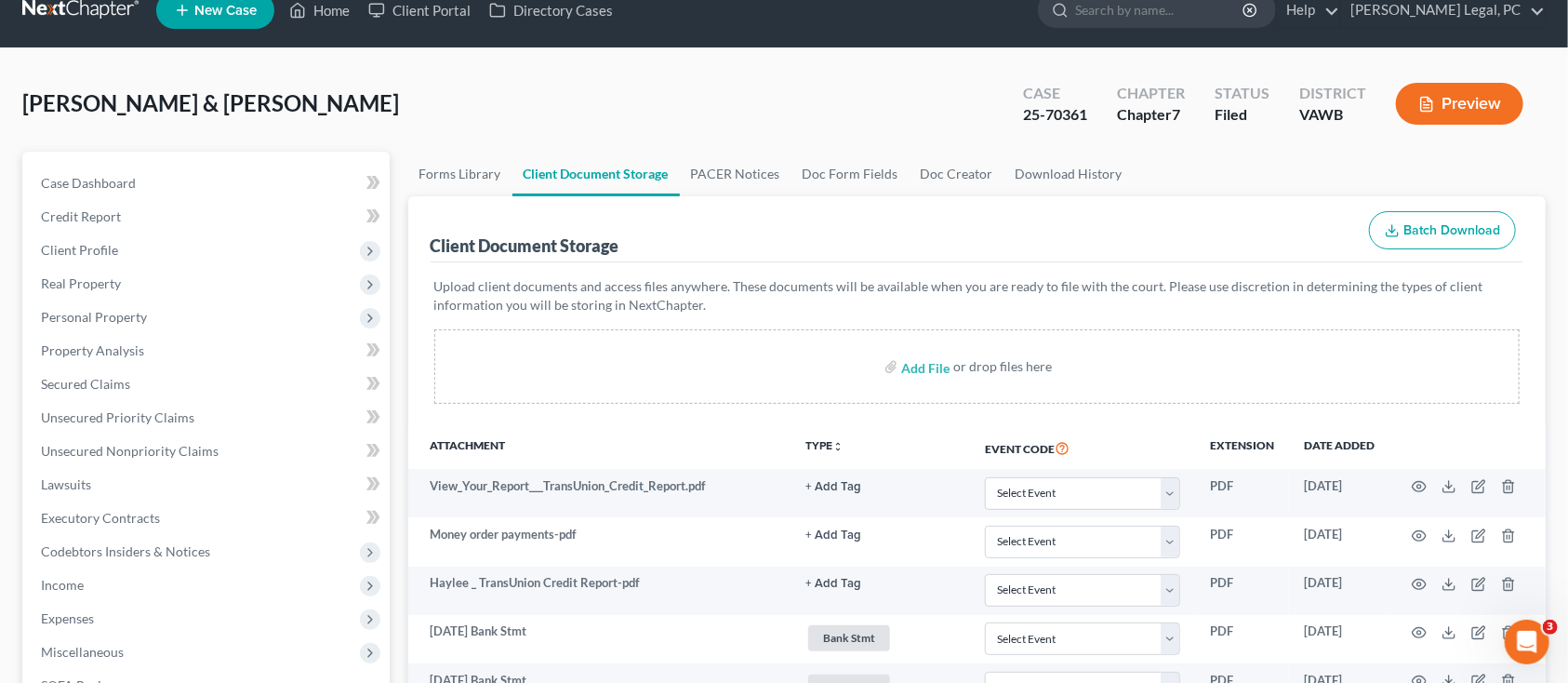
scroll to position [0, 0]
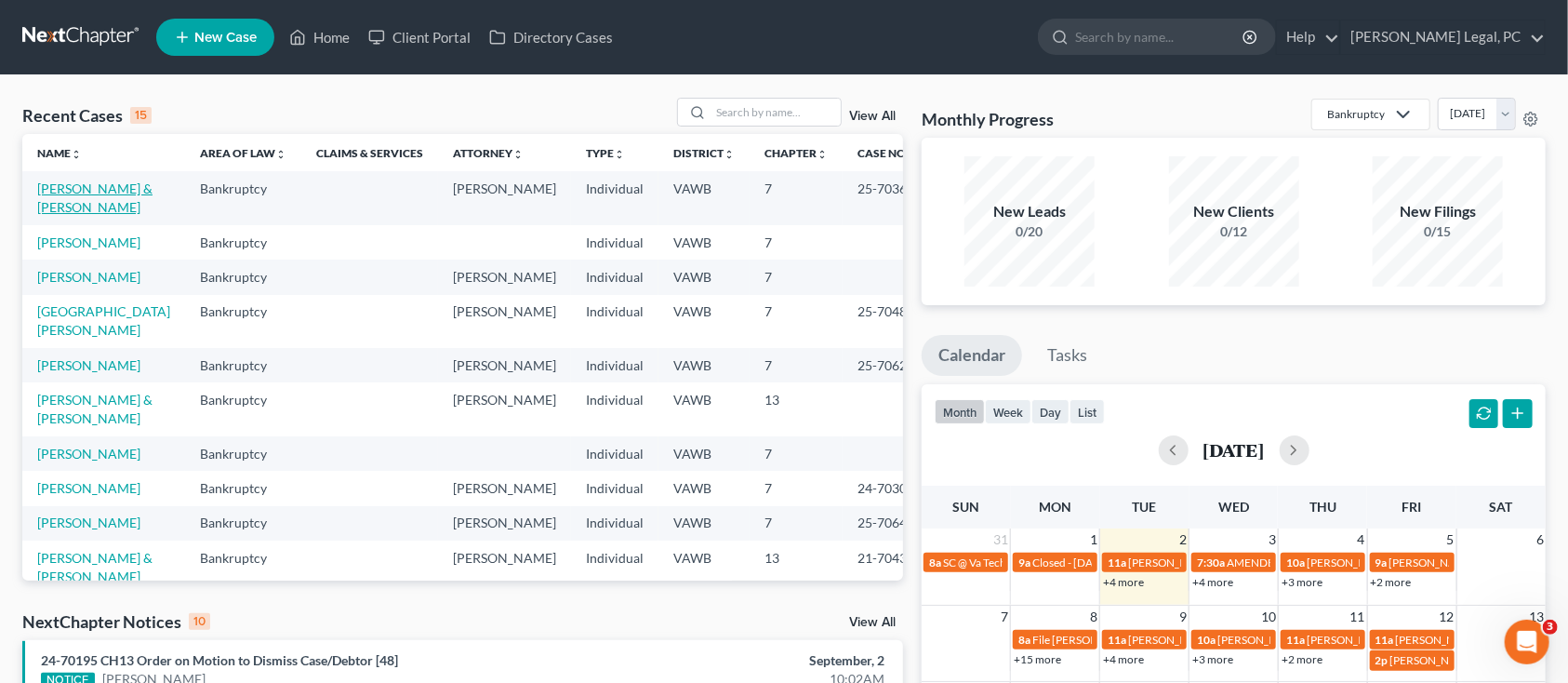
click at [52, 191] on link "[PERSON_NAME] & [PERSON_NAME]" at bounding box center [94, 198] width 115 height 34
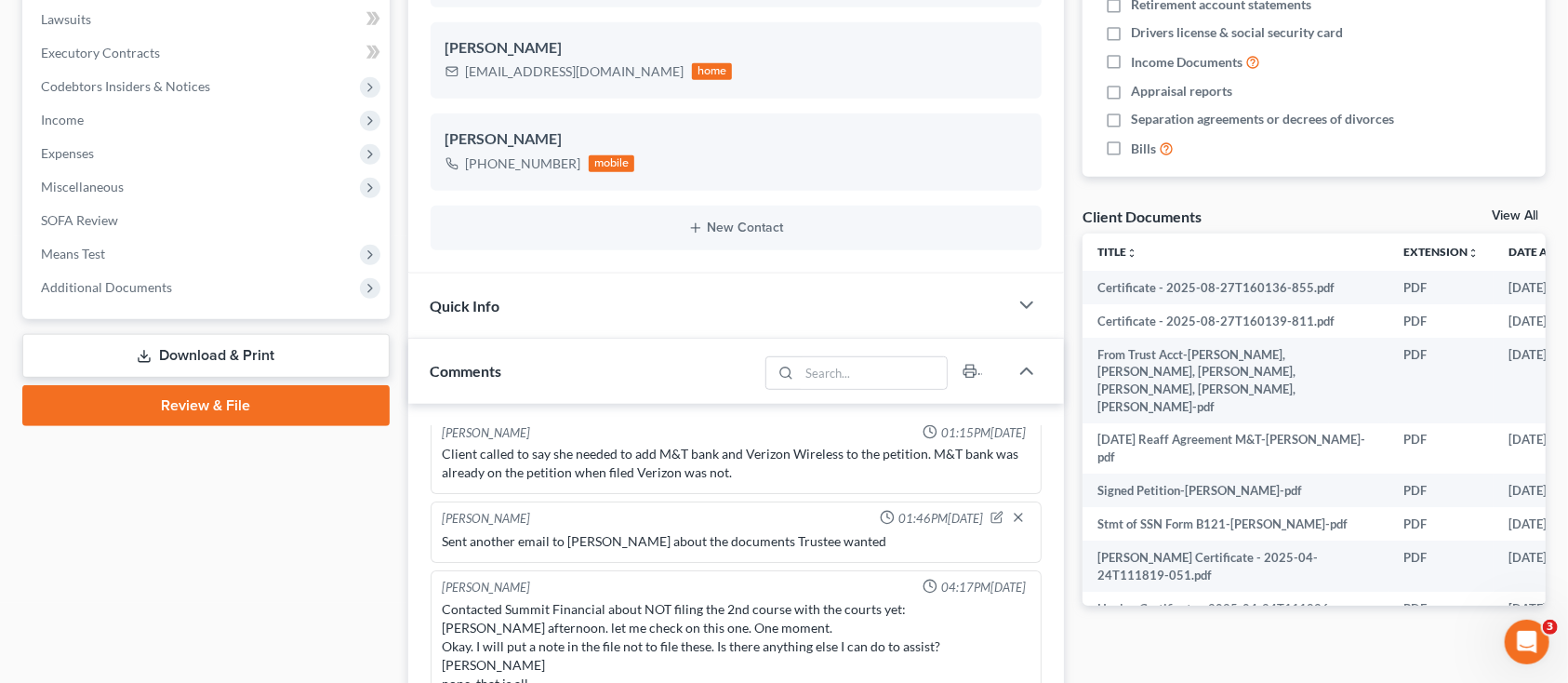
scroll to position [496, 0]
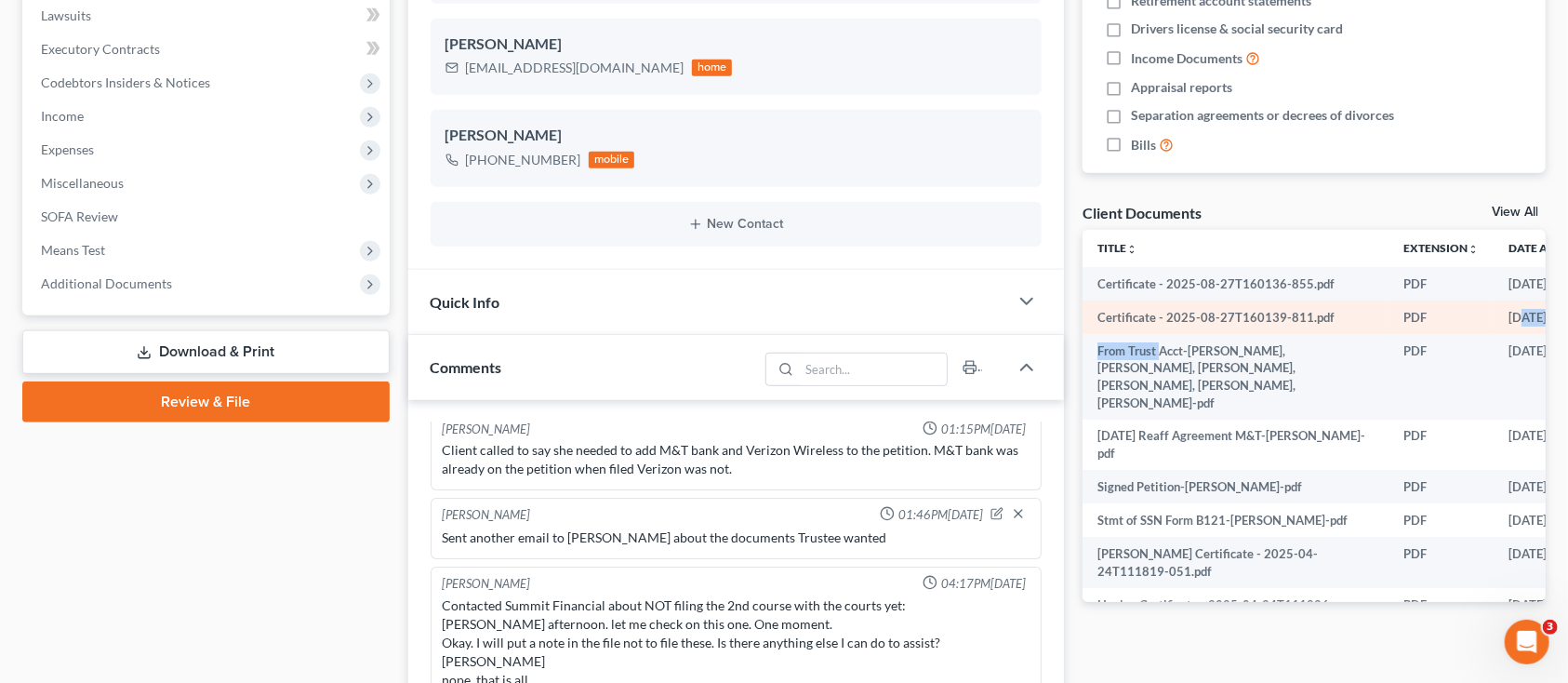
drag, startPoint x: 1190, startPoint y: 354, endPoint x: 1514, endPoint y: 303, distance: 328.0
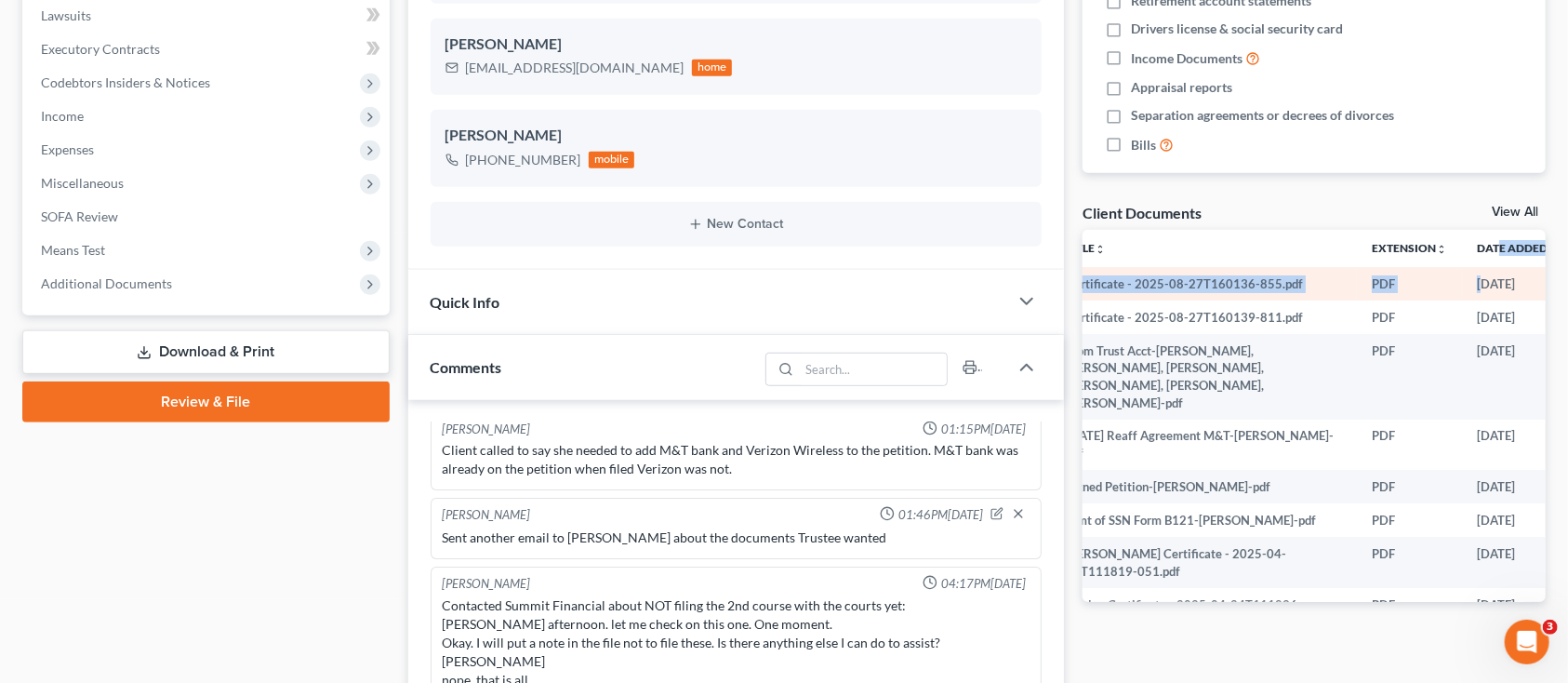
drag, startPoint x: 1480, startPoint y: 260, endPoint x: 1495, endPoint y: 272, distance: 19.2
click at [1179, 287] on td "Certificate - 2025-08-27T160136-855.pdf" at bounding box center [1203, 283] width 306 height 33
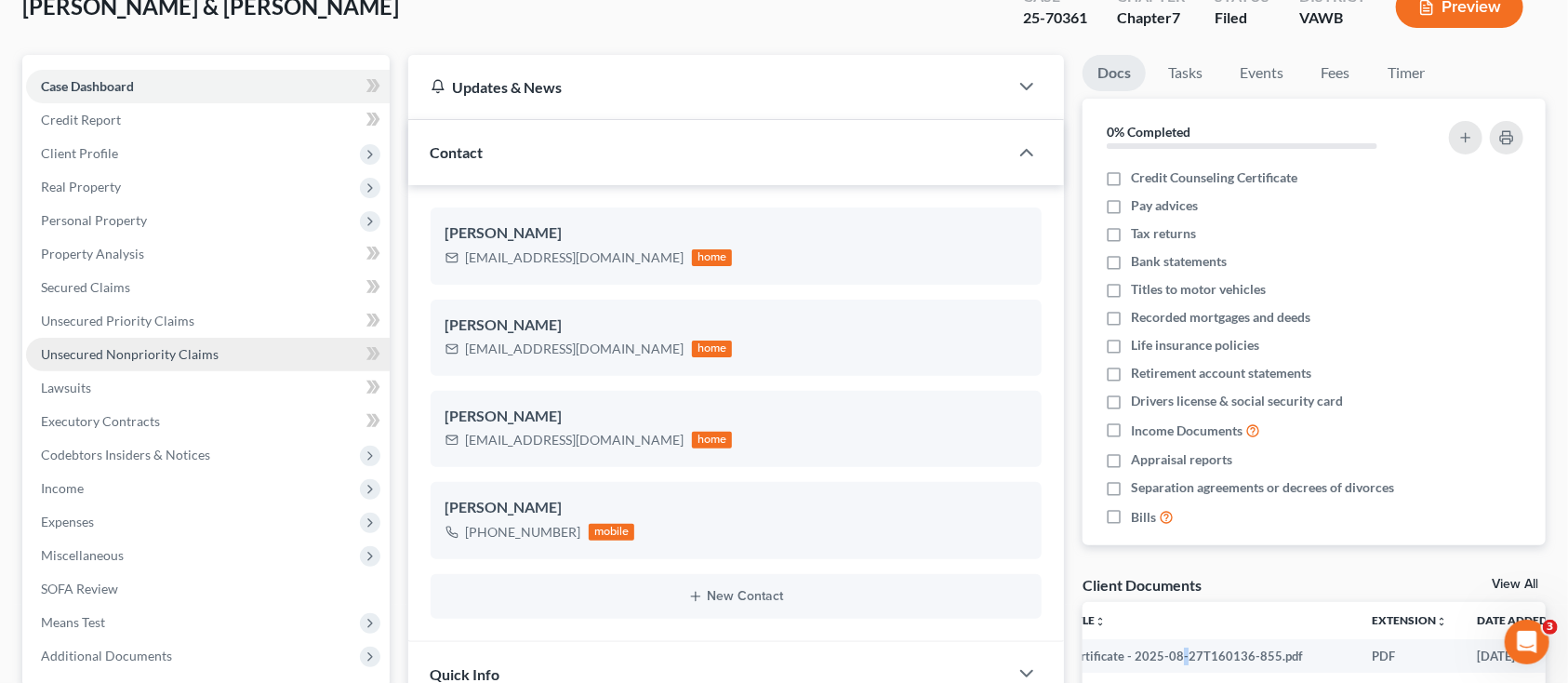
scroll to position [372, 0]
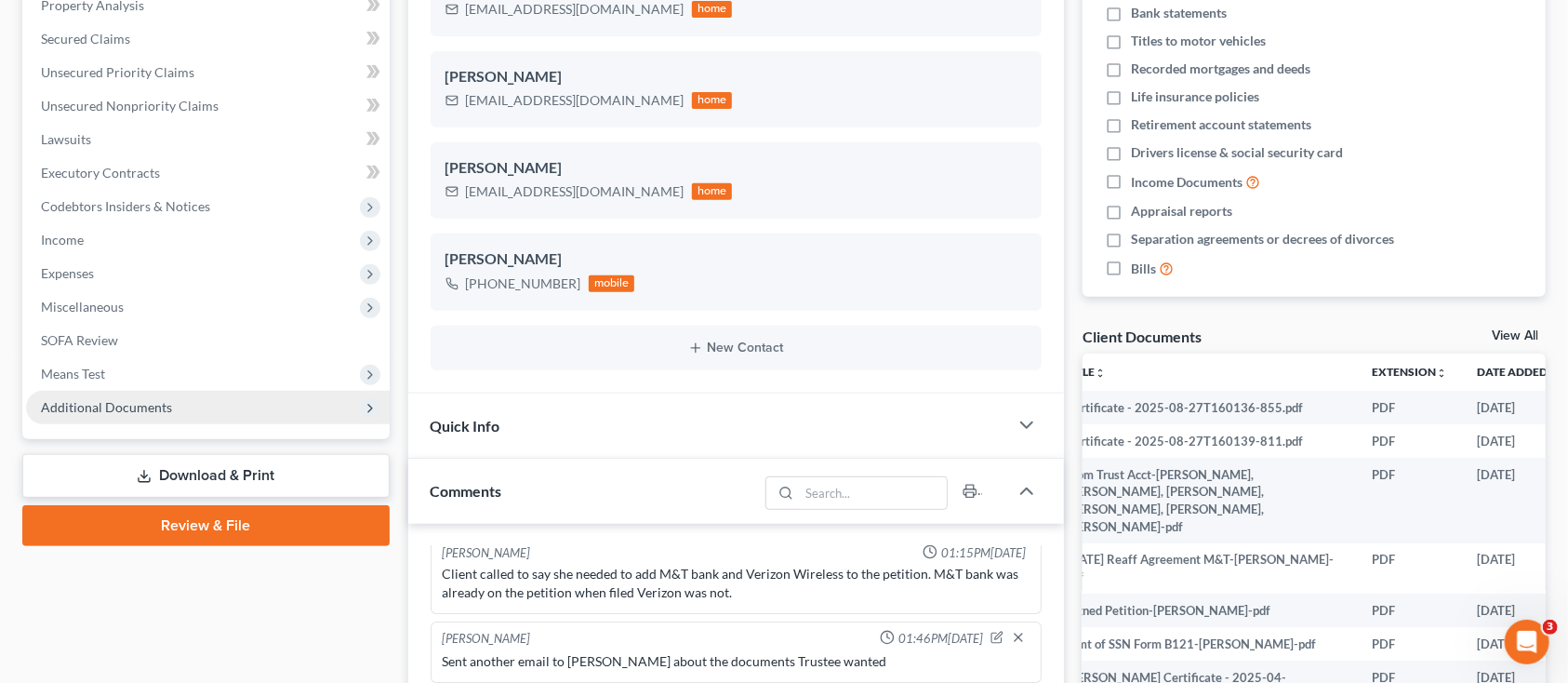
click at [147, 413] on span "Additional Documents" at bounding box center [107, 407] width 131 height 16
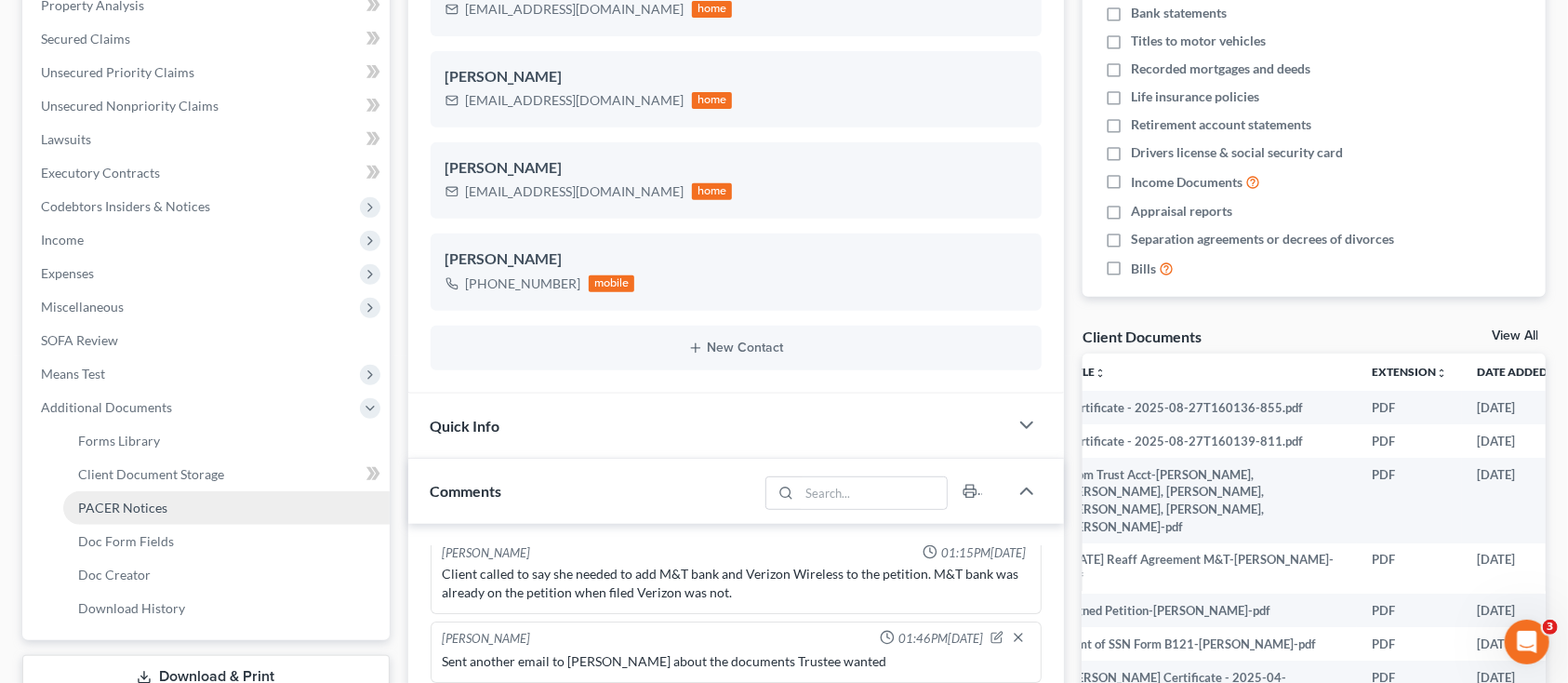
click at [155, 497] on link "PACER Notices" at bounding box center [226, 508] width 327 height 33
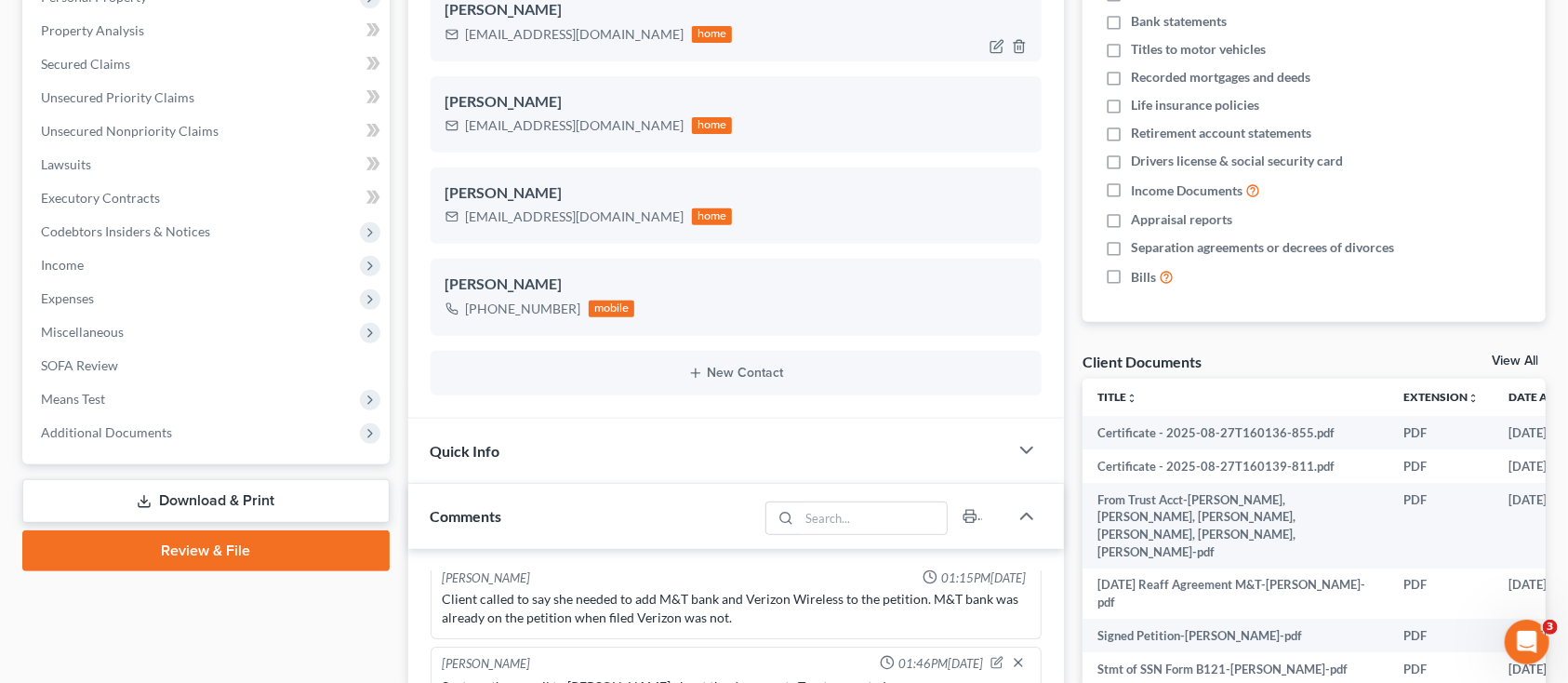
scroll to position [372, 0]
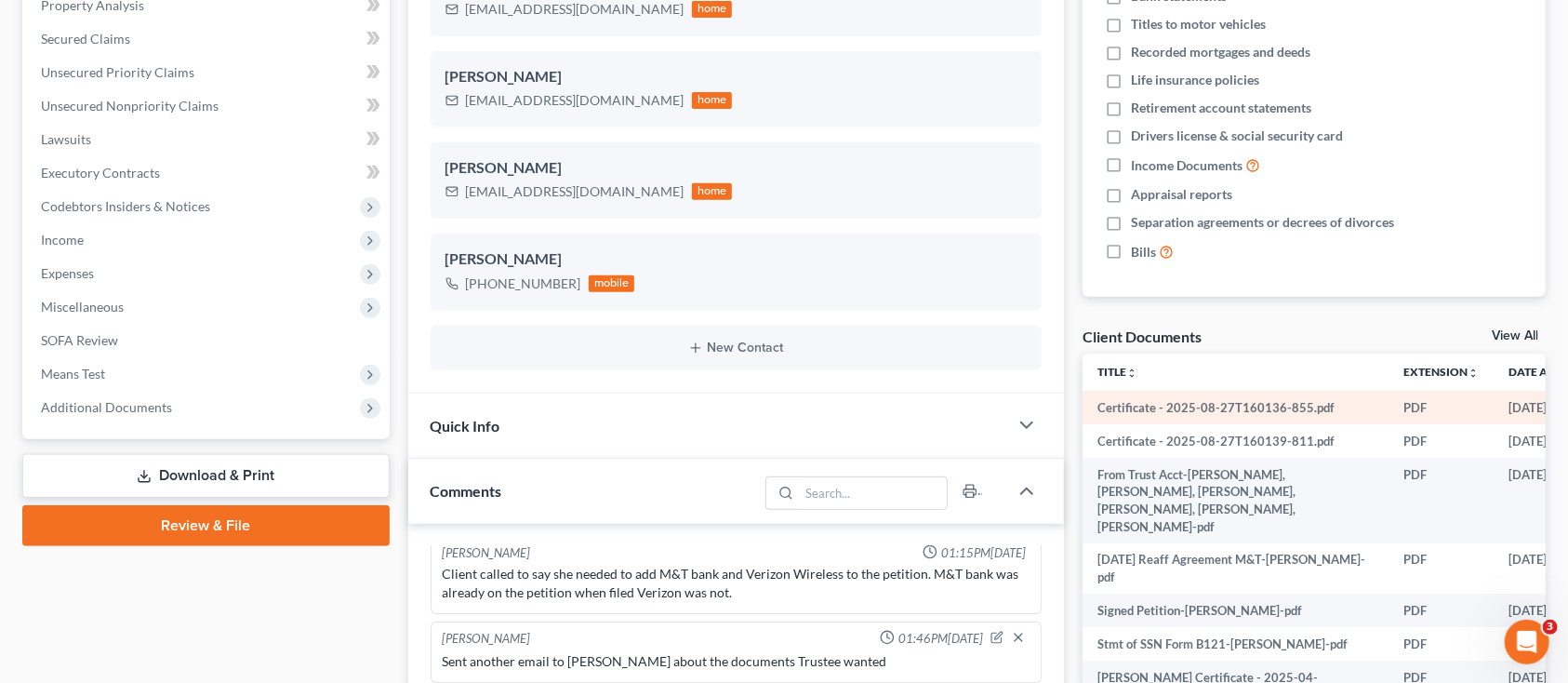
click at [1334, 414] on td "Certificate - 2025-08-27T160136-855.pdf" at bounding box center [1235, 407] width 306 height 33
click at [1320, 412] on td "Certificate - 2025-08-27T160136-855.pdf" at bounding box center [1235, 407] width 306 height 33
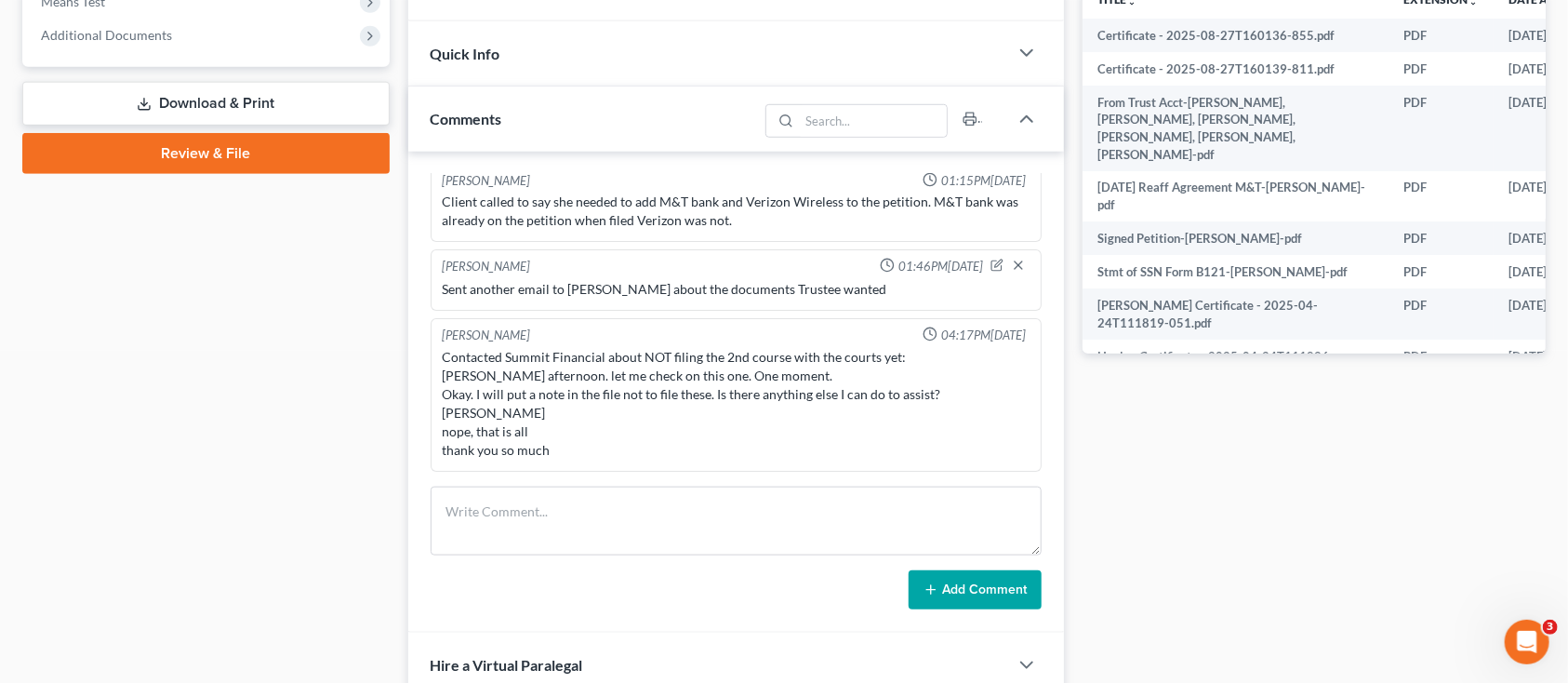
scroll to position [0, 0]
